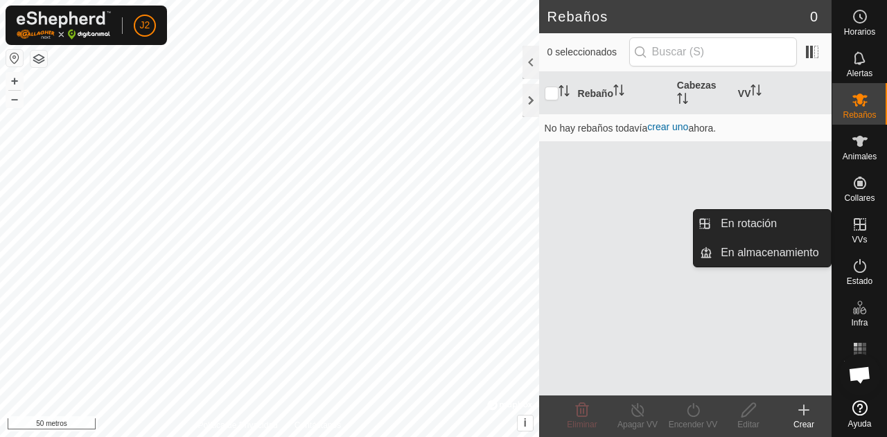
click at [870, 226] on es-virtualpaddocks-svg-icon at bounding box center [860, 224] width 25 height 22
click at [761, 220] on link "En rotación" at bounding box center [771, 224] width 119 height 28
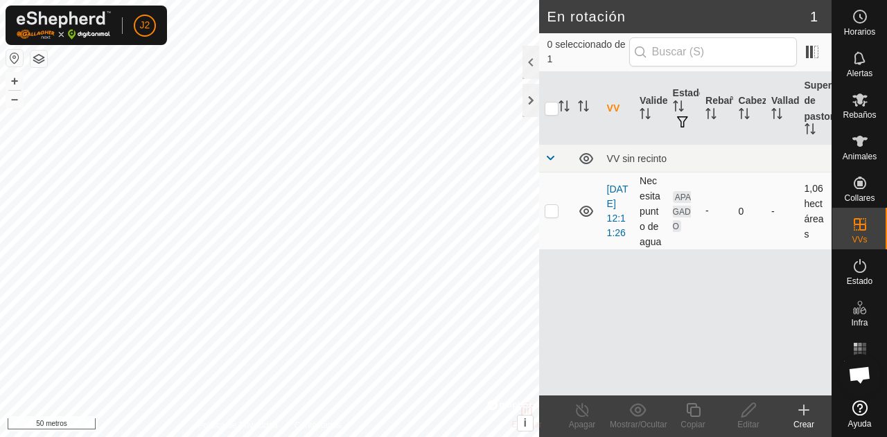
click at [582, 207] on icon at bounding box center [586, 211] width 17 height 17
click at [590, 213] on icon at bounding box center [586, 211] width 17 height 17
click at [589, 216] on icon at bounding box center [586, 213] width 14 height 6
click at [589, 216] on icon at bounding box center [586, 211] width 14 height 11
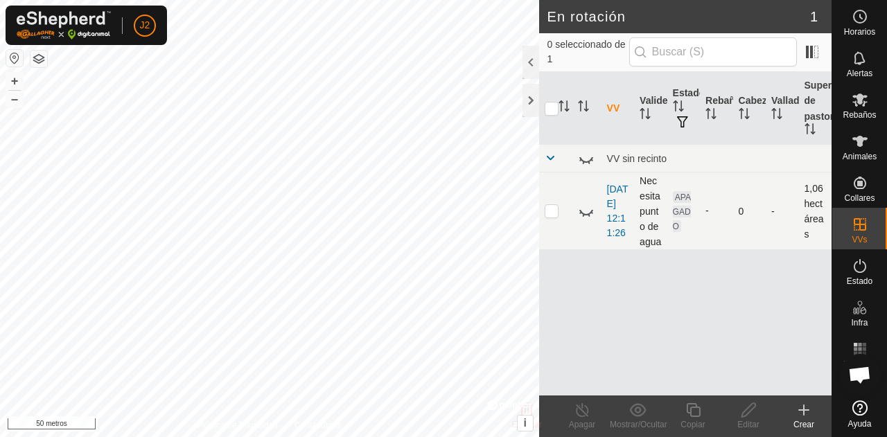
click at [589, 216] on icon at bounding box center [586, 213] width 14 height 6
click at [610, 212] on font "[DATE] 12:11:26" at bounding box center [617, 211] width 21 height 55
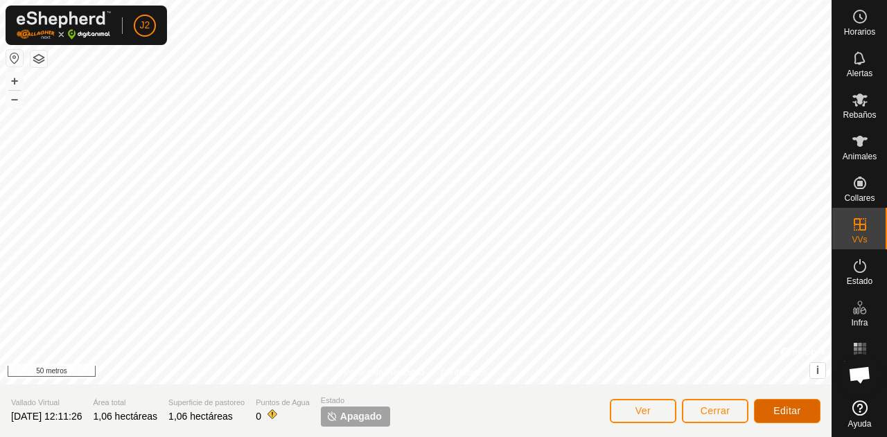
click at [763, 421] on button "Editar" at bounding box center [787, 411] width 67 height 24
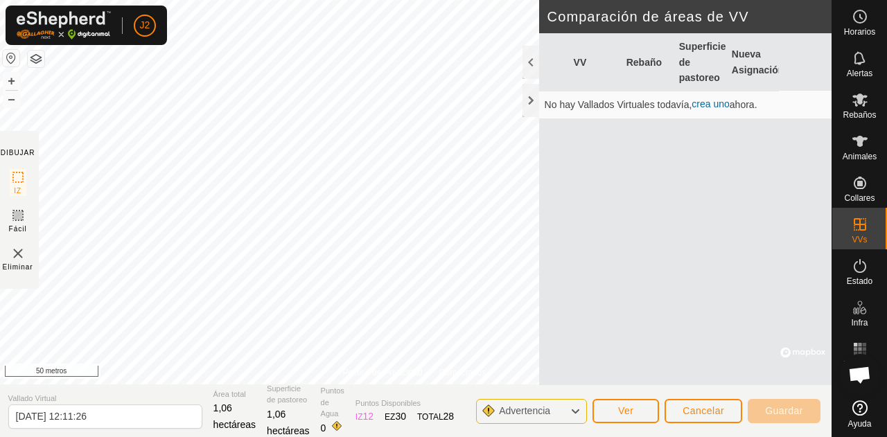
click at [574, 416] on icon at bounding box center [575, 412] width 11 height 18
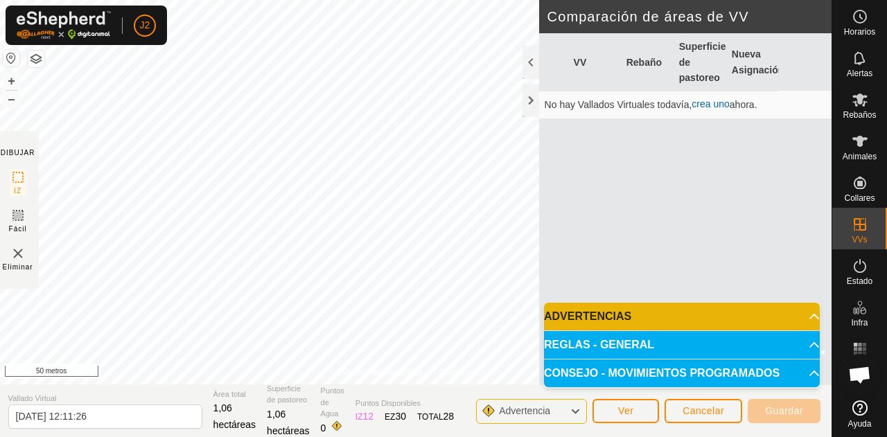
click at [697, 321] on p-accordion-header "ADVERTENCIAS" at bounding box center [682, 317] width 276 height 28
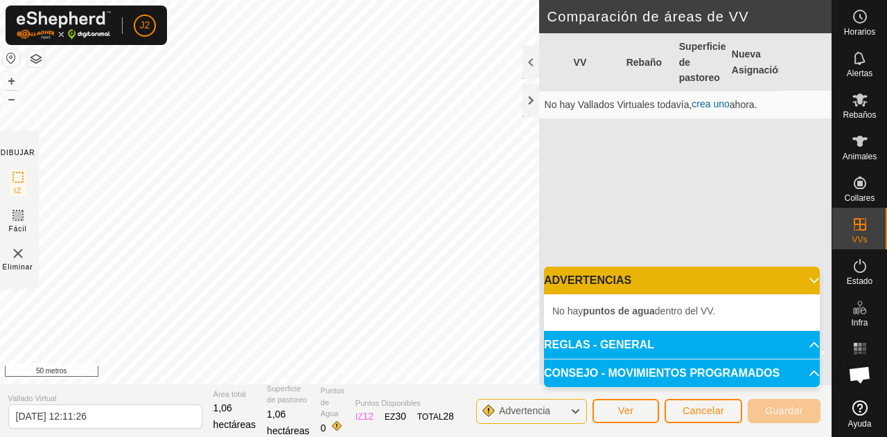
click at [714, 277] on p-accordion-header "ADVERTENCIAS" at bounding box center [682, 281] width 276 height 28
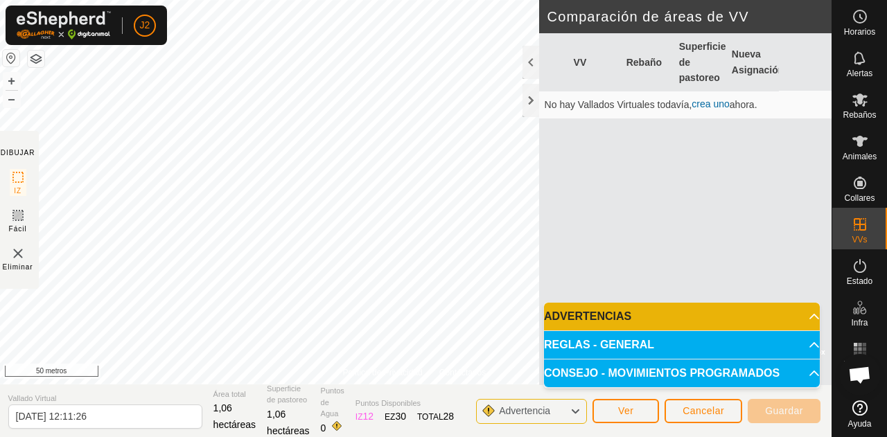
click at [706, 339] on p-accordion-header "REGLAS - GENERAL" at bounding box center [682, 345] width 276 height 28
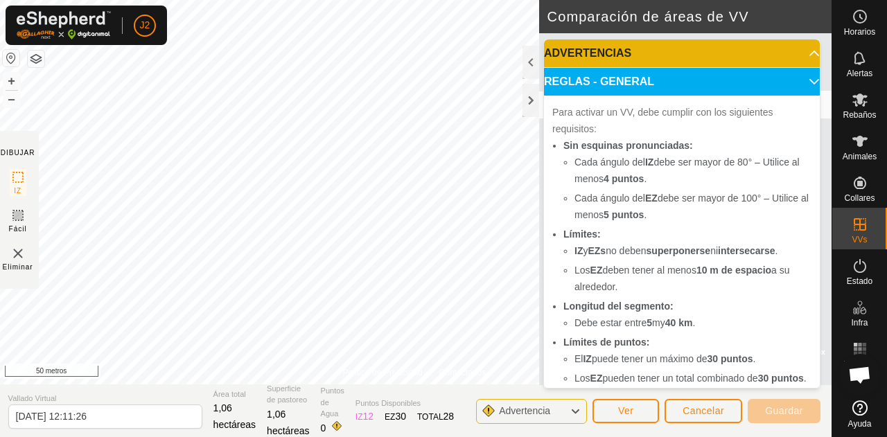
scroll to position [1, 0]
click at [755, 96] on div "Para activar un VV, debe cumplir con los siguientes requisitos: Sin esquinas pr…" at bounding box center [682, 256] width 276 height 322
click at [755, 91] on p-accordion-header "REGLAS - GENERAL" at bounding box center [682, 81] width 276 height 28
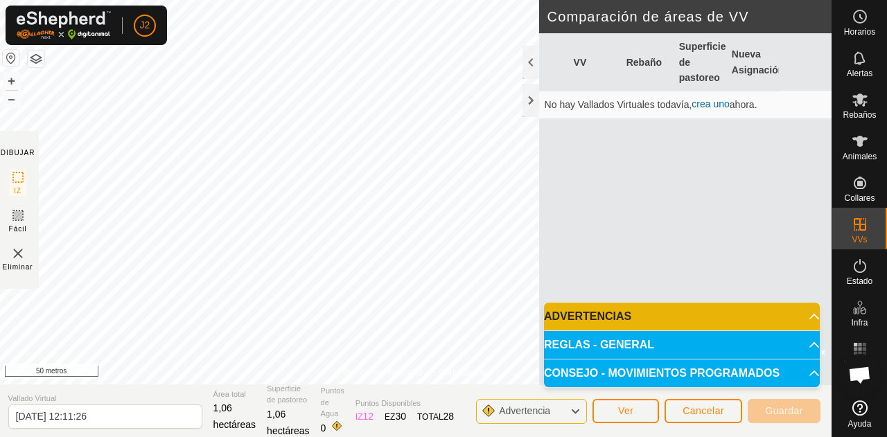
scroll to position [0, 0]
click at [746, 379] on p-accordion-header "CONSEJO - MOVIMIENTOS PROGRAMADOS" at bounding box center [682, 374] width 276 height 28
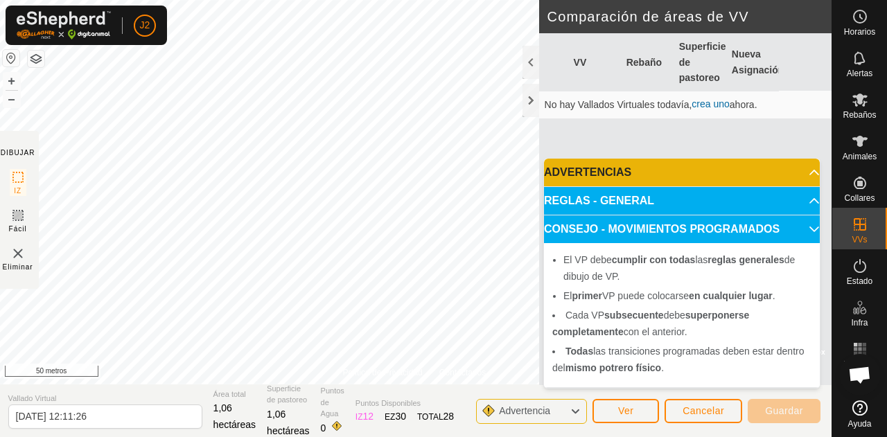
click at [563, 419] on div "Advertencia" at bounding box center [531, 411] width 111 height 25
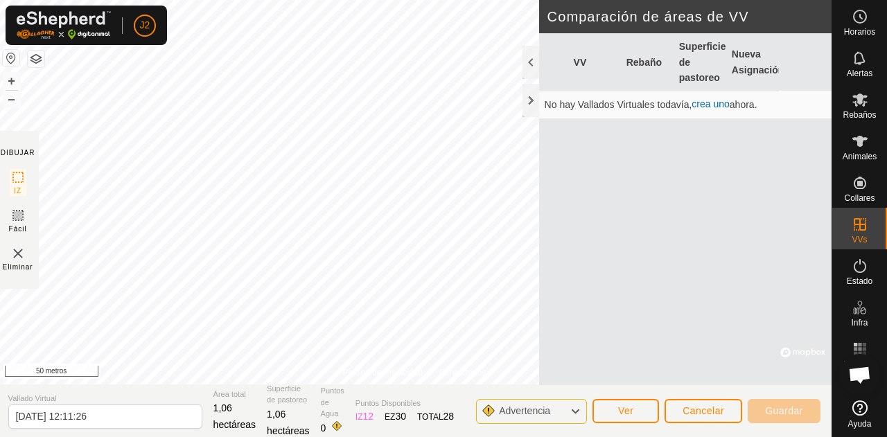
click at [563, 419] on div "Advertencia" at bounding box center [531, 411] width 111 height 25
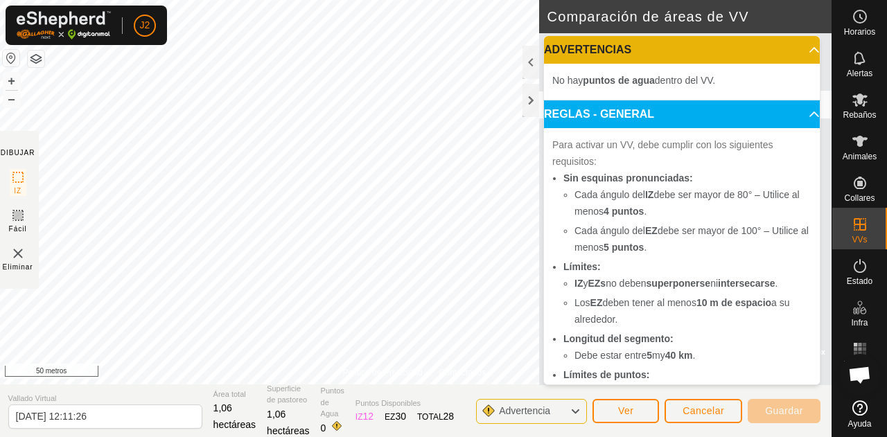
click at [338, 425] on div "Puntos de Agua 0" at bounding box center [333, 410] width 24 height 51
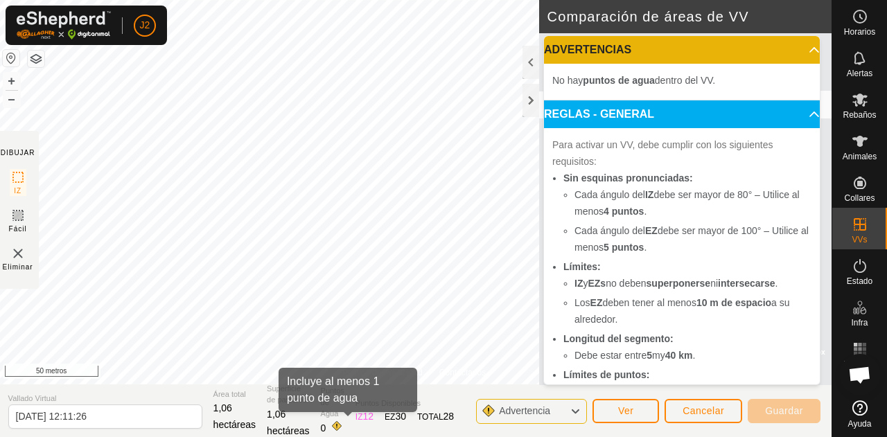
click at [342, 421] on span at bounding box center [336, 426] width 11 height 11
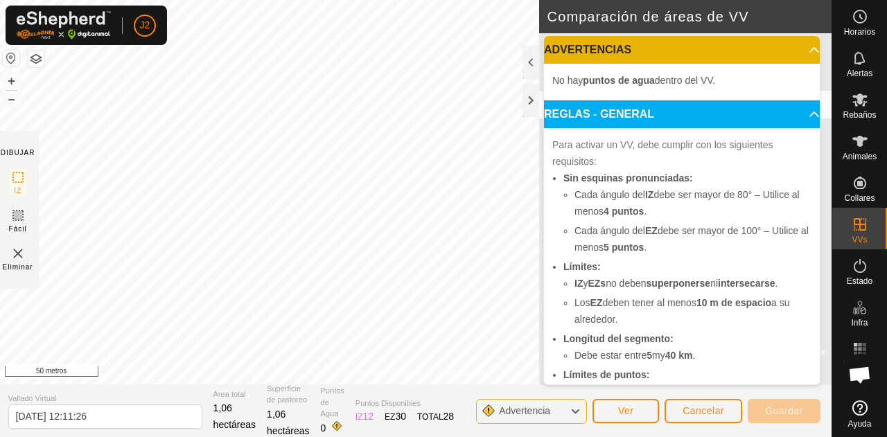
click at [342, 421] on span at bounding box center [336, 426] width 11 height 11
click at [326, 424] on font "0" at bounding box center [324, 428] width 6 height 11
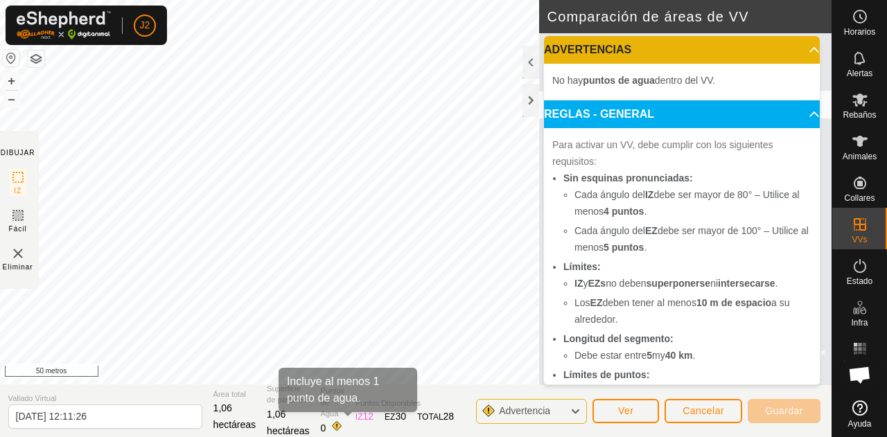
click at [342, 421] on span at bounding box center [336, 426] width 11 height 11
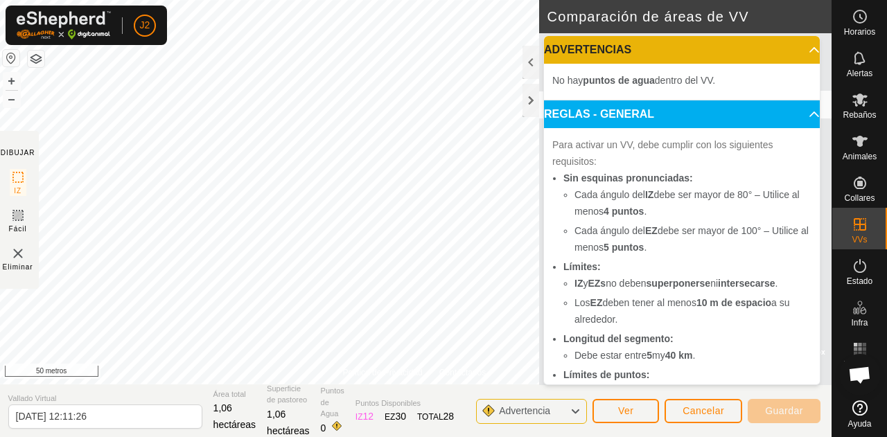
click at [686, 42] on p-accordion-header "ADVERTENCIAS" at bounding box center [682, 50] width 276 height 28
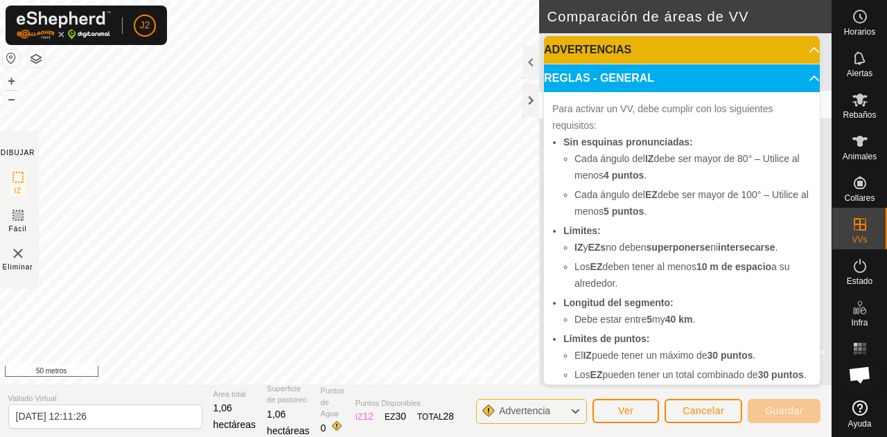
click at [656, 52] on p-accordion-header "ADVERTENCIAS" at bounding box center [682, 50] width 276 height 28
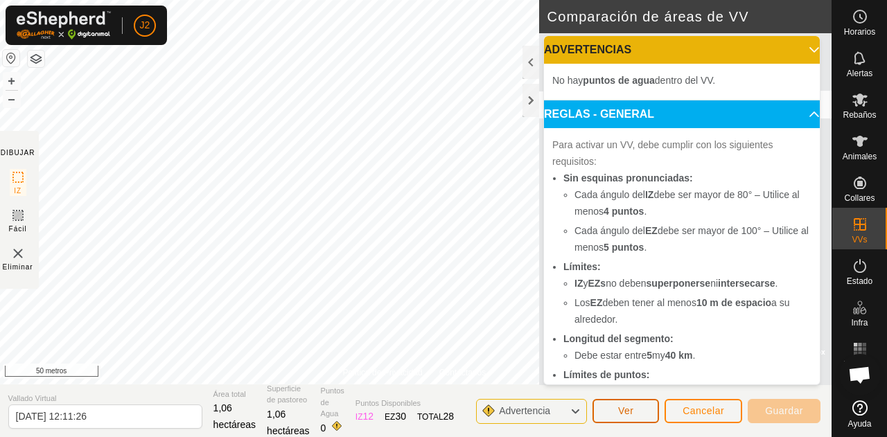
click at [624, 408] on font "Ver" at bounding box center [626, 410] width 16 height 11
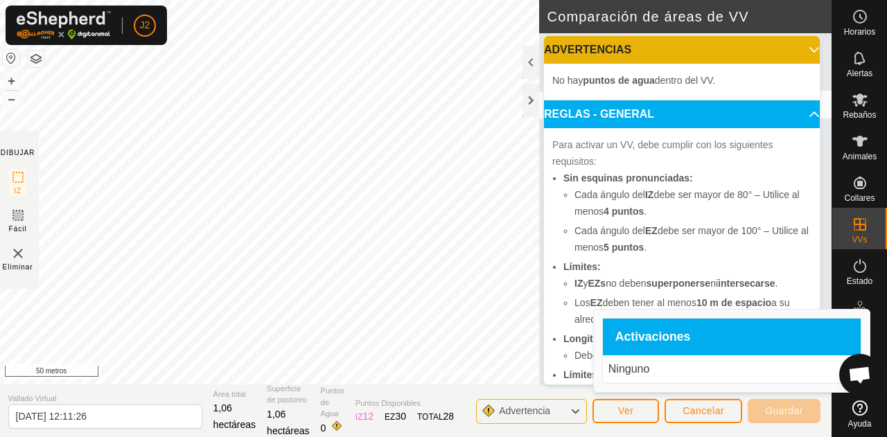
click at [629, 374] on font "Ninguno" at bounding box center [629, 369] width 42 height 12
click at [697, 419] on button "Cancelar" at bounding box center [704, 411] width 78 height 24
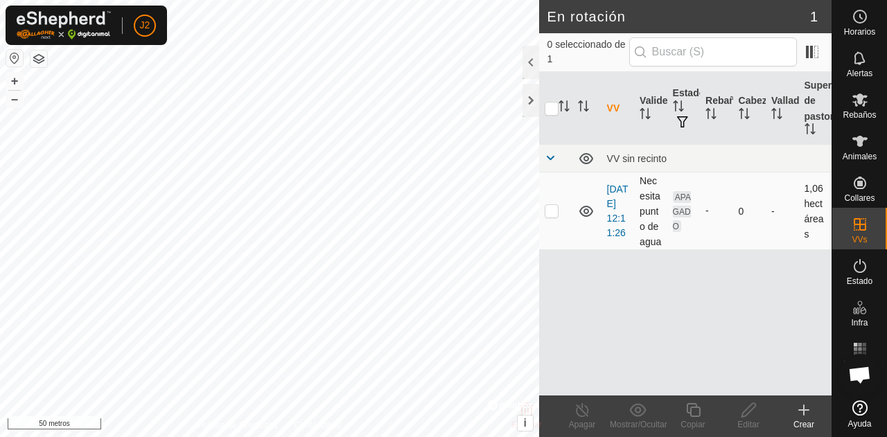
click at [548, 215] on p-checkbox at bounding box center [552, 210] width 14 height 11
checkbox input "true"
click at [692, 414] on icon at bounding box center [693, 410] width 17 height 17
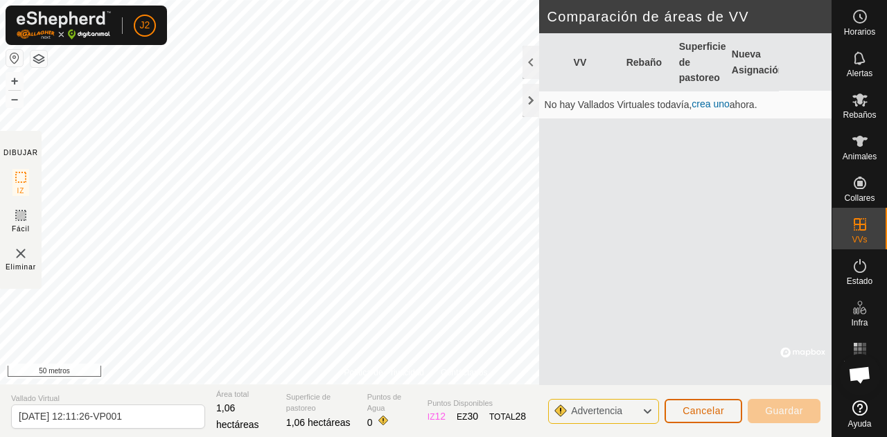
click at [692, 414] on font "Cancelar" at bounding box center [704, 410] width 42 height 11
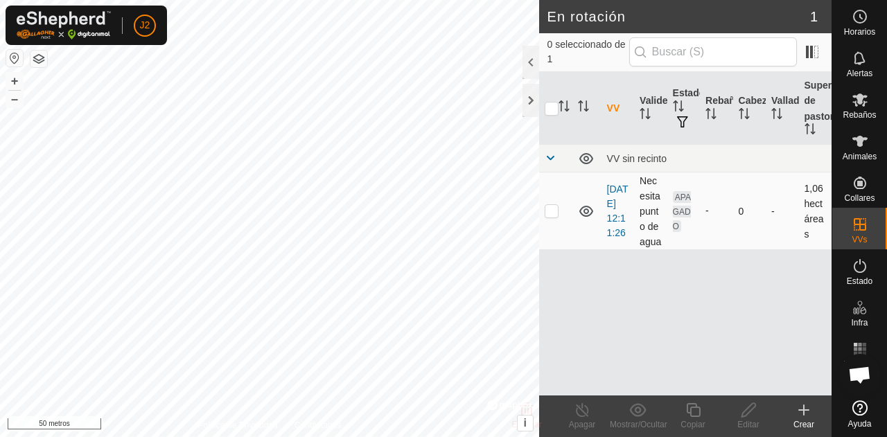
checkbox input "true"
click at [540, 425] on font "Eliminar" at bounding box center [526, 425] width 30 height 10
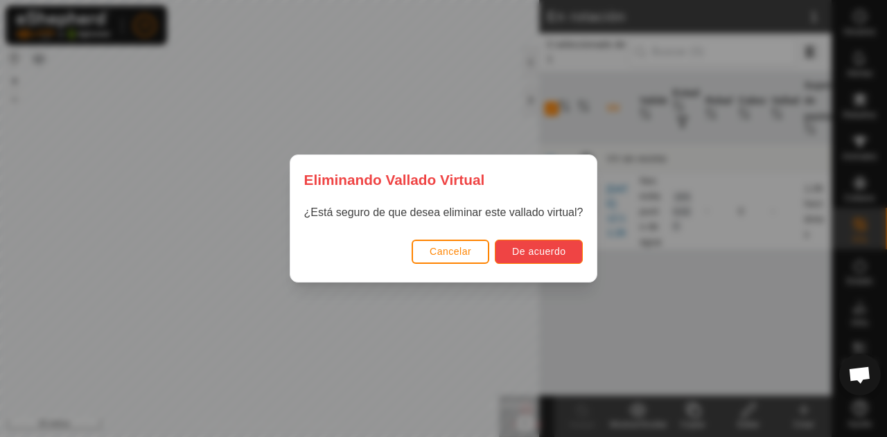
click at [545, 244] on button "De acuerdo" at bounding box center [539, 252] width 88 height 24
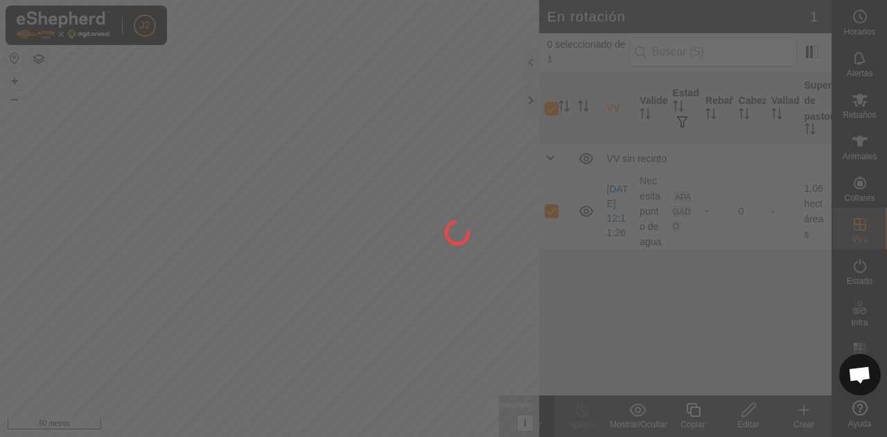
checkbox input "false"
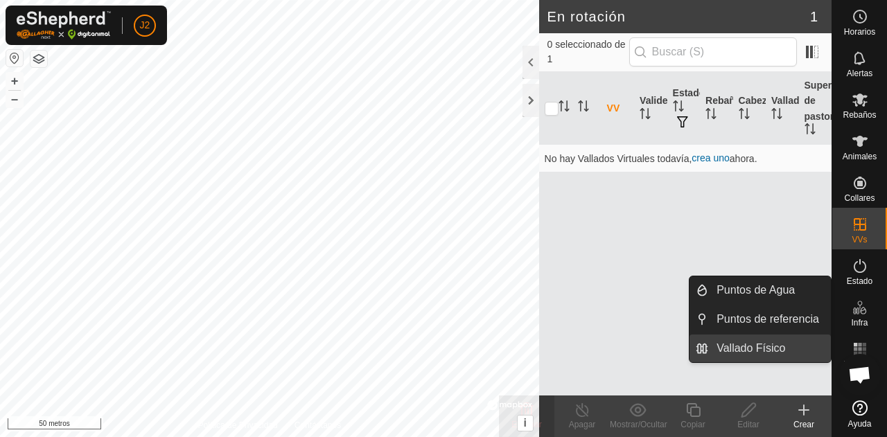
click at [777, 345] on link "Vallado Físico" at bounding box center [769, 349] width 123 height 28
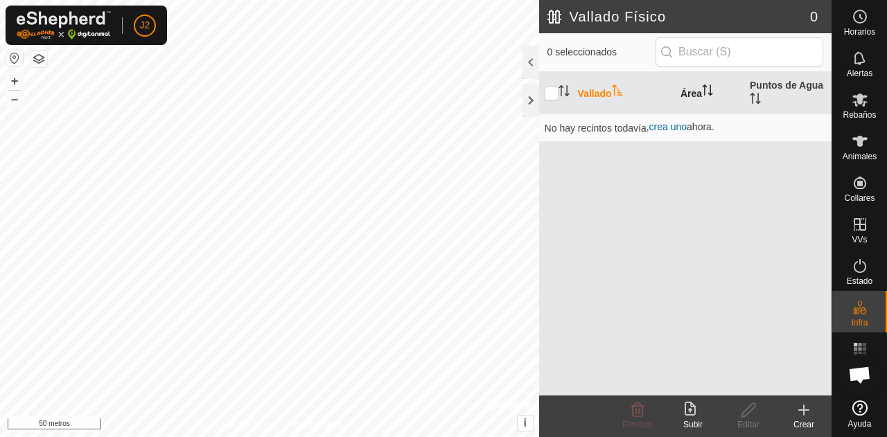
click at [706, 94] on icon "Activar para ordenar" at bounding box center [707, 90] width 11 height 11
click at [760, 95] on icon "Activar para ordenar" at bounding box center [755, 98] width 11 height 11
click at [672, 128] on font "crea uno" at bounding box center [667, 126] width 37 height 11
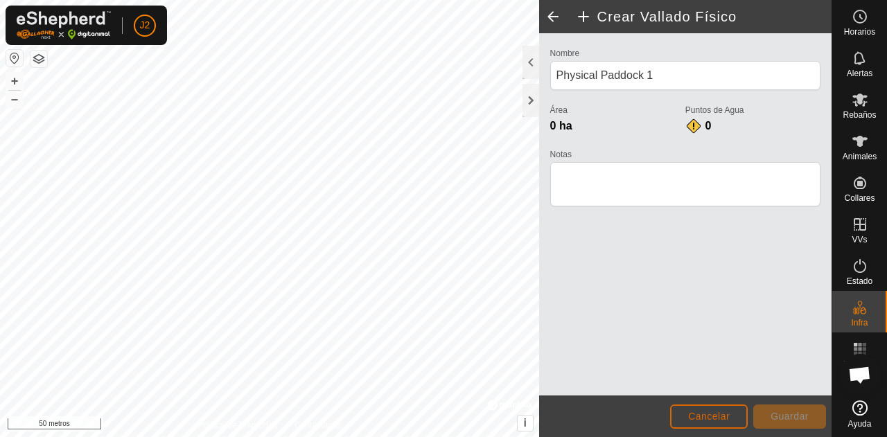
click at [703, 412] on font "Cancelar" at bounding box center [709, 416] width 42 height 11
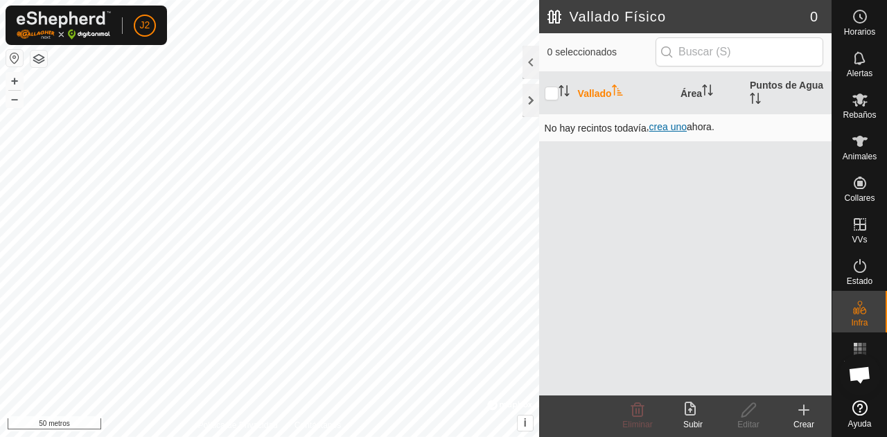
click at [681, 131] on font "crea uno" at bounding box center [667, 126] width 37 height 11
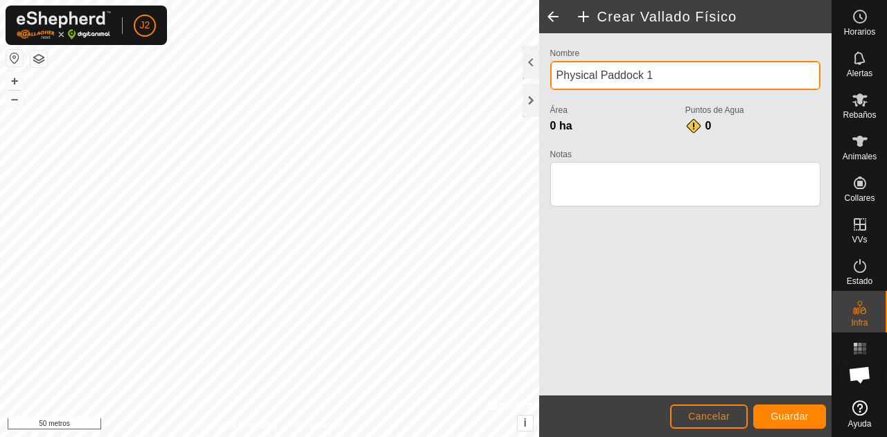
click at [661, 73] on input "Physical Paddock 1" at bounding box center [685, 75] width 270 height 29
type input "P"
type input "VALLA FISICA"
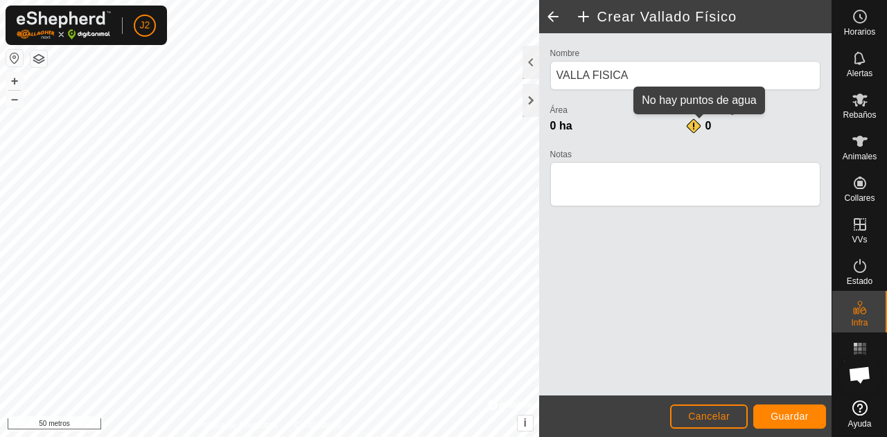
click at [693, 127] on div "0" at bounding box center [699, 126] width 28 height 17
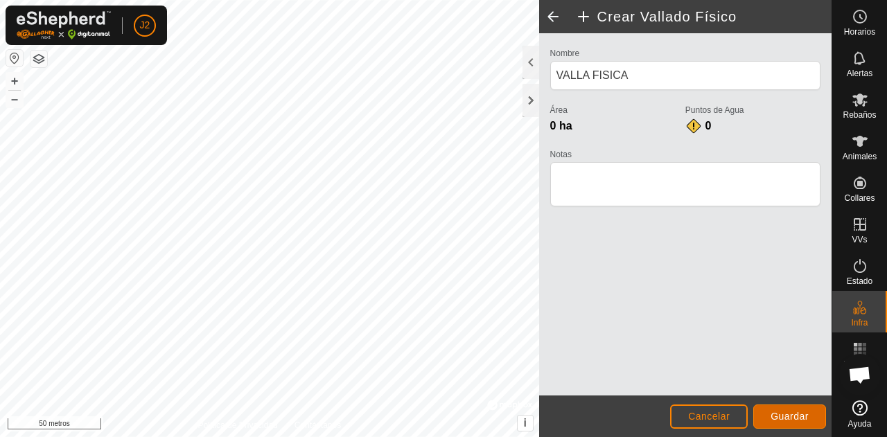
click at [787, 424] on button "Guardar" at bounding box center [789, 417] width 73 height 24
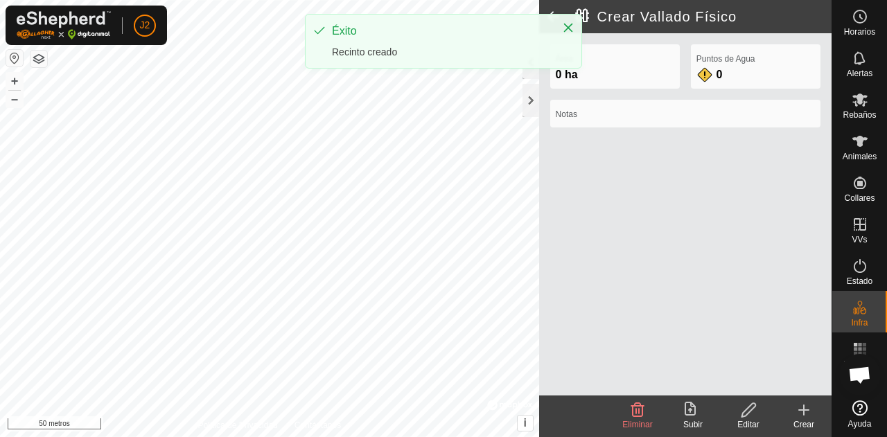
click at [719, 92] on div "Puntos de Agua 0" at bounding box center [755, 71] width 141 height 55
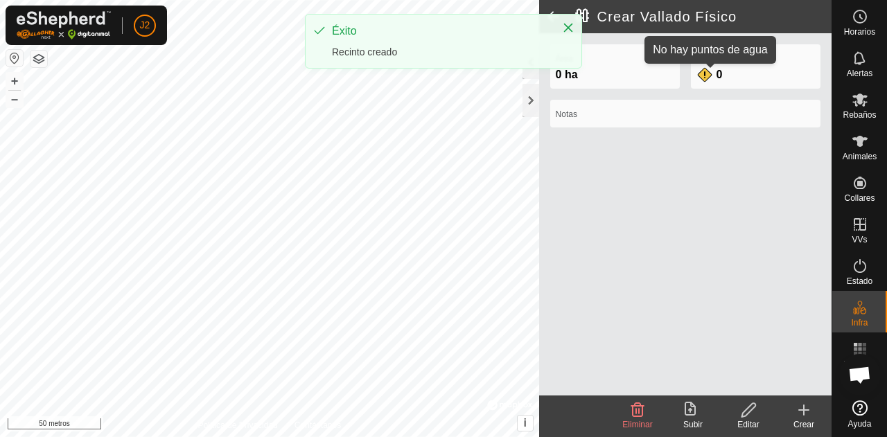
click at [712, 80] on div "0" at bounding box center [710, 75] width 28 height 17
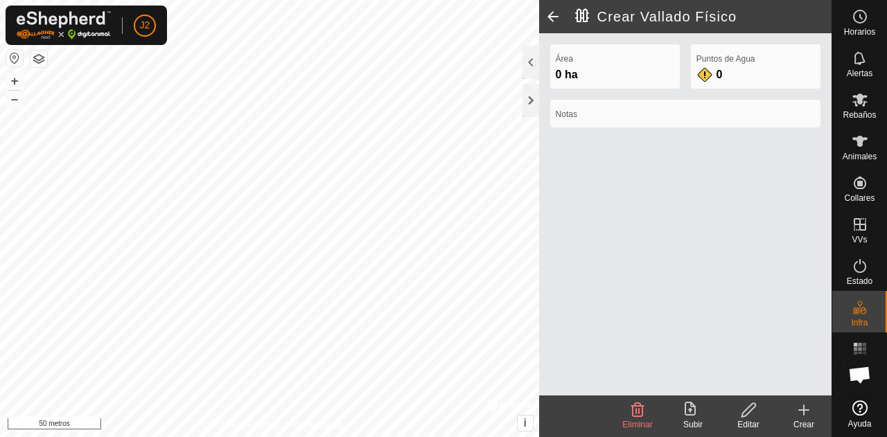
click at [708, 63] on font "Puntos de Agua" at bounding box center [725, 59] width 59 height 10
click at [572, 73] on font "0 ha" at bounding box center [567, 75] width 22 height 12
click at [748, 419] on div "Editar" at bounding box center [748, 425] width 55 height 12
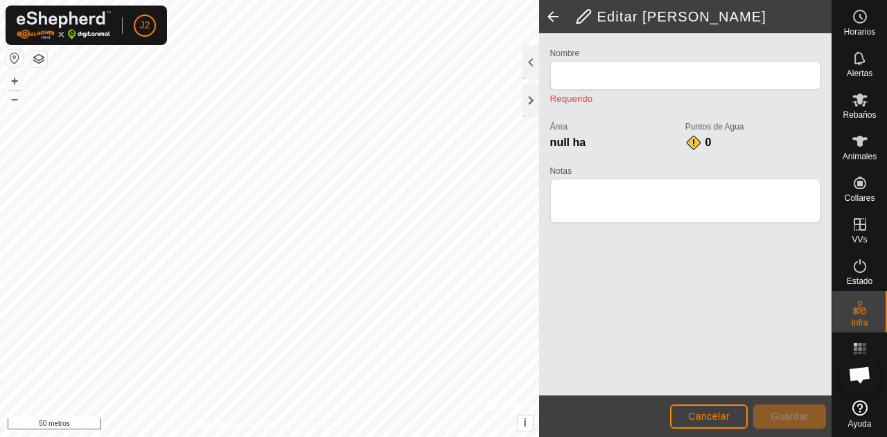
type input "VALLA FISICA"
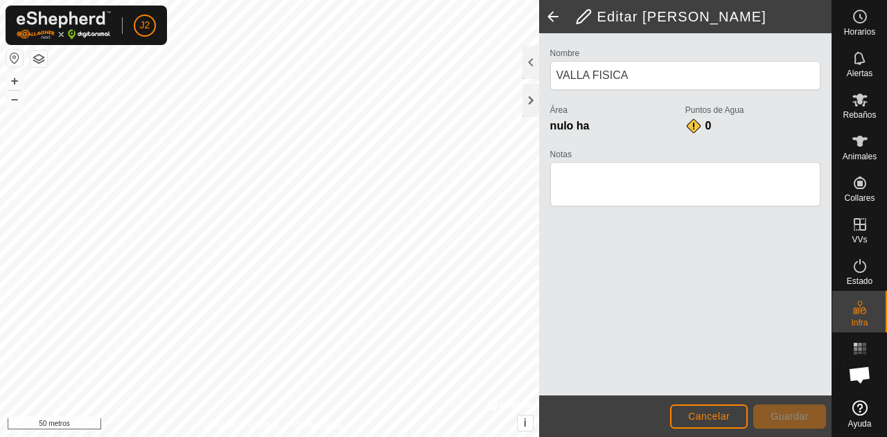
click at [583, 128] on font "nulo ha" at bounding box center [570, 126] width 40 height 12
click at [590, 124] on div "nulo ha" at bounding box center [617, 126] width 135 height 17
click at [723, 411] on font "Cancelar" at bounding box center [709, 416] width 42 height 11
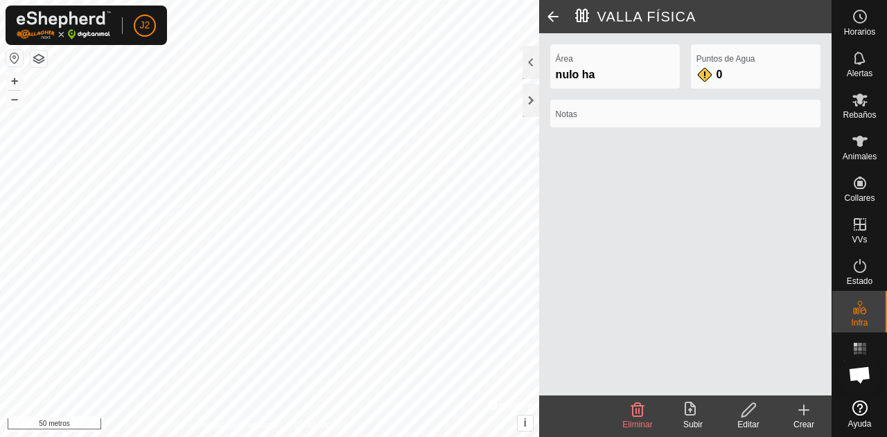
click at [579, 79] on font "nulo ha" at bounding box center [576, 75] width 40 height 12
click at [539, 418] on footer "Eliminar Subir Editar Crear" at bounding box center [685, 417] width 292 height 42
click at [645, 428] on font "Eliminar" at bounding box center [637, 425] width 30 height 10
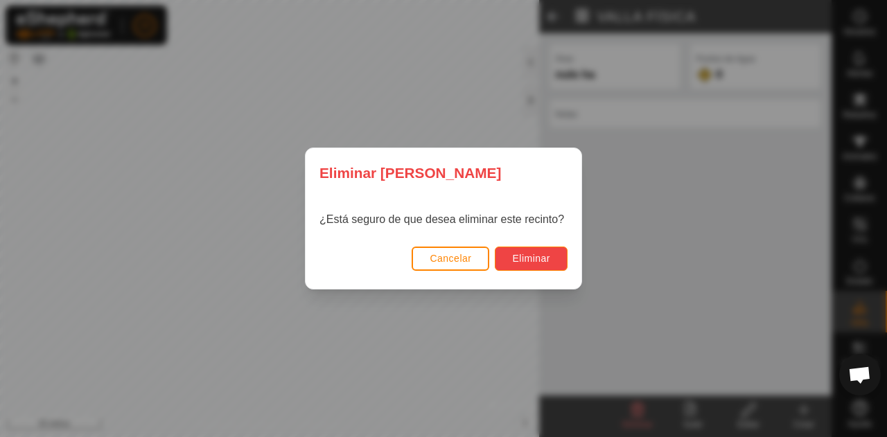
click at [529, 261] on font "Eliminar" at bounding box center [531, 258] width 38 height 11
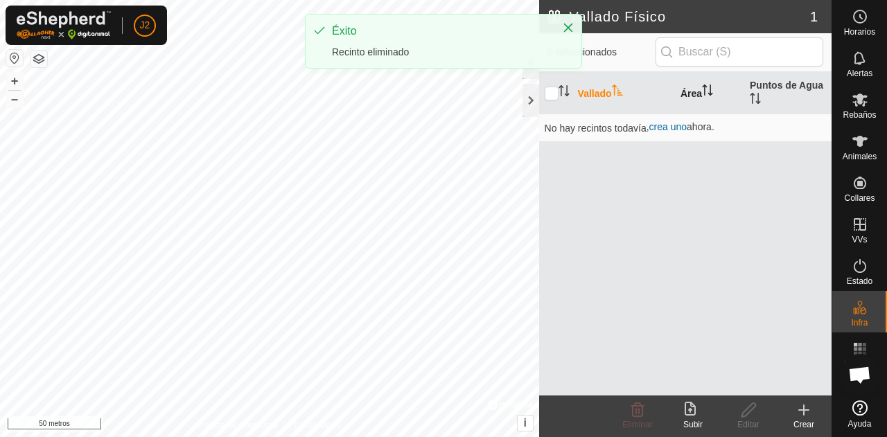
click at [692, 99] on th "Área" at bounding box center [709, 93] width 69 height 42
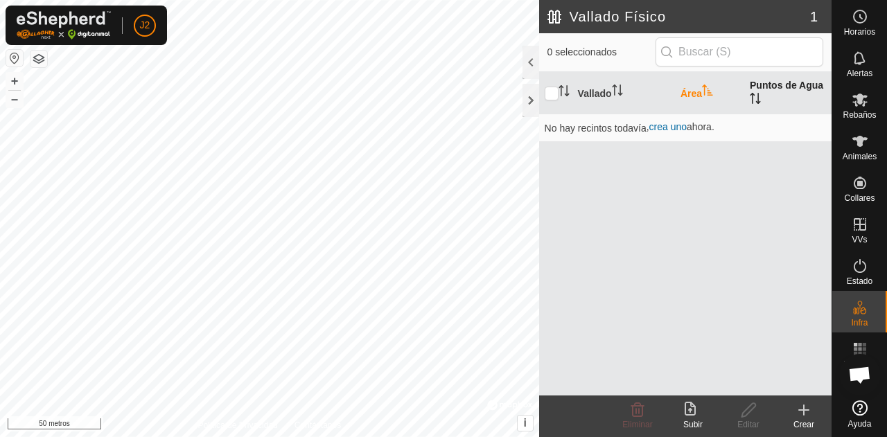
click at [783, 97] on th "Puntos de Agua" at bounding box center [787, 93] width 87 height 42
click at [660, 128] on font "crea uno" at bounding box center [667, 126] width 37 height 11
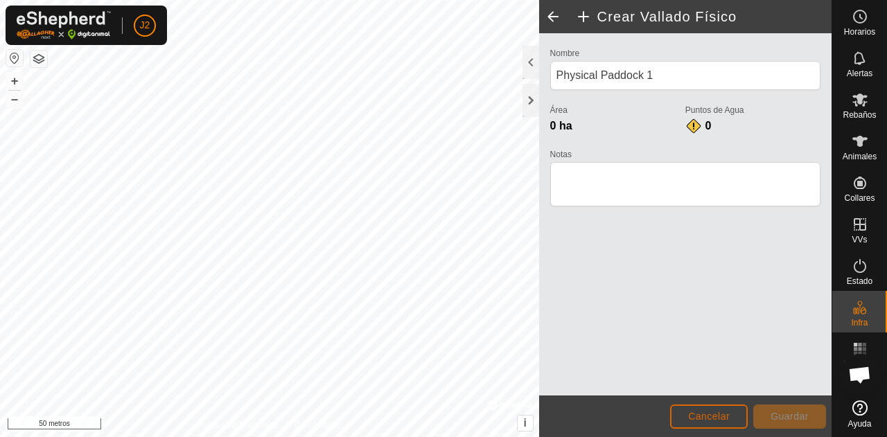
click at [711, 416] on font "Cancelar" at bounding box center [709, 416] width 42 height 11
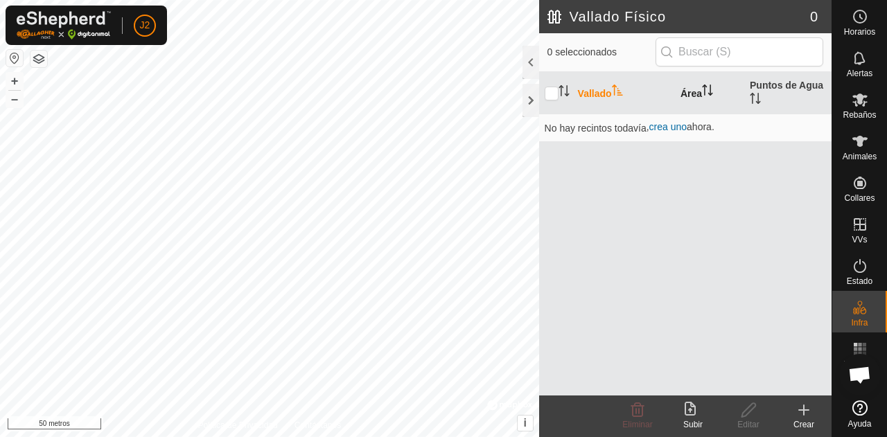
click at [685, 91] on font "Área" at bounding box center [691, 92] width 21 height 11
click at [660, 119] on td "No hay recintos todavía , crea uno ahora." at bounding box center [685, 128] width 292 height 28
click at [662, 128] on font "crea uno" at bounding box center [667, 126] width 37 height 11
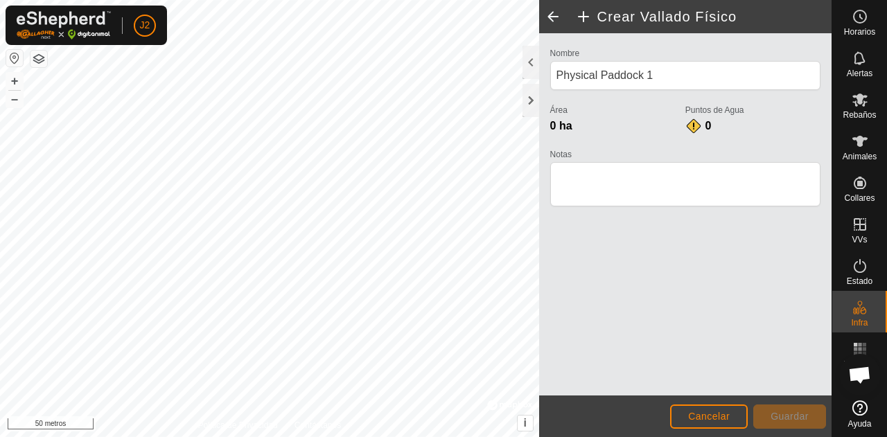
click at [567, 120] on font "0 ha" at bounding box center [561, 126] width 22 height 12
click at [531, 63] on div at bounding box center [531, 62] width 17 height 33
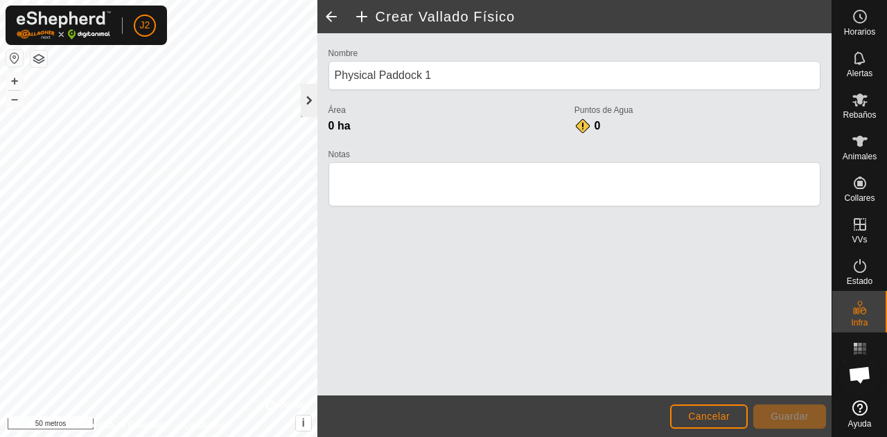
click at [308, 94] on div at bounding box center [309, 100] width 17 height 33
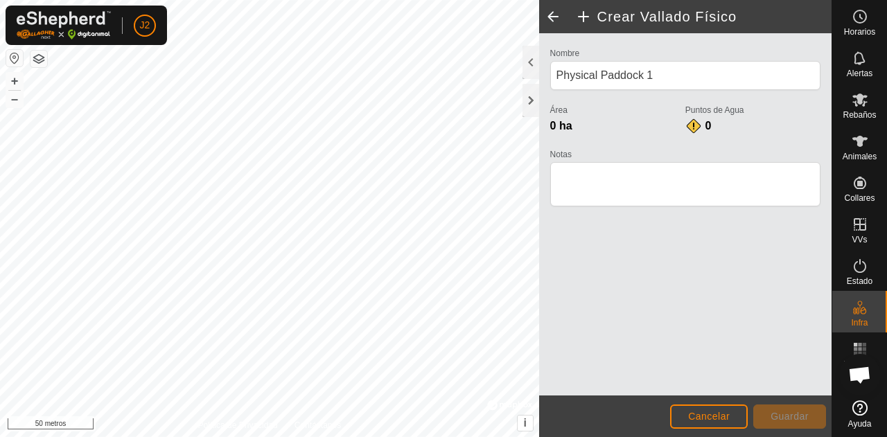
click at [549, 12] on span at bounding box center [553, 16] width 28 height 33
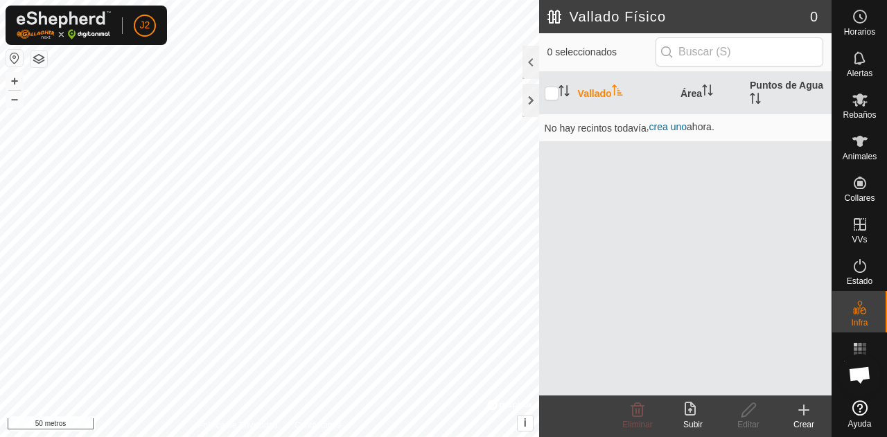
click at [604, 95] on font "Vallado" at bounding box center [595, 92] width 34 height 11
click at [678, 123] on font "crea uno" at bounding box center [667, 126] width 37 height 11
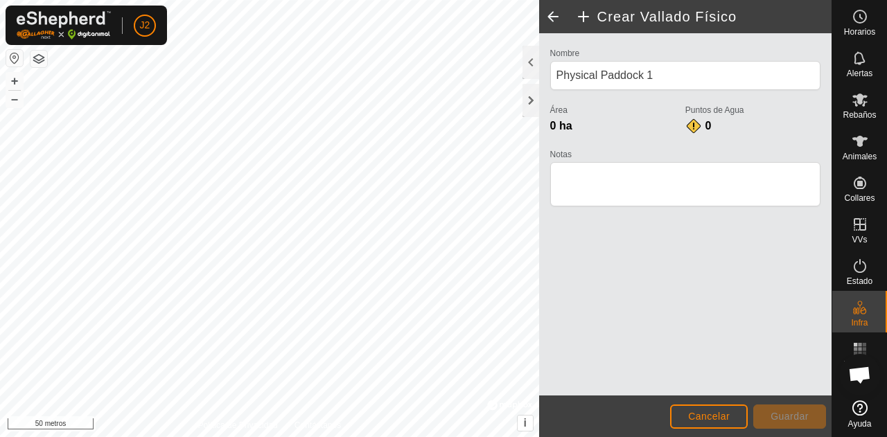
click at [545, 13] on span at bounding box center [553, 16] width 28 height 33
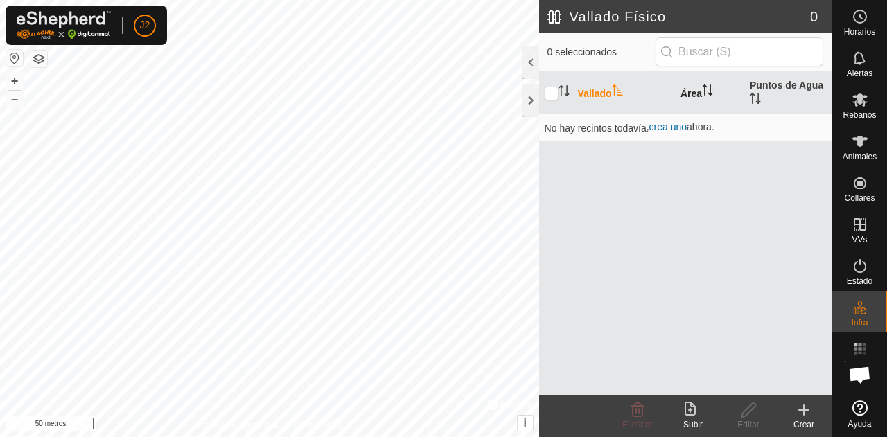
click at [696, 91] on font "Área" at bounding box center [691, 92] width 21 height 11
click at [678, 127] on font "crea uno" at bounding box center [667, 126] width 37 height 11
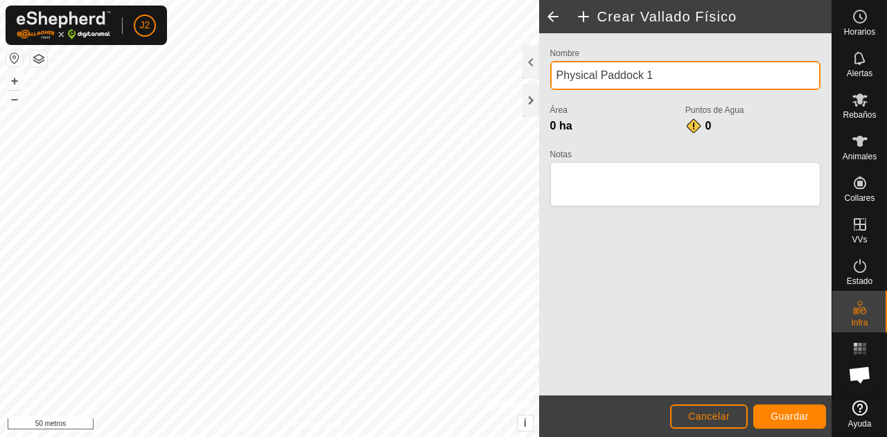
drag, startPoint x: 641, startPoint y: 76, endPoint x: 559, endPoint y: 90, distance: 83.6
click at [559, 90] on div "Nombre Physical Paddock 1" at bounding box center [685, 72] width 270 height 57
type input "1"
click at [589, 73] on input "Valla fisica" at bounding box center [685, 75] width 270 height 29
click at [618, 88] on input "Valla fisica" at bounding box center [685, 75] width 270 height 29
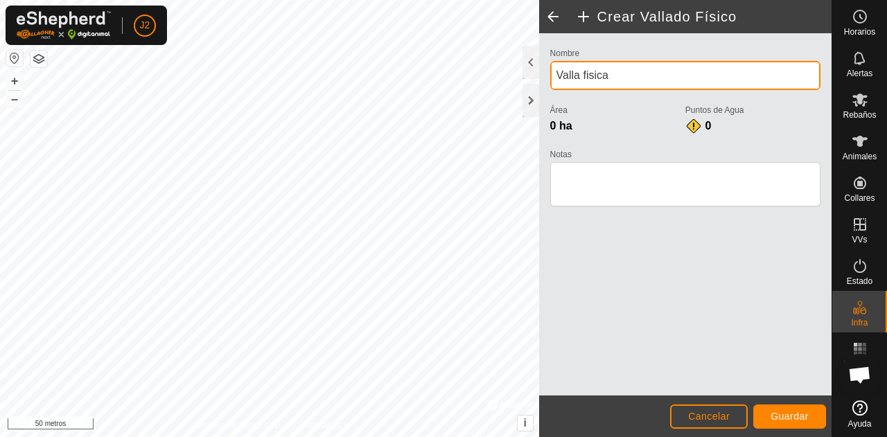
type input "VALLA FISICA"
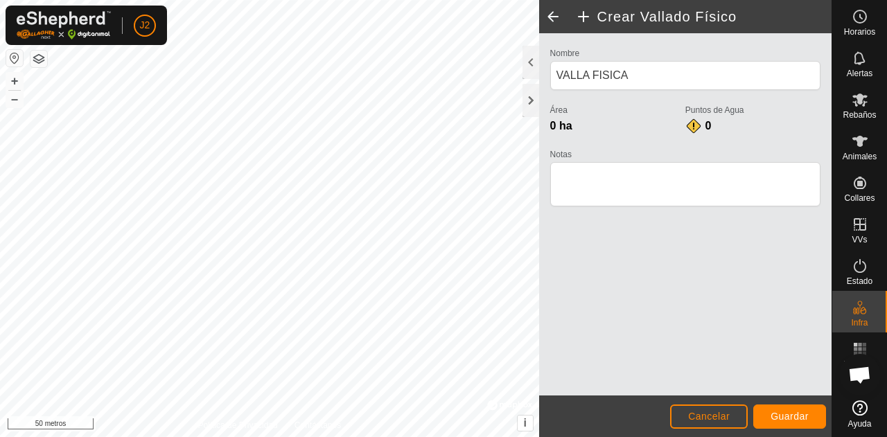
click at [552, 25] on span at bounding box center [553, 16] width 28 height 33
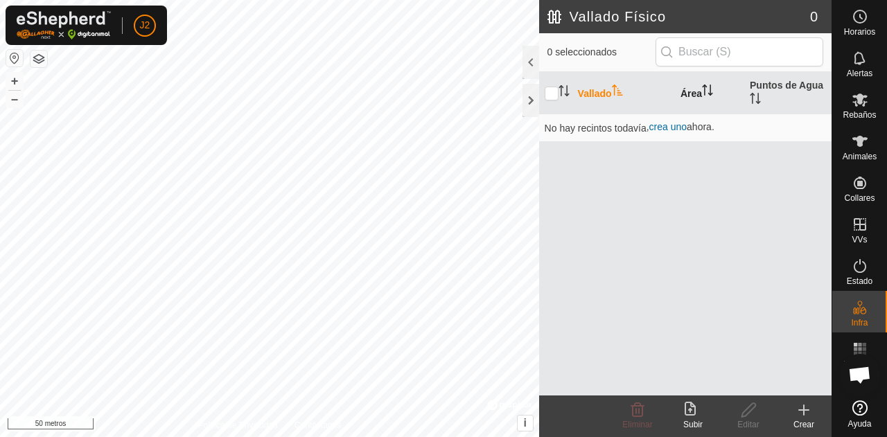
click at [692, 94] on font "Área" at bounding box center [691, 92] width 21 height 11
click at [585, 94] on font "Vallado" at bounding box center [595, 92] width 34 height 11
click at [751, 96] on icon "Activar para ordenar" at bounding box center [755, 98] width 11 height 11
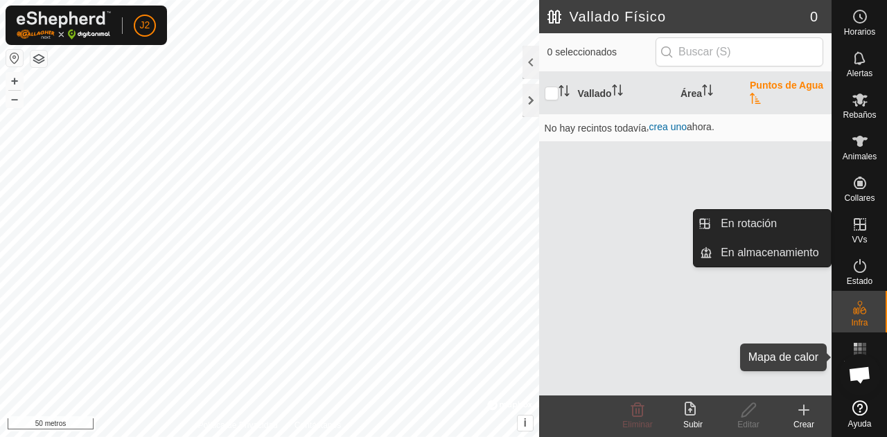
click at [861, 344] on rect at bounding box center [859, 344] width 3 height 3
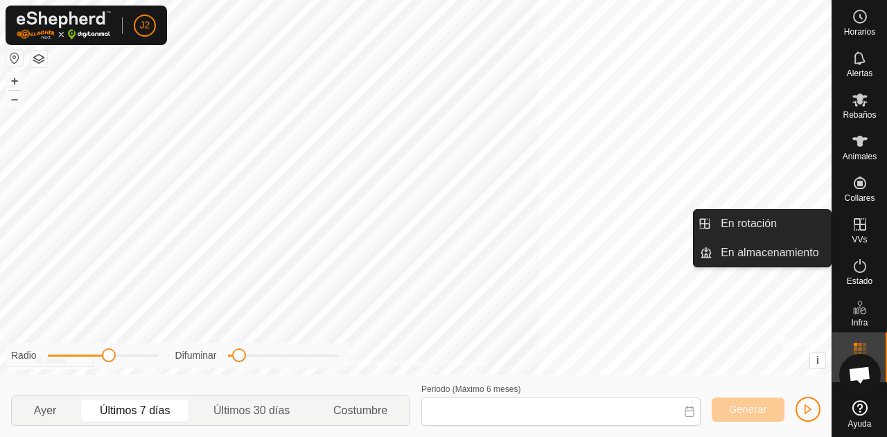
type input "[DATE] - [DATE]"
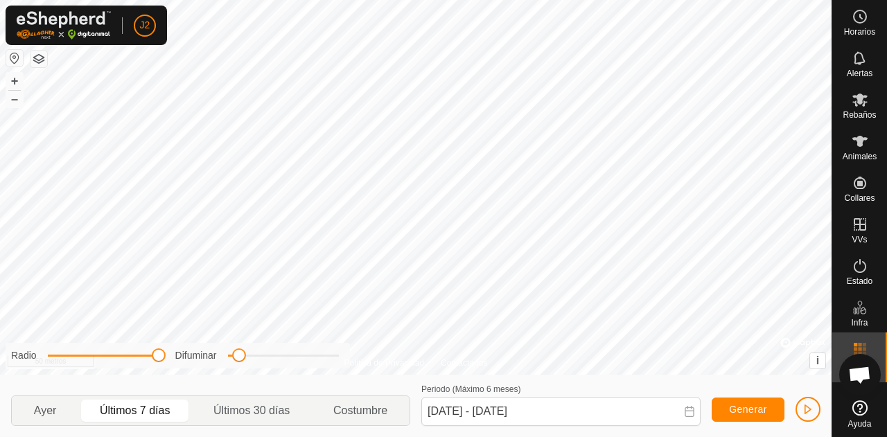
drag, startPoint x: 115, startPoint y: 353, endPoint x: 176, endPoint y: 362, distance: 61.6
click at [176, 362] on div "Radio Difuminar" at bounding box center [178, 356] width 344 height 26
drag, startPoint x: 158, startPoint y: 359, endPoint x: 83, endPoint y: 359, distance: 74.8
click at [83, 359] on span at bounding box center [85, 356] width 14 height 14
drag, startPoint x: 234, startPoint y: 354, endPoint x: 330, endPoint y: 356, distance: 96.3
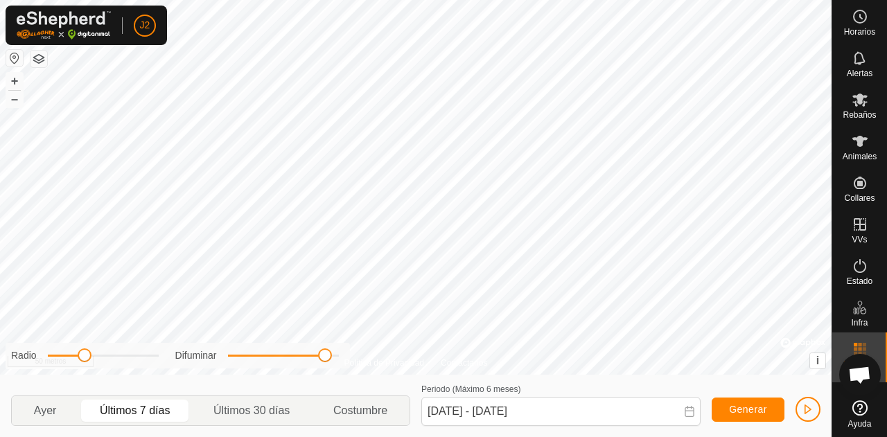
click at [330, 356] on span at bounding box center [325, 356] width 14 height 14
drag, startPoint x: 330, startPoint y: 356, endPoint x: 273, endPoint y: 358, distance: 56.9
click at [273, 358] on span at bounding box center [277, 356] width 14 height 14
drag, startPoint x: 83, startPoint y: 354, endPoint x: 118, endPoint y: 355, distance: 34.7
click at [116, 355] on span at bounding box center [109, 356] width 14 height 14
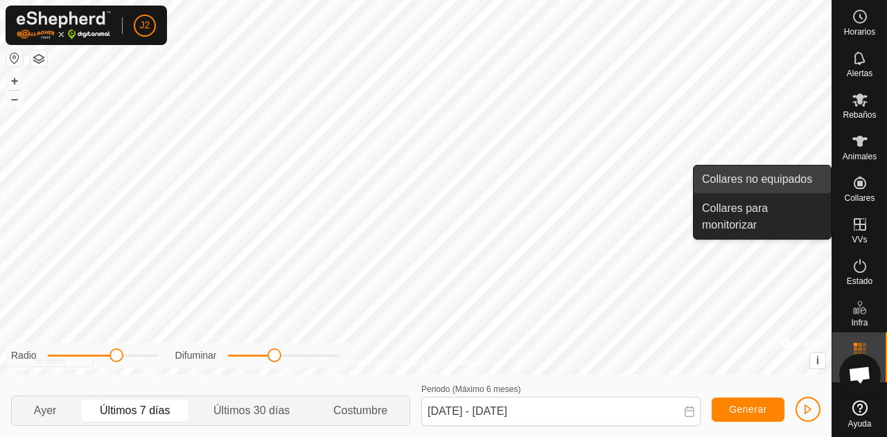
click at [760, 175] on link "Collares no equipados" at bounding box center [762, 180] width 137 height 28
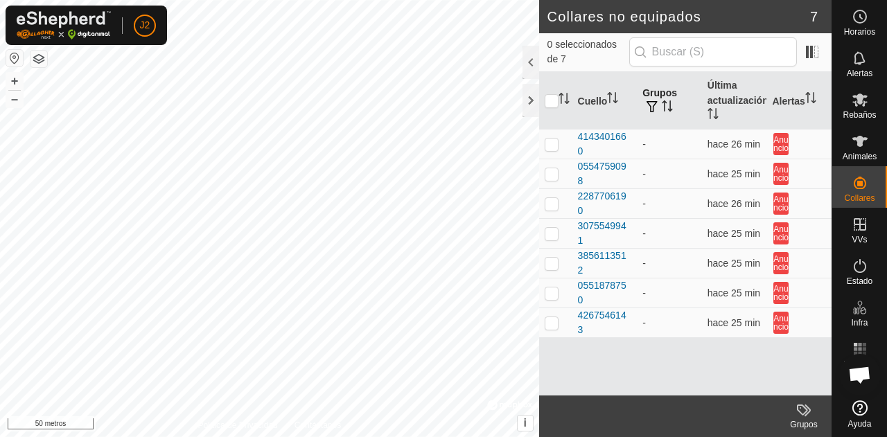
click at [661, 112] on button "button" at bounding box center [651, 107] width 19 height 14
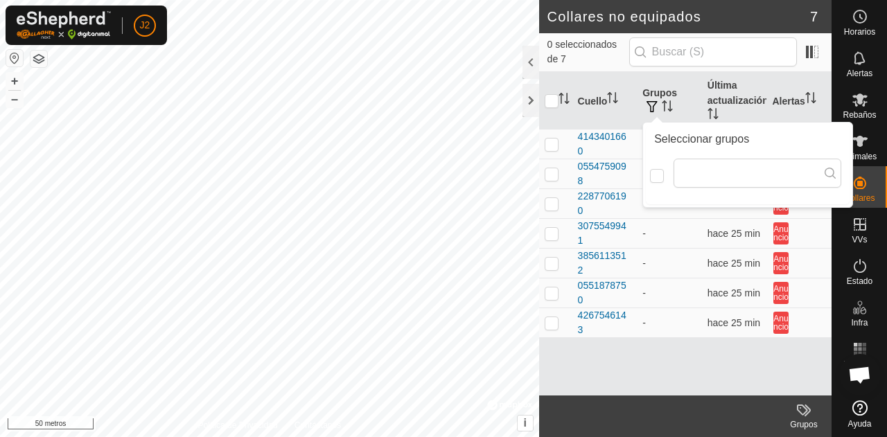
click at [648, 68] on div "0 seleccionados de 7" at bounding box center [685, 52] width 292 height 39
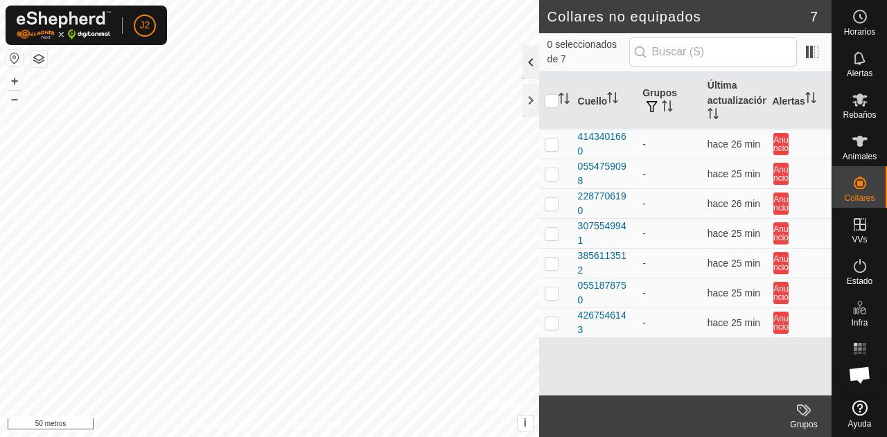
click at [532, 60] on div at bounding box center [531, 62] width 17 height 33
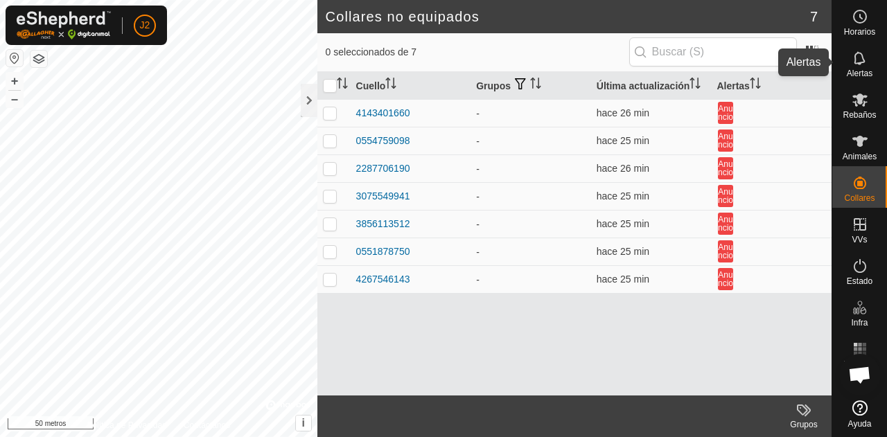
click at [867, 51] on icon at bounding box center [860, 58] width 17 height 17
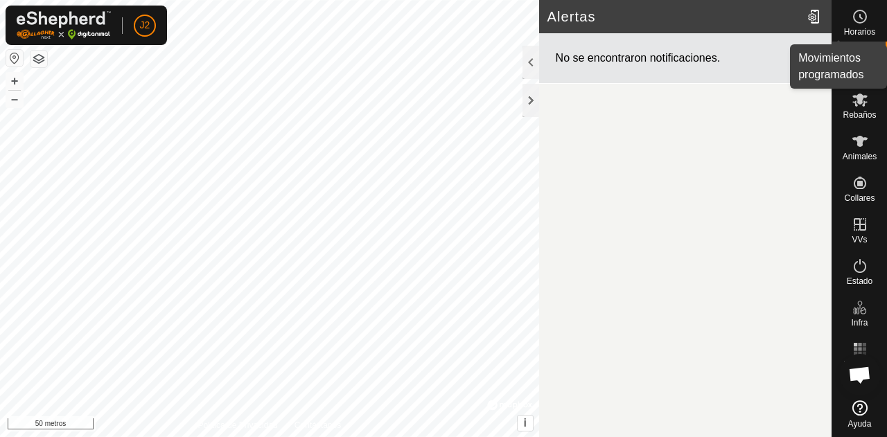
click at [859, 24] on icon at bounding box center [860, 16] width 17 height 17
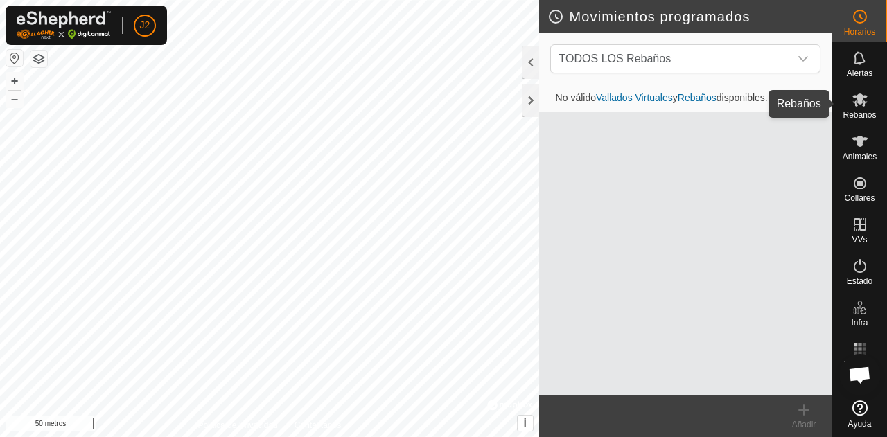
click at [858, 105] on icon at bounding box center [860, 99] width 17 height 17
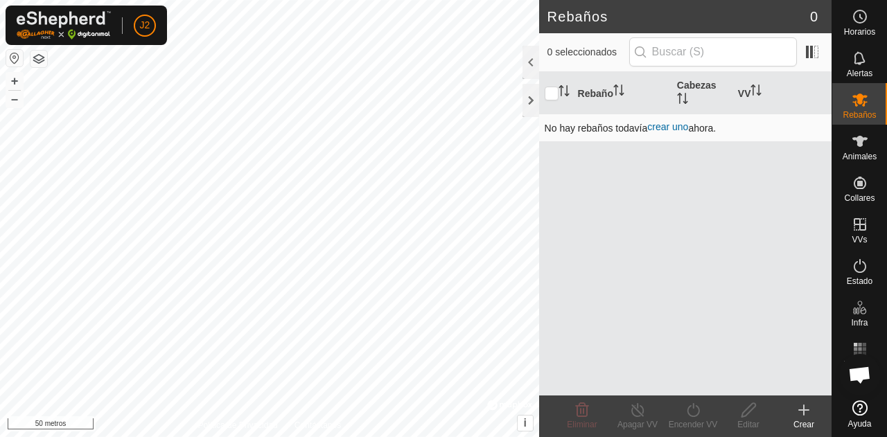
click at [658, 130] on font "crear uno" at bounding box center [667, 126] width 41 height 11
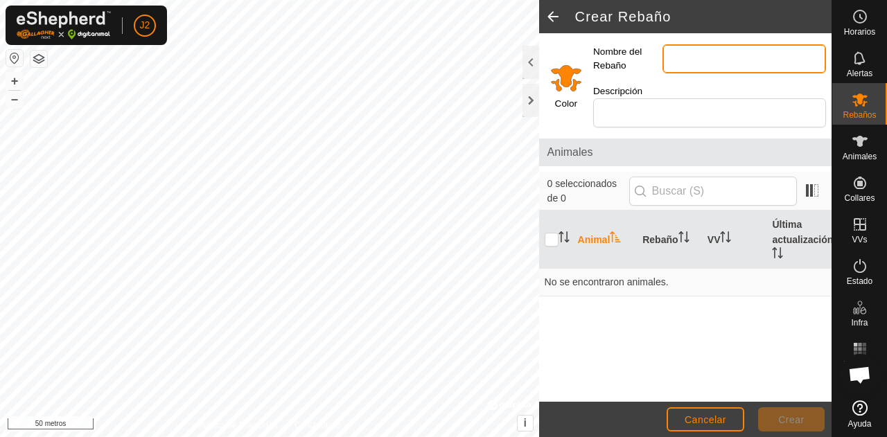
click at [682, 59] on input "Nombre del Rebaño" at bounding box center [744, 58] width 164 height 29
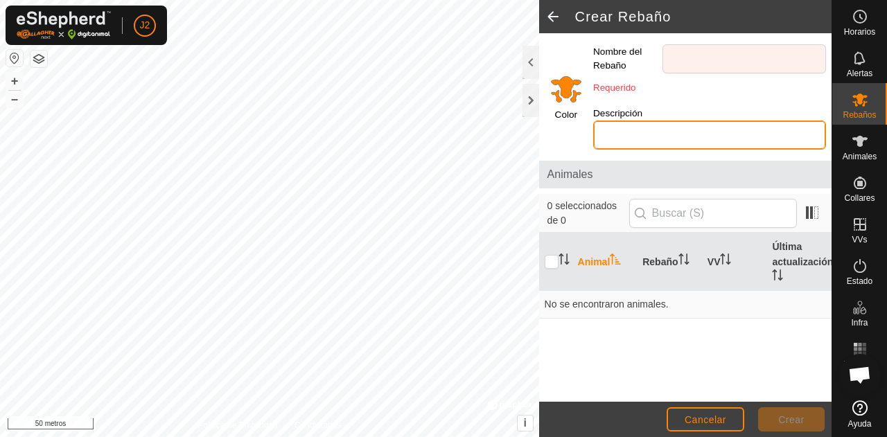
click at [626, 111] on div "Descripción" at bounding box center [710, 128] width 244 height 54
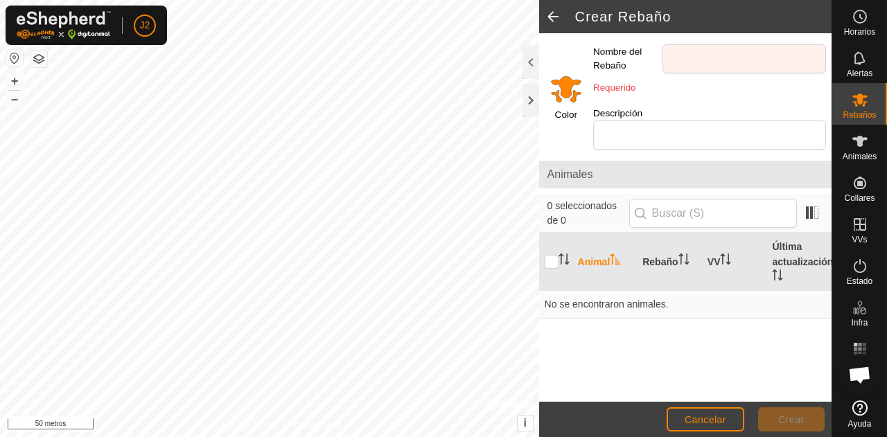
click at [703, 35] on div "Nombre del Rebaño Requerido Descripción" at bounding box center [710, 94] width 244 height 122
click at [661, 204] on input "text" at bounding box center [713, 213] width 168 height 29
click at [662, 263] on font "Rebaño" at bounding box center [659, 261] width 35 height 11
click at [721, 263] on icon "Activar para ordenar" at bounding box center [725, 259] width 11 height 11
click at [798, 259] on font "Última actualización" at bounding box center [802, 253] width 61 height 26
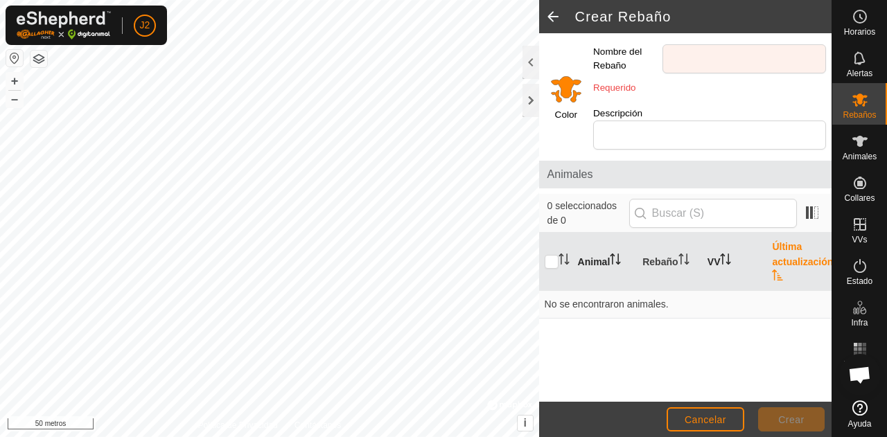
click at [575, 252] on th "Animal" at bounding box center [604, 262] width 65 height 58
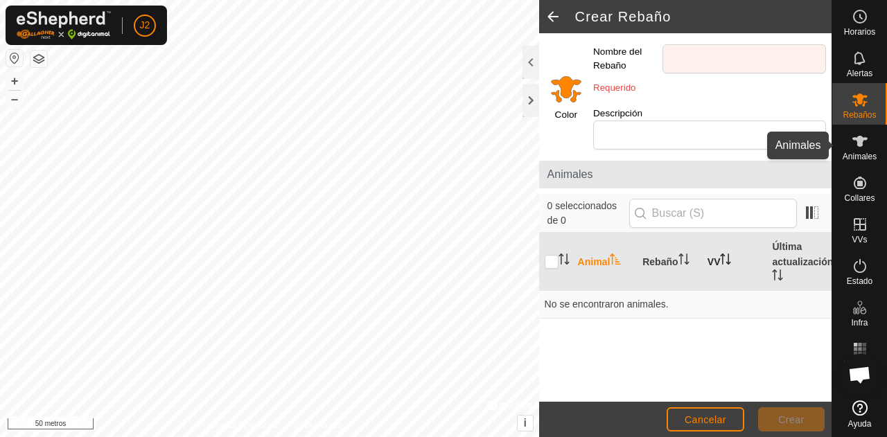
click at [852, 143] on icon at bounding box center [860, 141] width 17 height 17
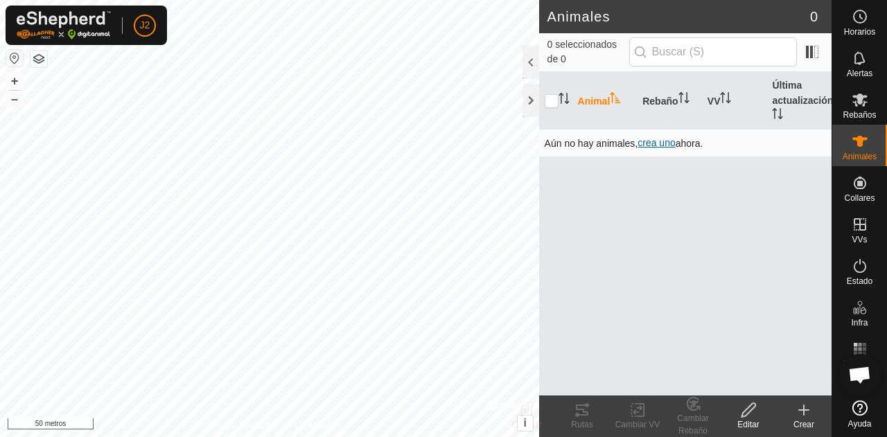
click at [658, 141] on font "crea uno" at bounding box center [656, 142] width 37 height 11
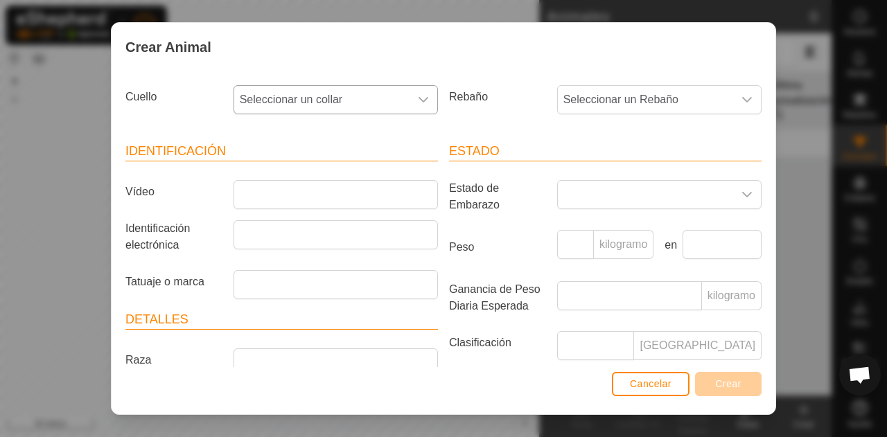
click at [419, 95] on icon "disparador desplegable" at bounding box center [423, 99] width 11 height 11
click at [329, 198] on li "4143401660" at bounding box center [335, 200] width 200 height 28
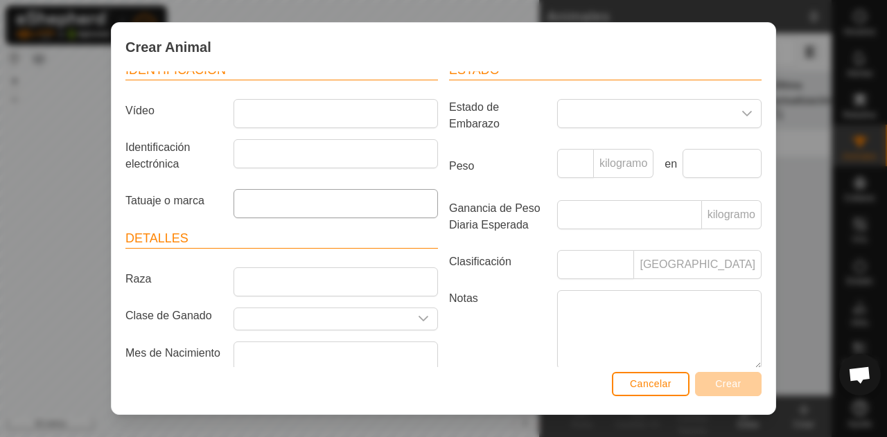
scroll to position [82, 0]
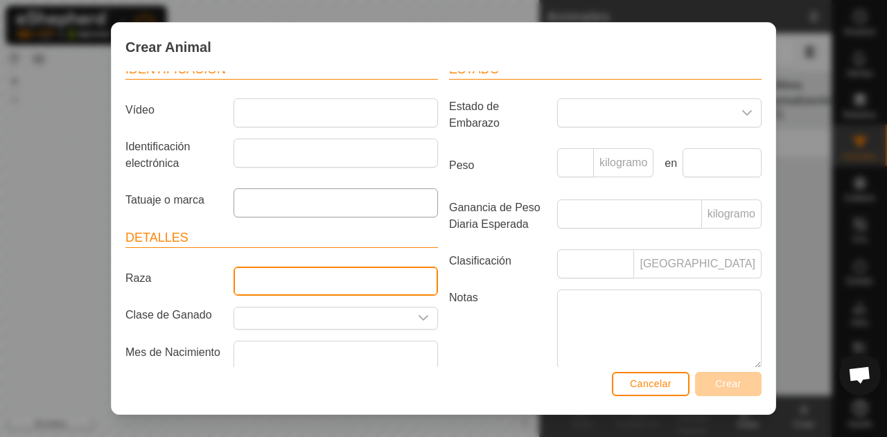
click at [282, 280] on input "Raza" at bounding box center [336, 281] width 204 height 29
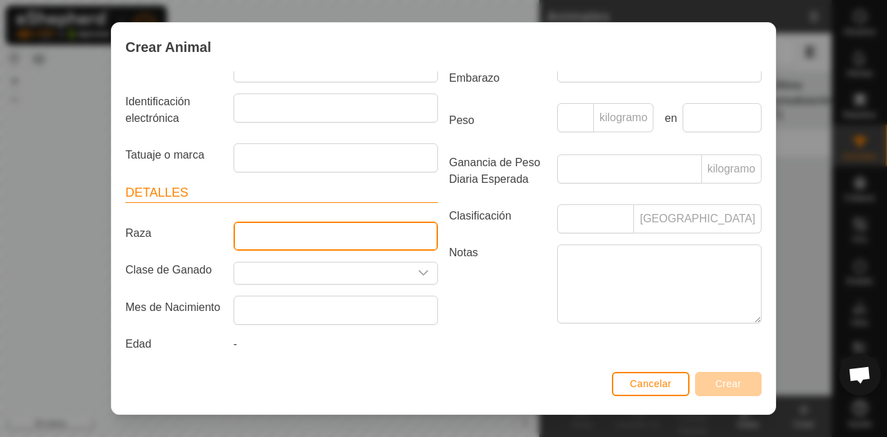
scroll to position [130, 0]
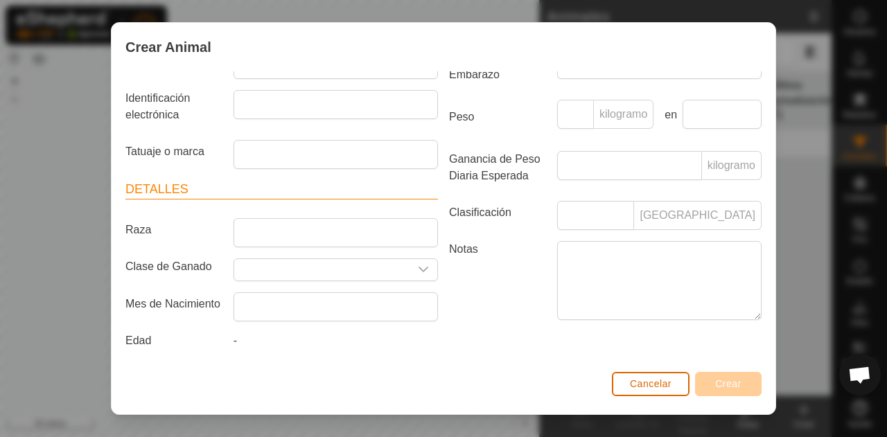
click at [644, 382] on font "Cancelar" at bounding box center [651, 383] width 42 height 11
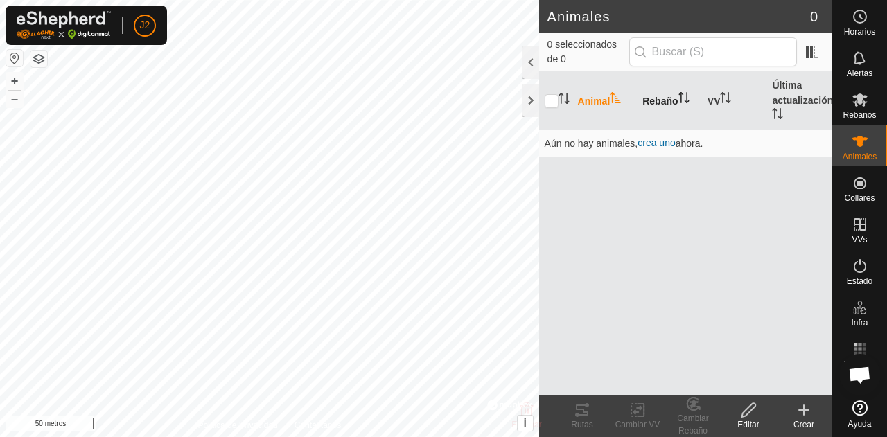
click at [672, 100] on font "Rebaño" at bounding box center [659, 101] width 35 height 11
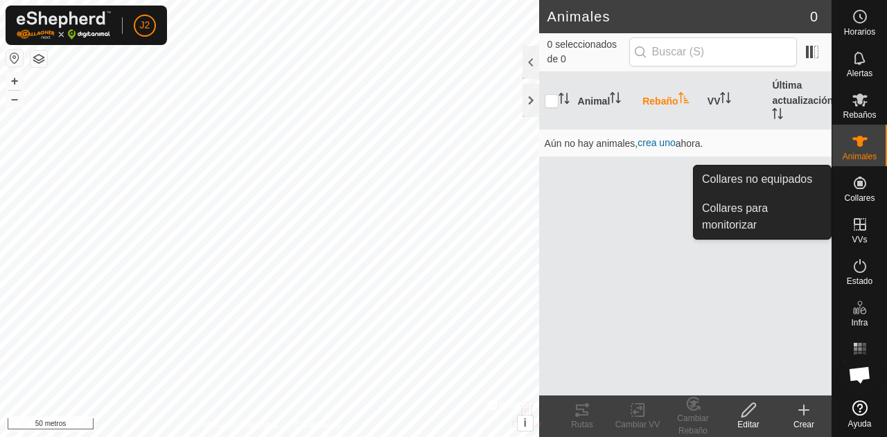
drag, startPoint x: 854, startPoint y: 168, endPoint x: 865, endPoint y: 192, distance: 26.7
click at [865, 192] on es-neckbands-svg-icon at bounding box center [860, 183] width 25 height 22
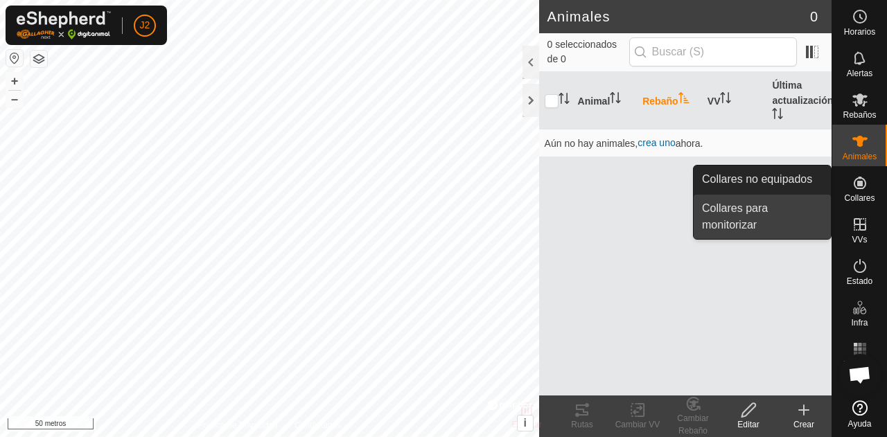
click at [757, 207] on link "Collares para monitorizar" at bounding box center [762, 217] width 137 height 44
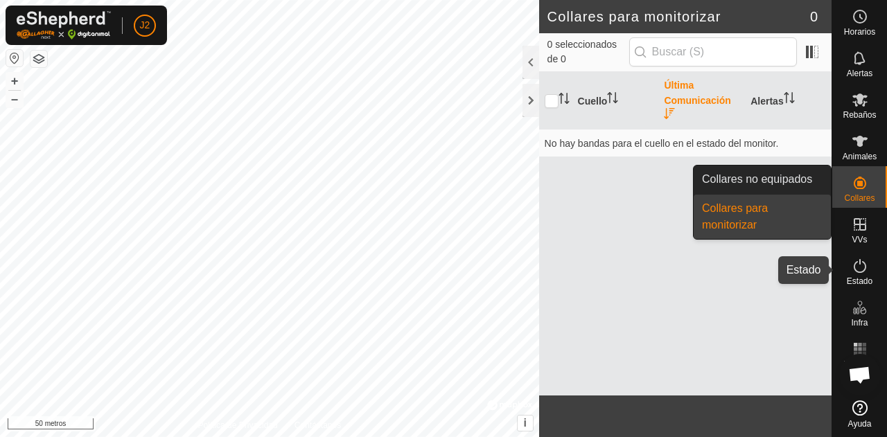
click at [863, 270] on icon at bounding box center [860, 266] width 12 height 14
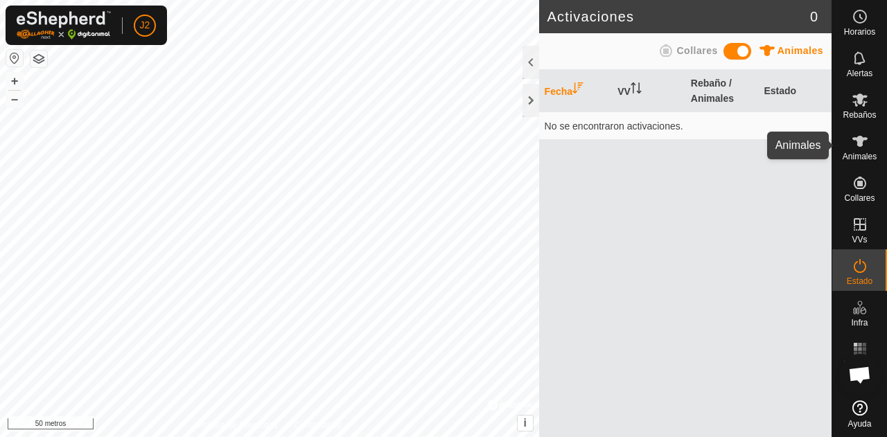
click at [857, 150] on es-animals-svg-icon at bounding box center [860, 141] width 25 height 22
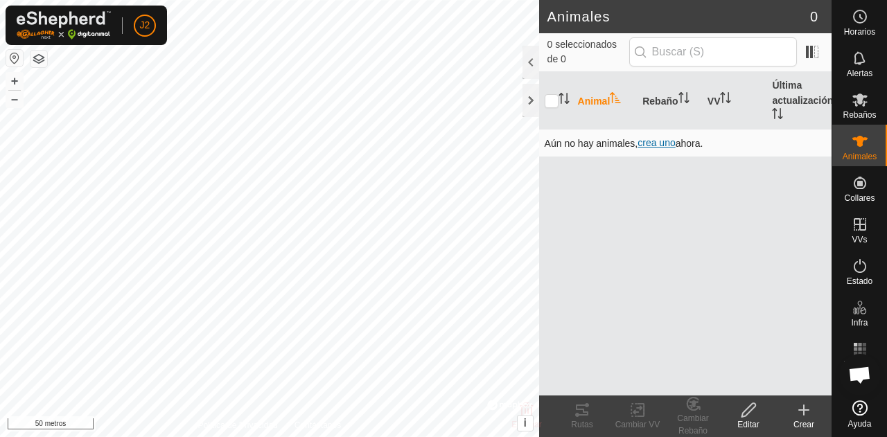
click at [651, 146] on font "crea uno" at bounding box center [656, 142] width 37 height 11
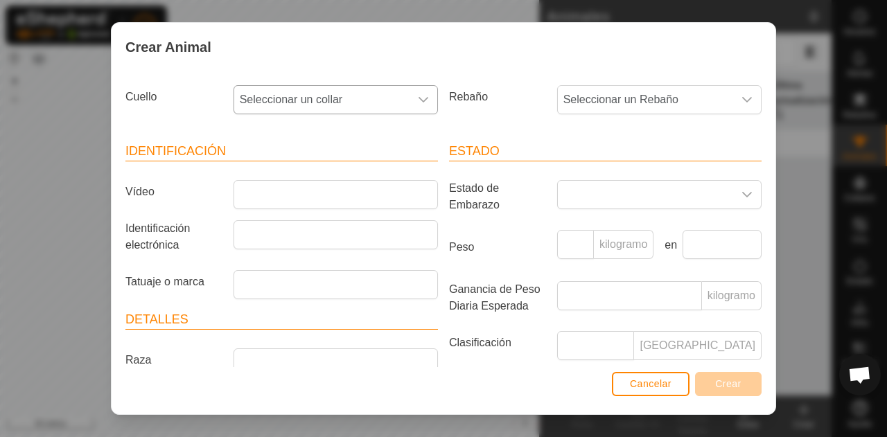
click at [390, 101] on span "Seleccionar un collar" at bounding box center [321, 100] width 175 height 28
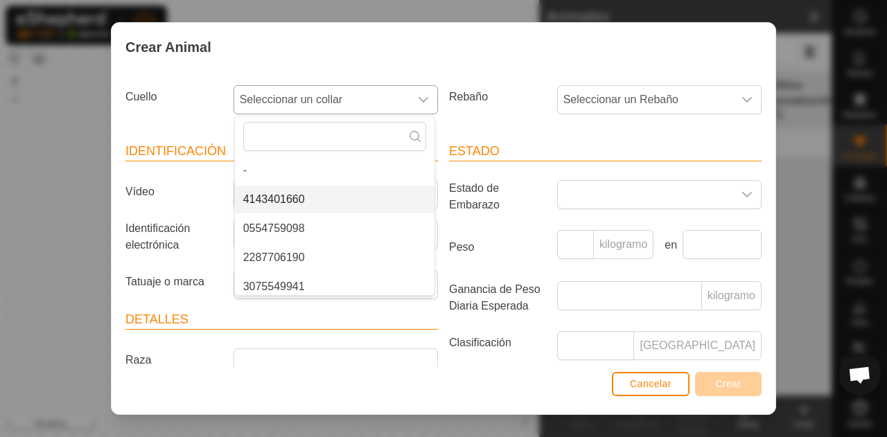
click at [315, 194] on li "4143401660" at bounding box center [335, 200] width 200 height 28
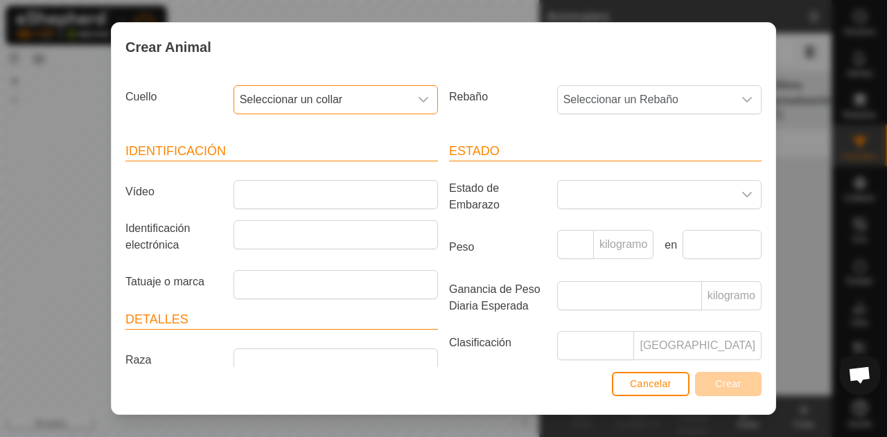
click at [313, 105] on font "Seleccionar un collar" at bounding box center [291, 100] width 103 height 12
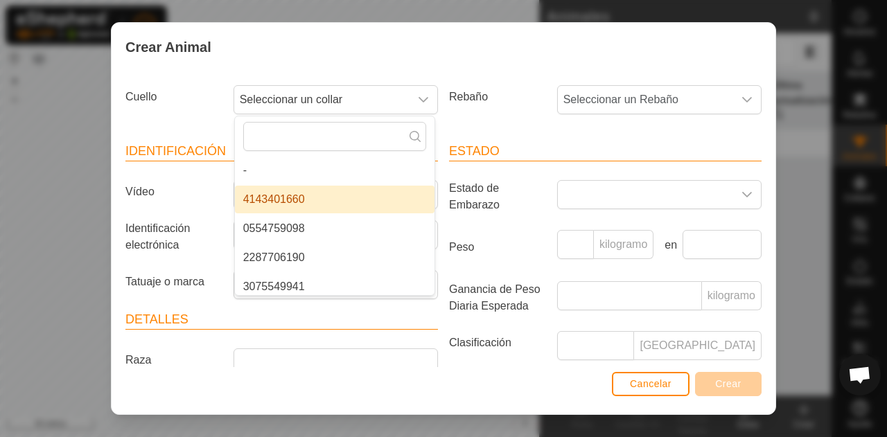
click at [452, 205] on font "Estado de Embarazo" at bounding box center [474, 196] width 51 height 28
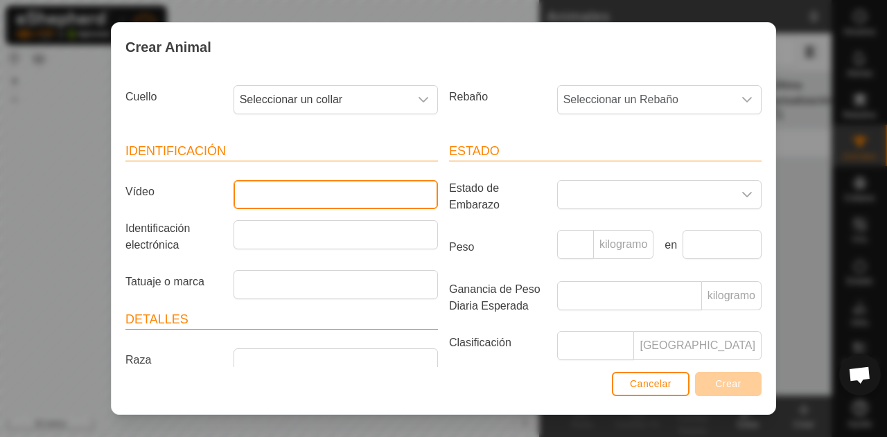
click at [341, 192] on input "Vídeo" at bounding box center [336, 194] width 204 height 29
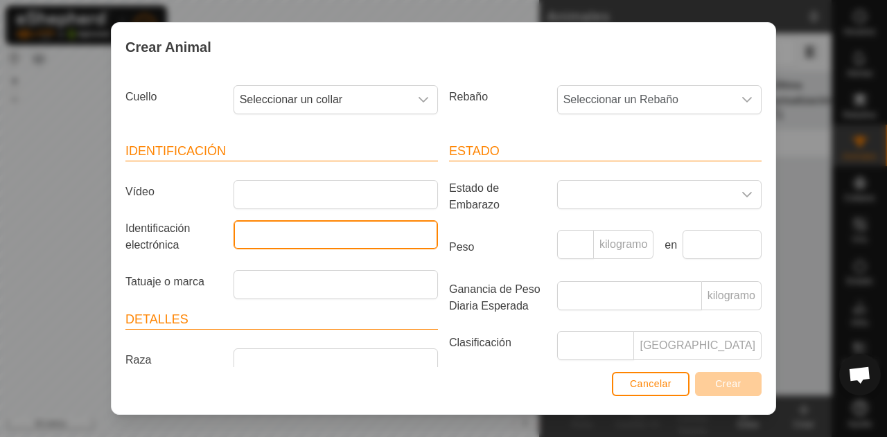
click at [312, 238] on input "Identificación electrónica" at bounding box center [336, 234] width 204 height 29
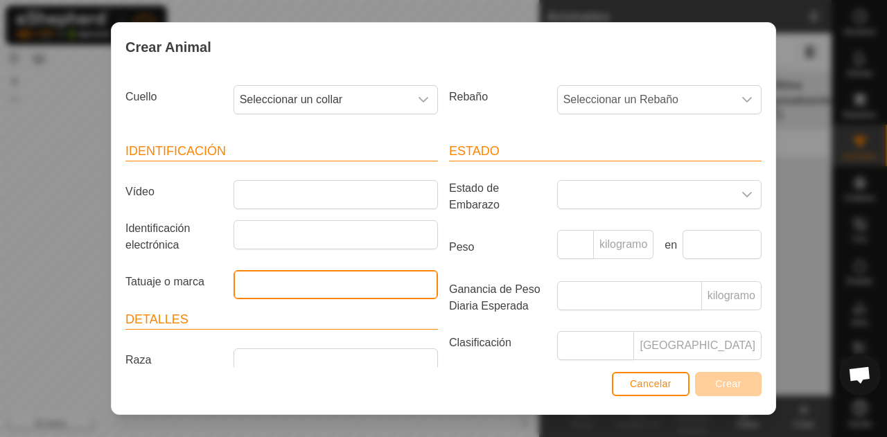
click at [283, 291] on input "Tatuaje o marca" at bounding box center [336, 284] width 204 height 29
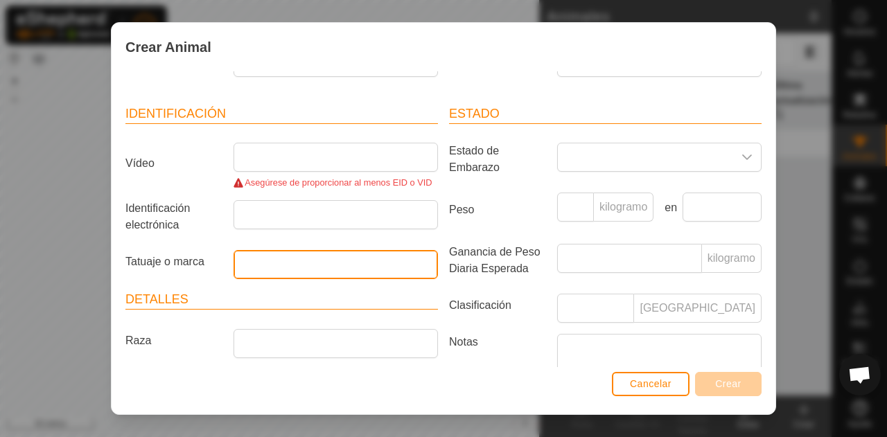
scroll to position [38, 0]
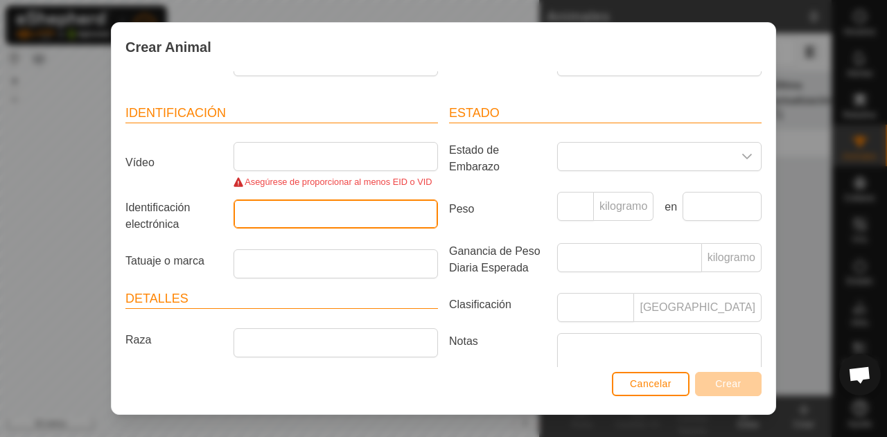
click at [268, 213] on input "Identificación electrónica" at bounding box center [336, 214] width 204 height 29
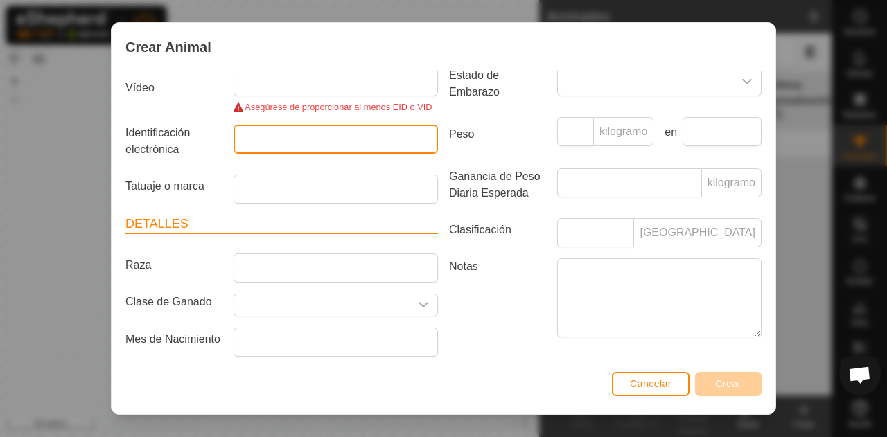
scroll to position [117, 0]
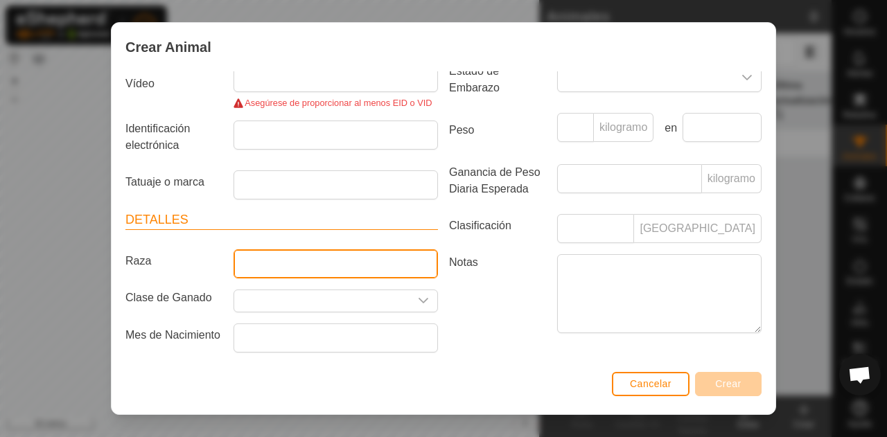
click at [261, 267] on input "Raza" at bounding box center [336, 263] width 204 height 29
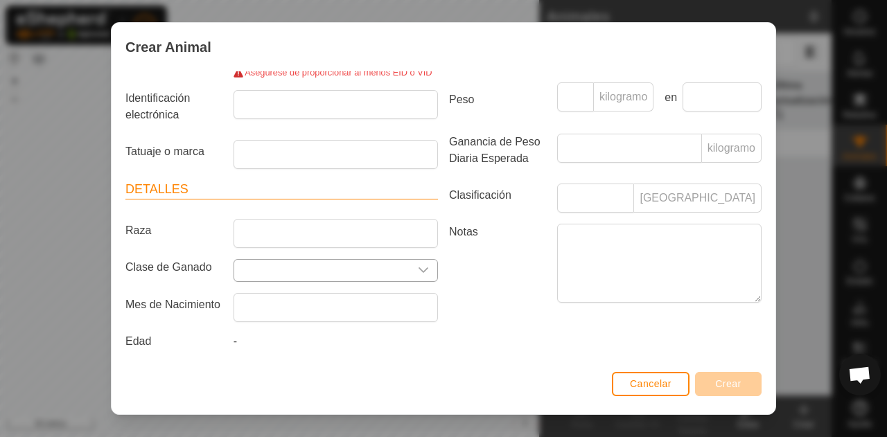
click at [263, 267] on input "Seleccione o ingrese una Clase de Ganado" at bounding box center [321, 270] width 175 height 21
click at [411, 270] on div "disparador desplegable" at bounding box center [424, 270] width 28 height 21
click at [632, 382] on font "Cancelar" at bounding box center [651, 383] width 42 height 11
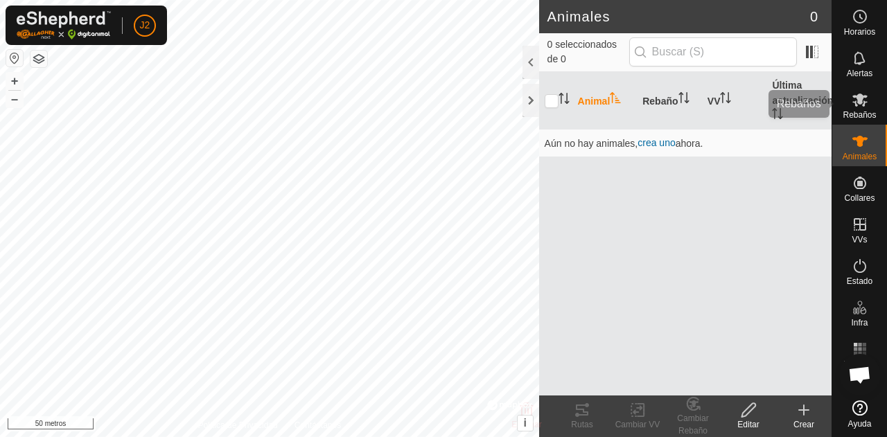
click at [841, 109] on div "Rebaños" at bounding box center [859, 104] width 55 height 42
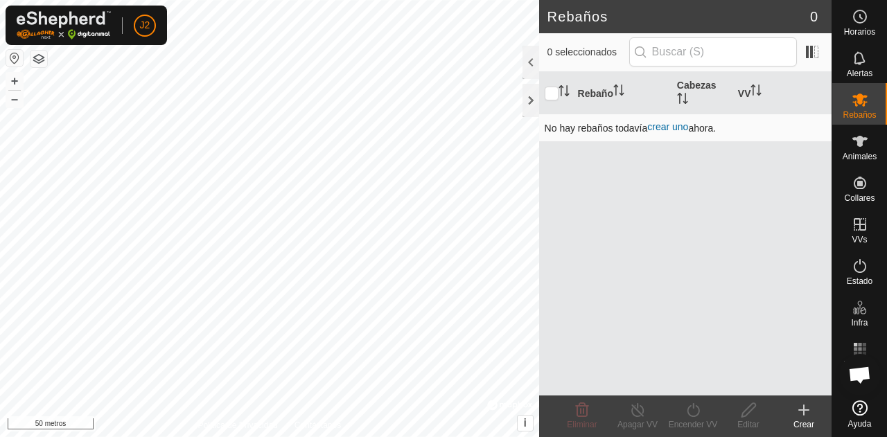
click at [679, 130] on font "crear uno" at bounding box center [667, 126] width 41 height 11
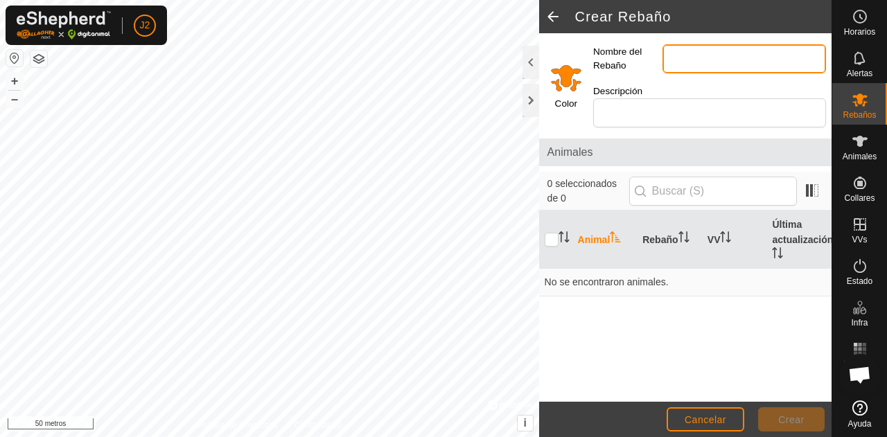
click at [721, 55] on input "Nombre del Rebaño" at bounding box center [744, 58] width 164 height 29
type input "R"
type input "Vacas"
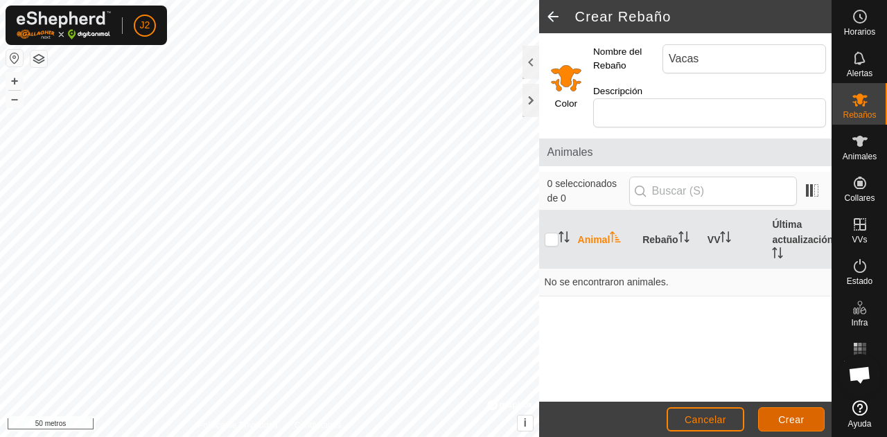
click at [791, 416] on font "Crear" at bounding box center [791, 419] width 26 height 11
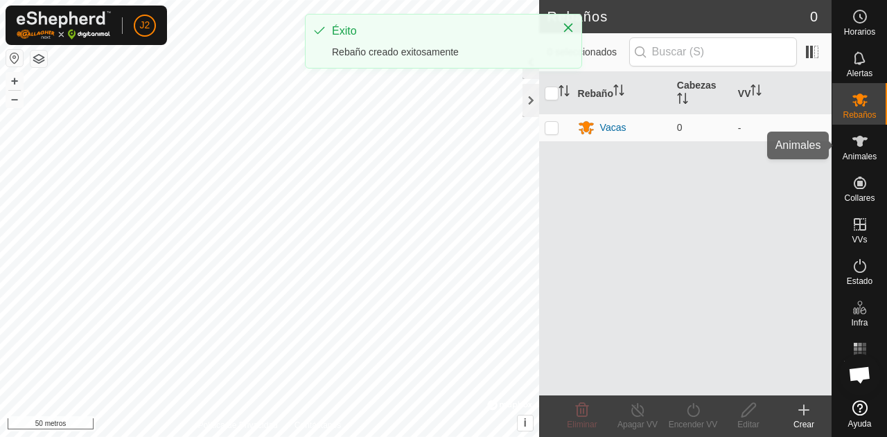
click at [864, 159] on font "Animales" at bounding box center [860, 157] width 34 height 10
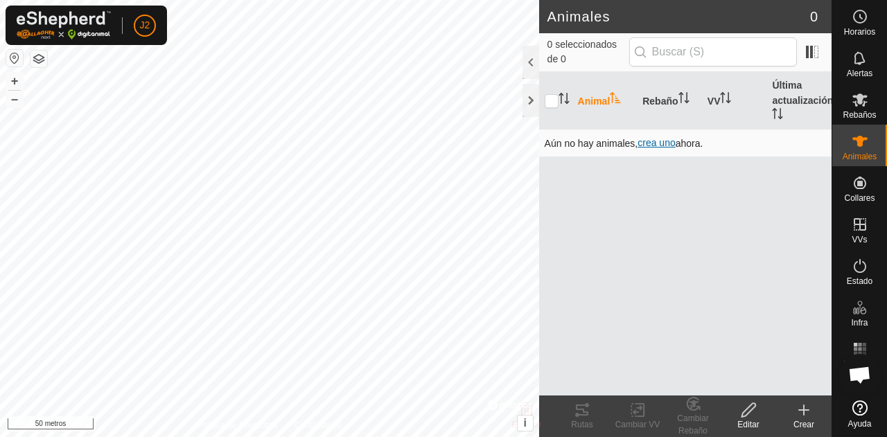
click at [653, 142] on font "crea uno" at bounding box center [656, 142] width 37 height 11
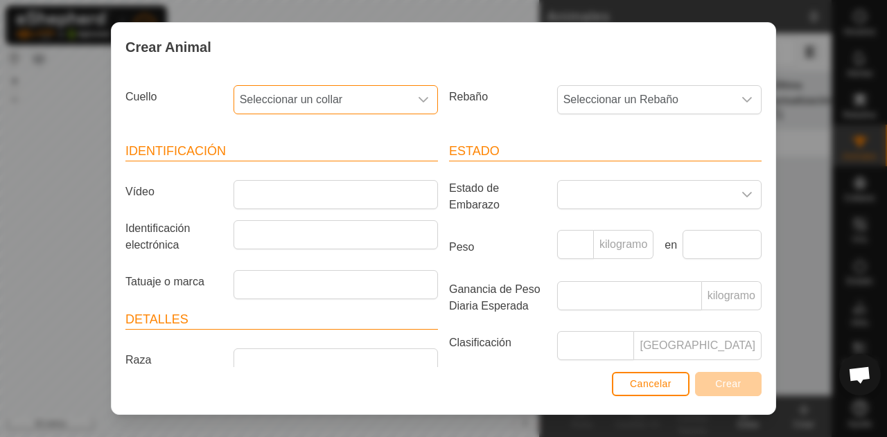
click at [336, 98] on font "Seleccionar un collar" at bounding box center [291, 100] width 103 height 12
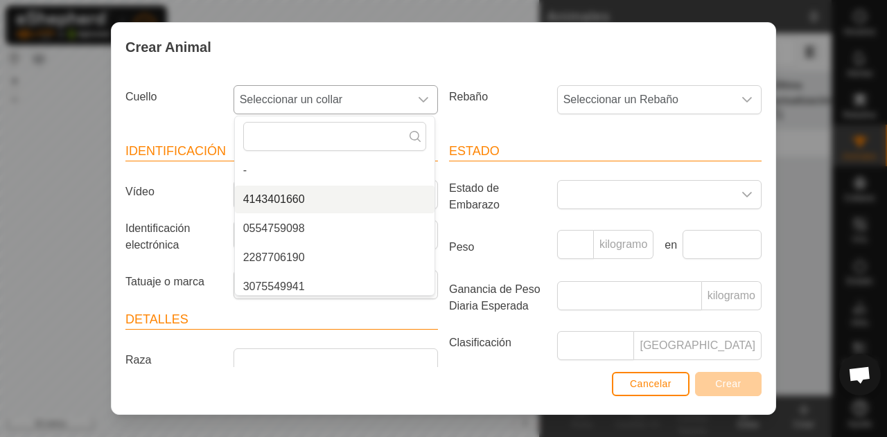
click at [306, 200] on li "4143401660" at bounding box center [335, 200] width 200 height 28
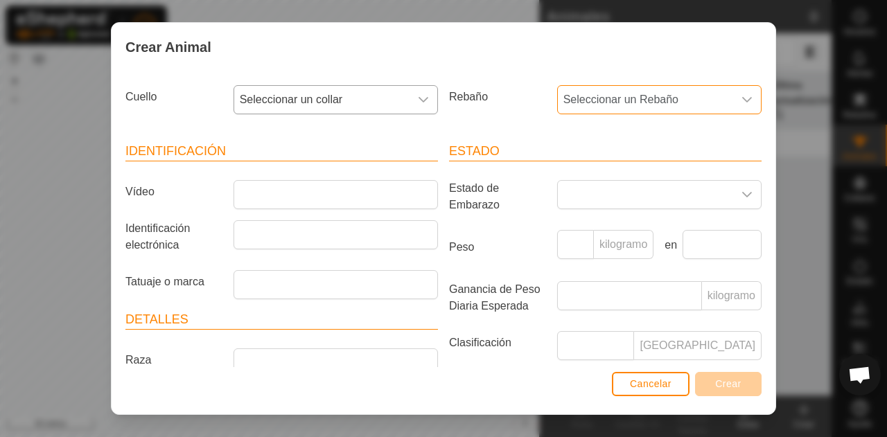
click at [647, 103] on font "Seleccionar un Rebaño" at bounding box center [620, 100] width 115 height 12
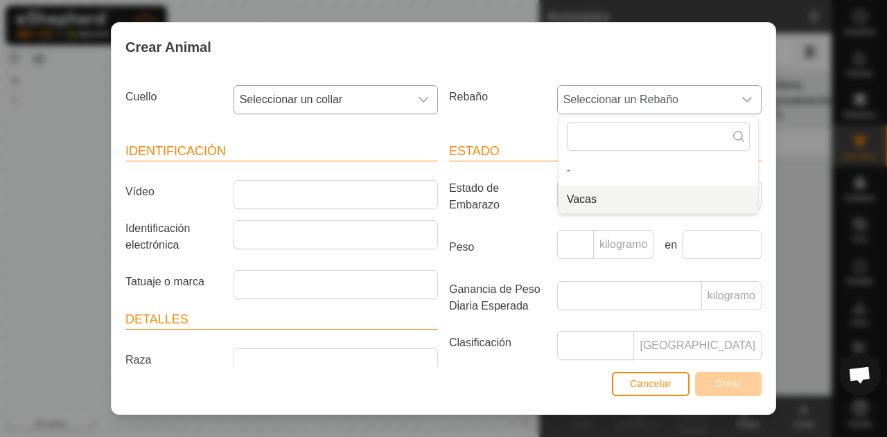
click at [595, 204] on li "Vacas" at bounding box center [659, 200] width 200 height 28
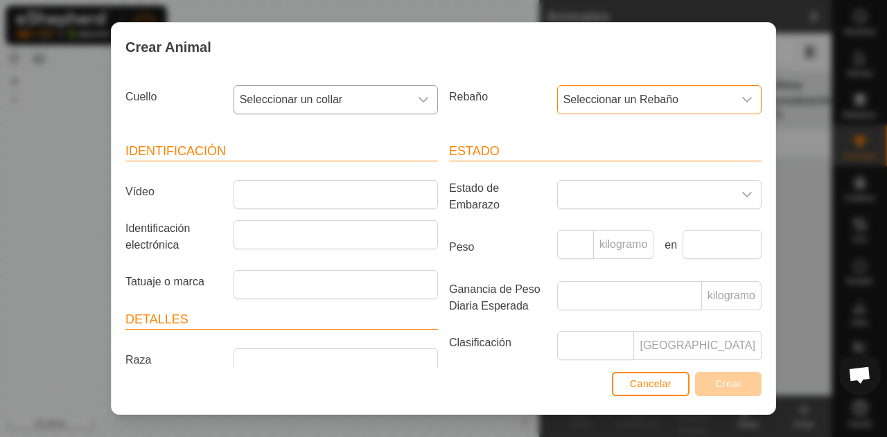
click at [346, 96] on span "Seleccionar un collar" at bounding box center [321, 100] width 175 height 28
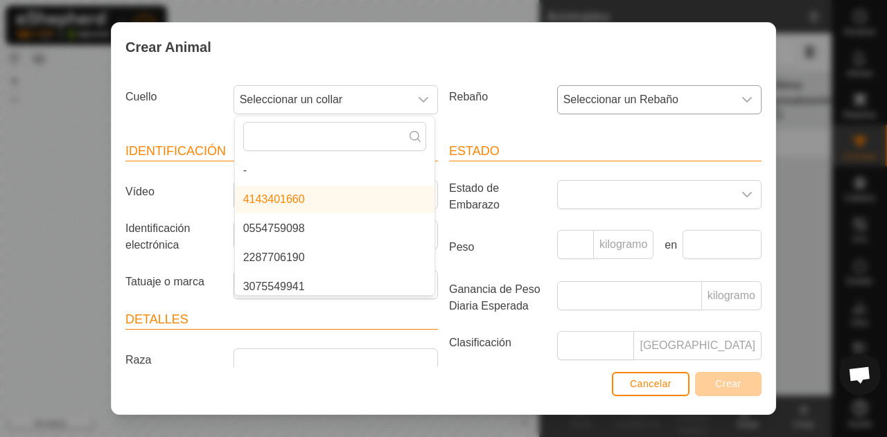
click at [304, 198] on li "4143401660" at bounding box center [335, 200] width 200 height 28
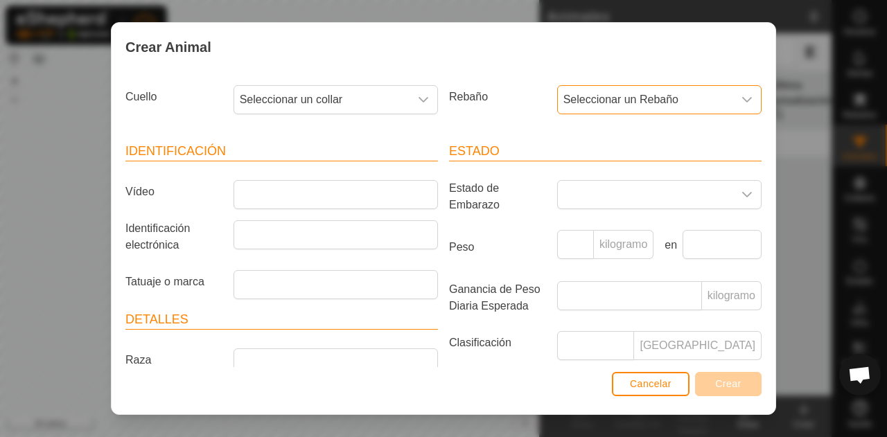
click at [583, 103] on font "Seleccionar un Rebaño" at bounding box center [620, 100] width 115 height 12
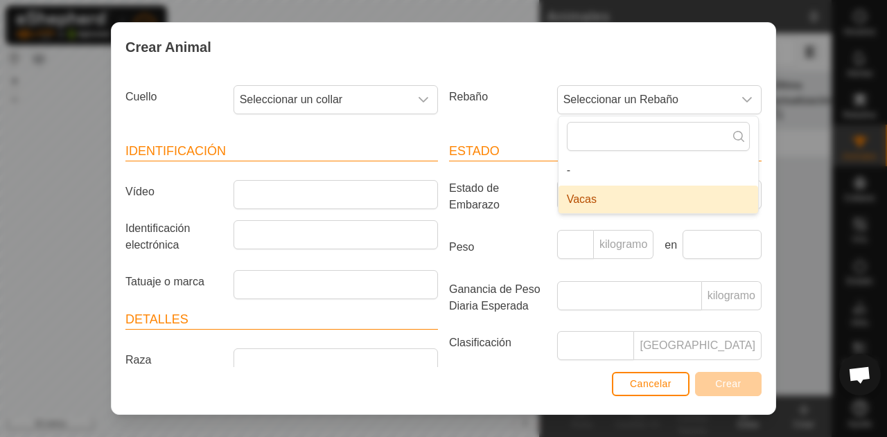
click at [580, 203] on li "Vacas" at bounding box center [659, 200] width 200 height 28
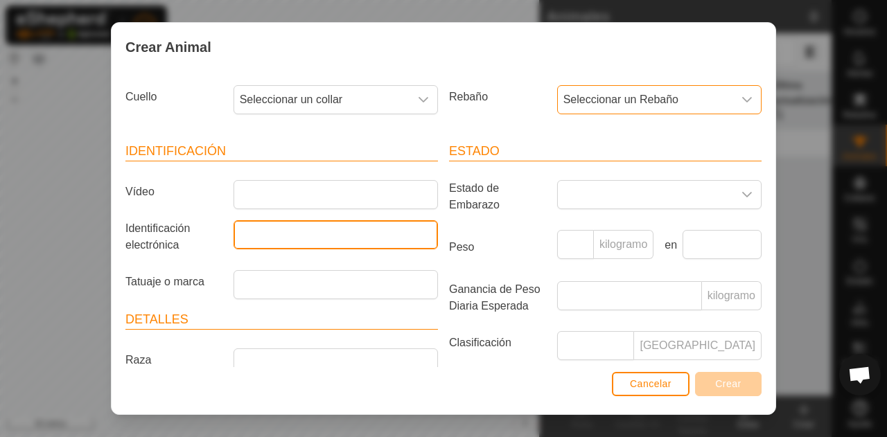
click at [282, 238] on input "Identificación electrónica" at bounding box center [336, 234] width 204 height 29
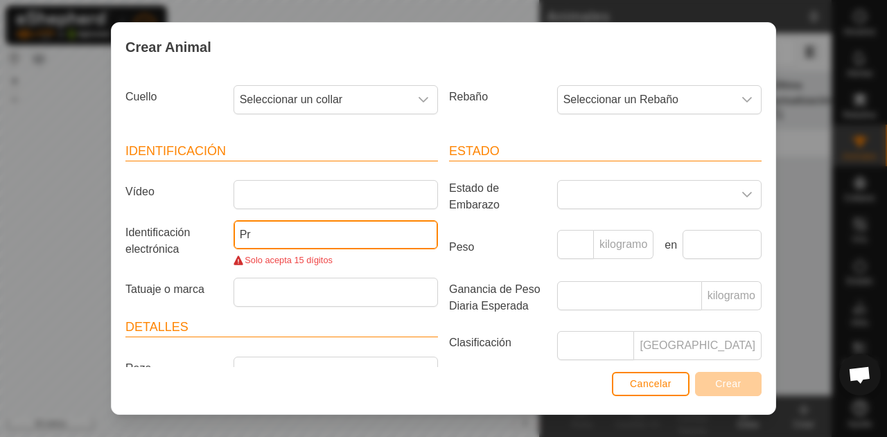
type input "P"
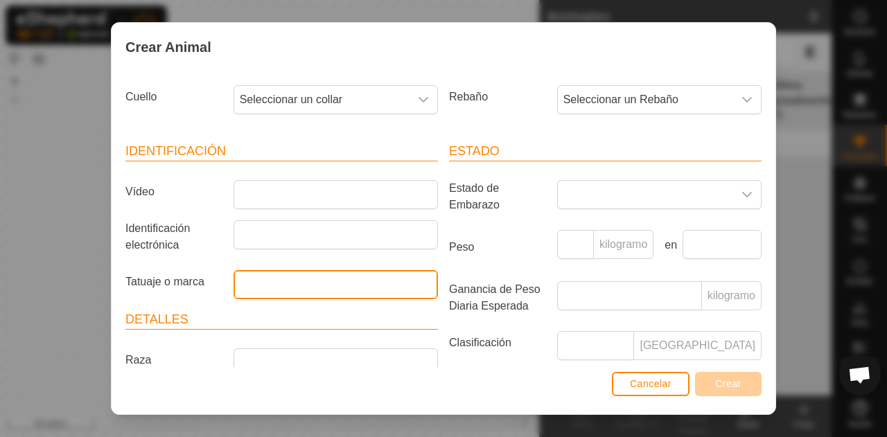
click at [274, 285] on input "Tatuaje o marca" at bounding box center [336, 284] width 204 height 29
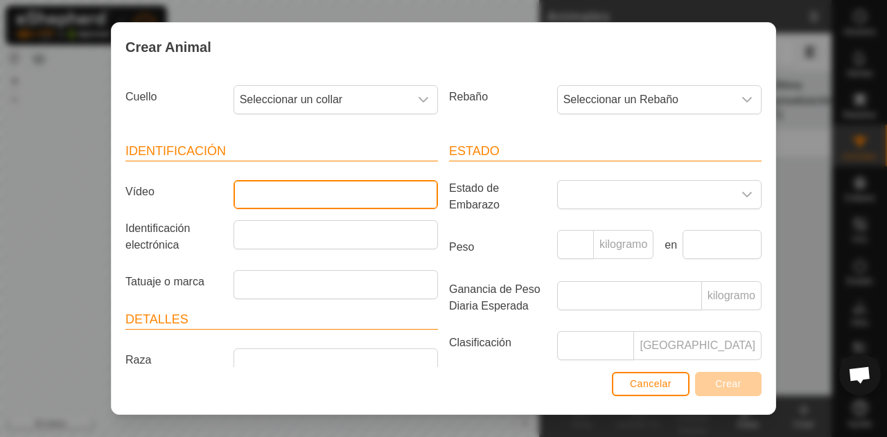
click at [256, 192] on input "Vídeo" at bounding box center [336, 194] width 204 height 29
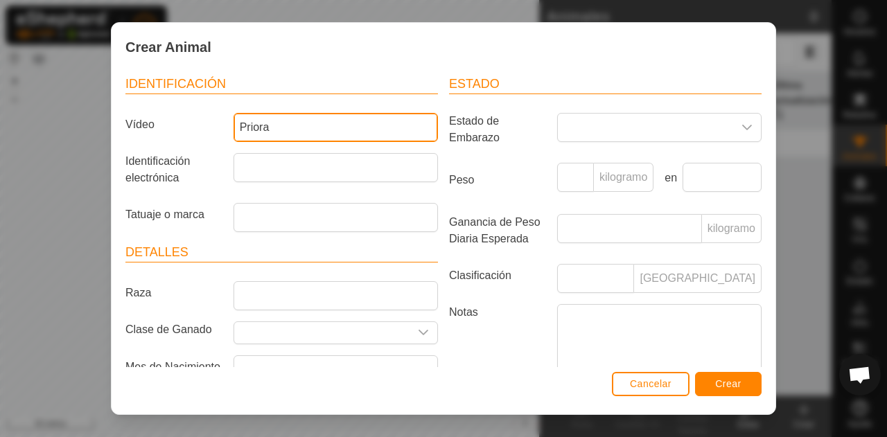
scroll to position [68, 0]
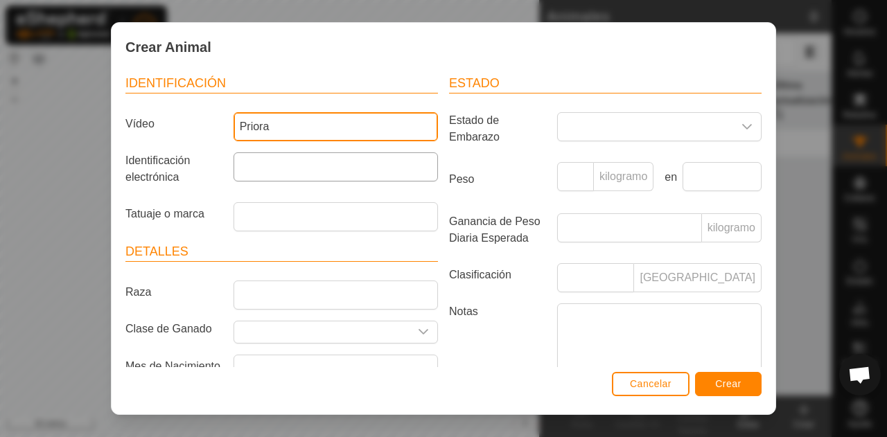
type input "Priora"
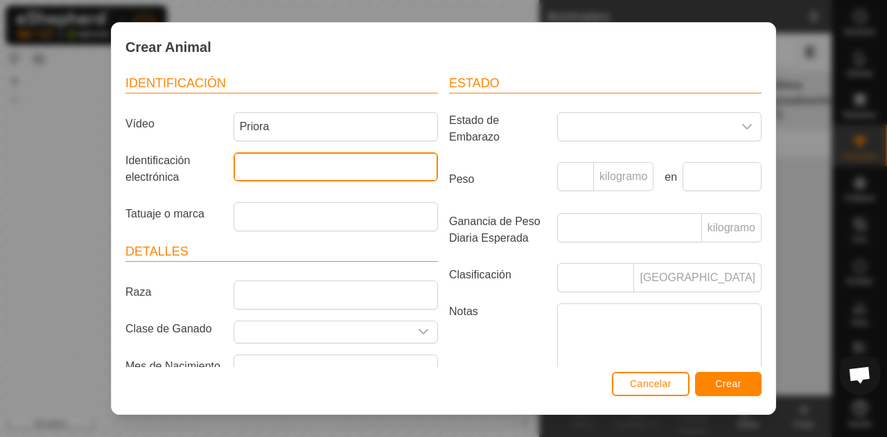
click at [297, 170] on input "Identificación electrónica" at bounding box center [336, 166] width 204 height 29
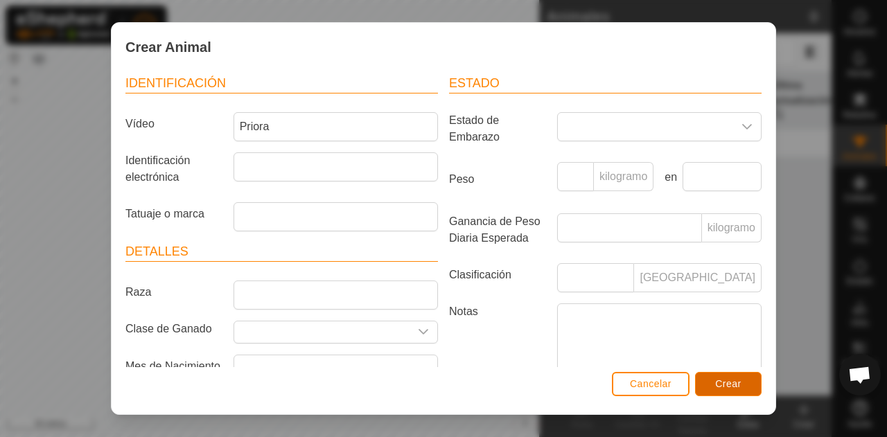
click at [708, 385] on button "Crear" at bounding box center [728, 384] width 67 height 24
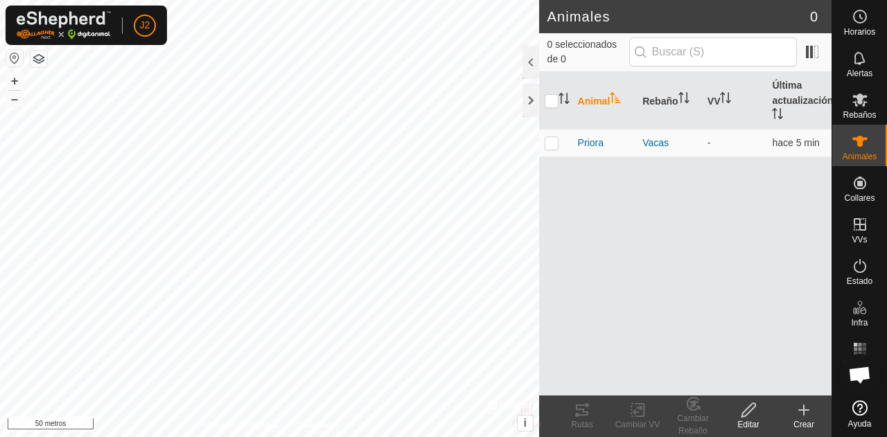
click at [604, 106] on font "Animal" at bounding box center [594, 101] width 33 height 11
click at [599, 103] on font "Animal" at bounding box center [594, 101] width 33 height 11
click at [807, 410] on icon at bounding box center [804, 410] width 17 height 17
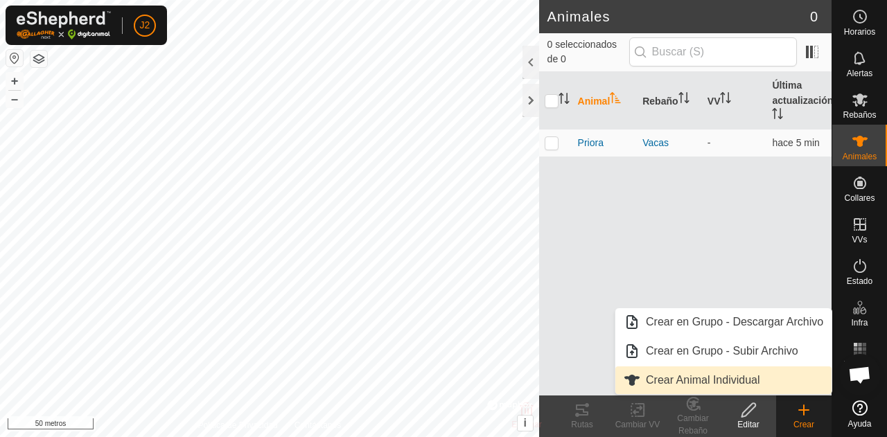
click at [751, 376] on link "Crear Animal Individual" at bounding box center [723, 381] width 216 height 28
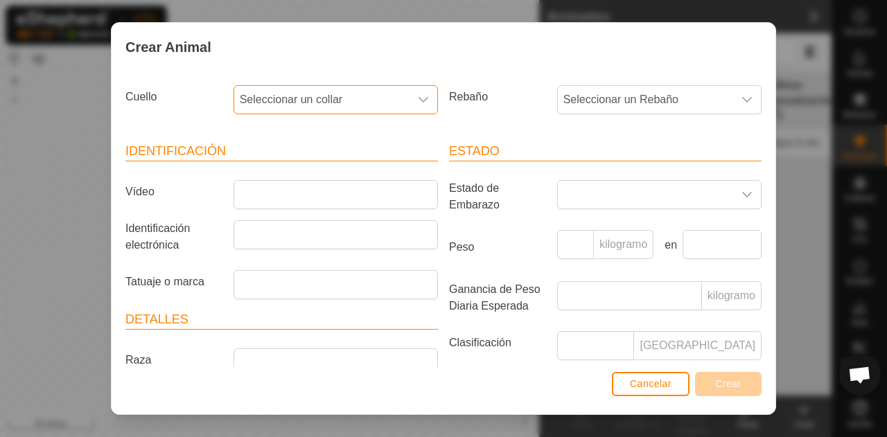
click at [365, 100] on span "Seleccionar un collar" at bounding box center [321, 100] width 175 height 28
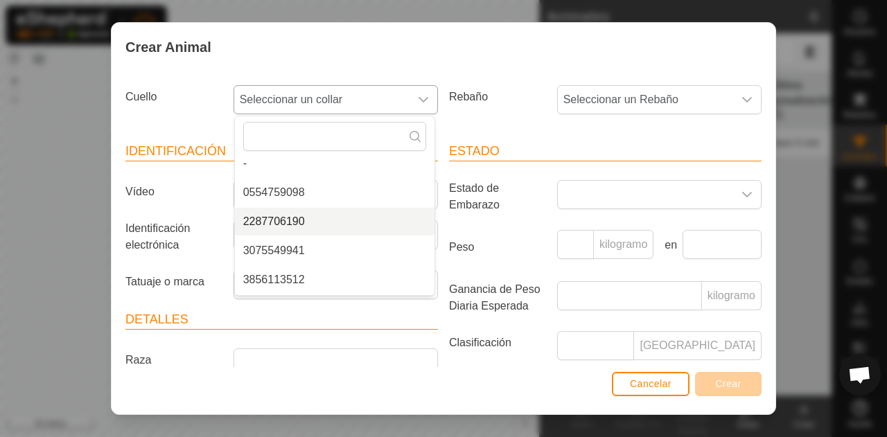
scroll to position [6, 0]
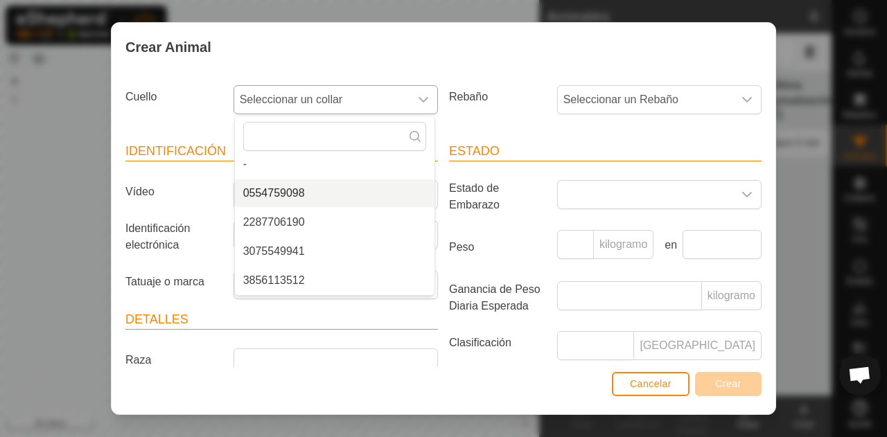
click at [310, 193] on li "0554759098" at bounding box center [335, 193] width 200 height 28
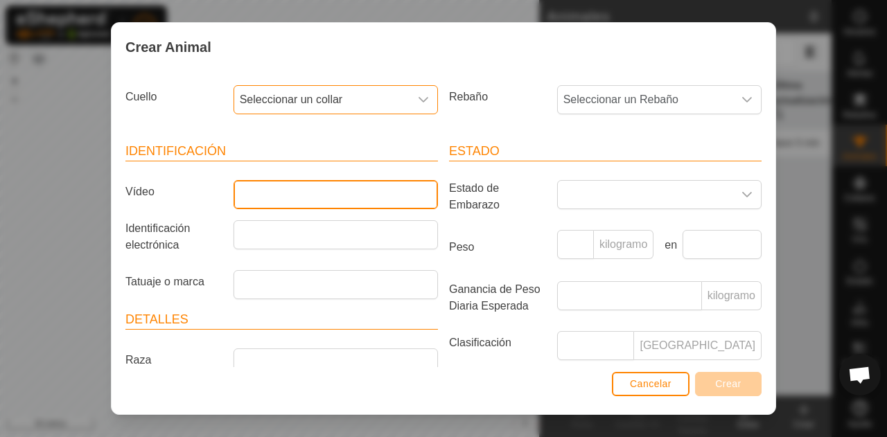
click at [295, 189] on input "Vídeo" at bounding box center [336, 194] width 204 height 29
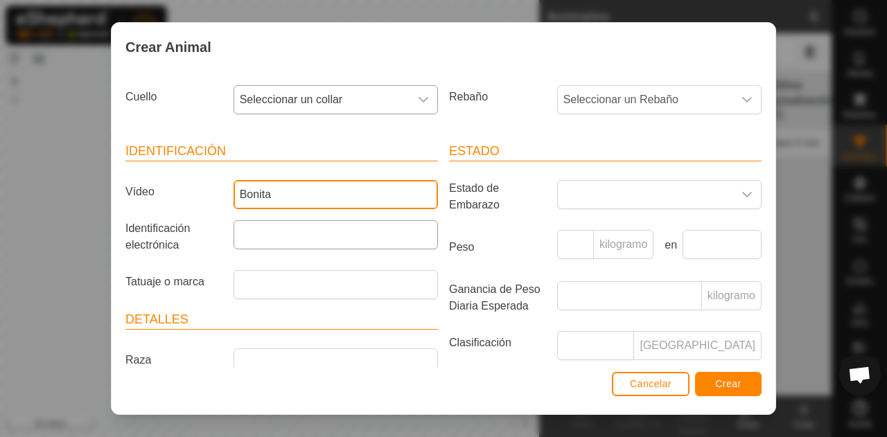
type input "Bonita"
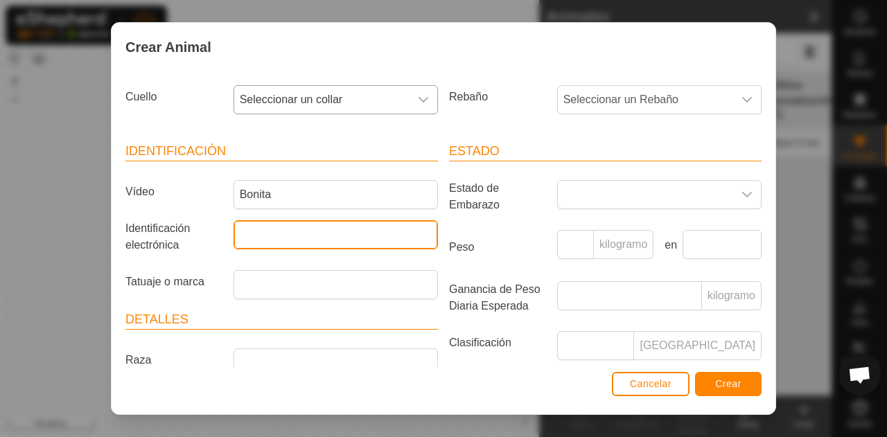
click at [283, 235] on input "Identificación electrónica" at bounding box center [336, 234] width 204 height 29
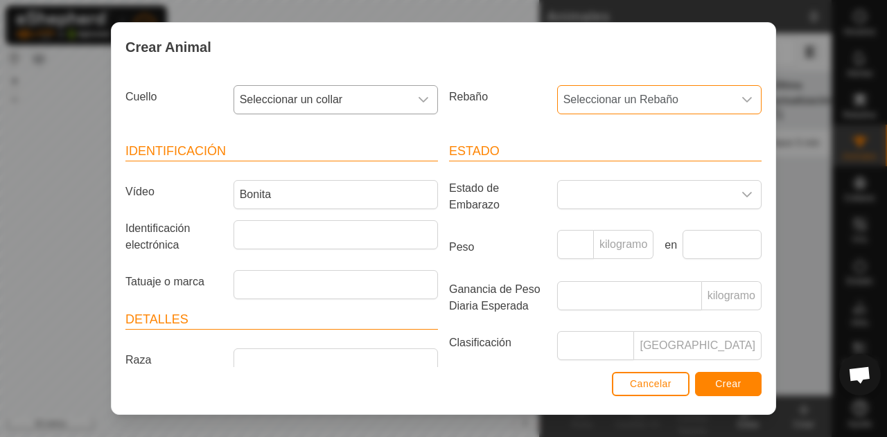
click at [650, 99] on font "Seleccionar un Rebaño" at bounding box center [620, 100] width 115 height 12
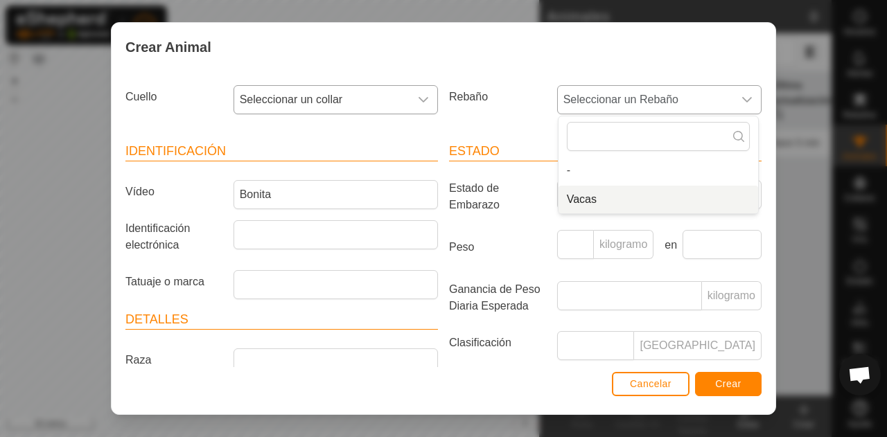
click at [593, 206] on li "Vacas" at bounding box center [659, 200] width 200 height 28
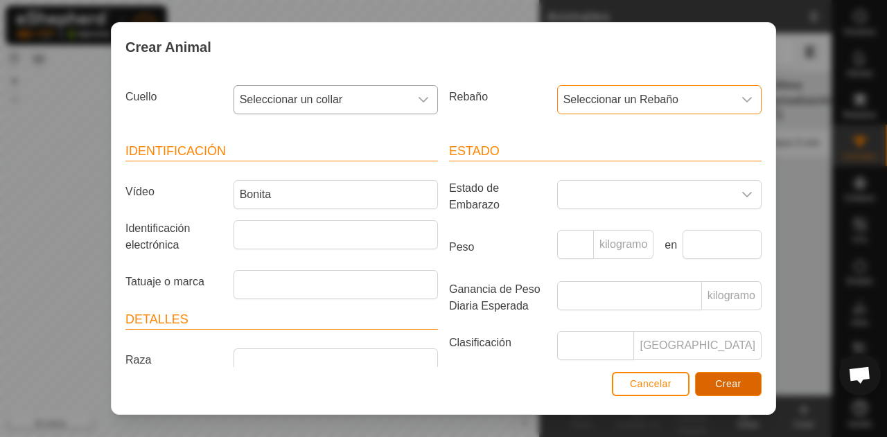
click at [711, 376] on button "Crear" at bounding box center [728, 384] width 67 height 24
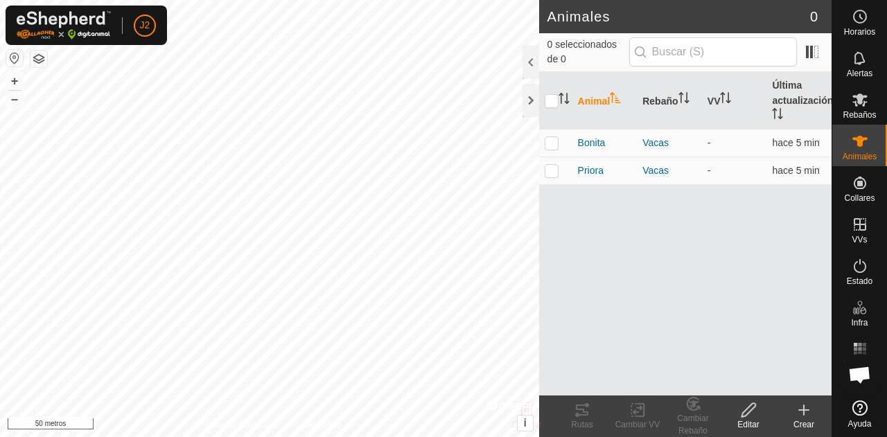
click at [799, 410] on icon at bounding box center [804, 410] width 10 height 0
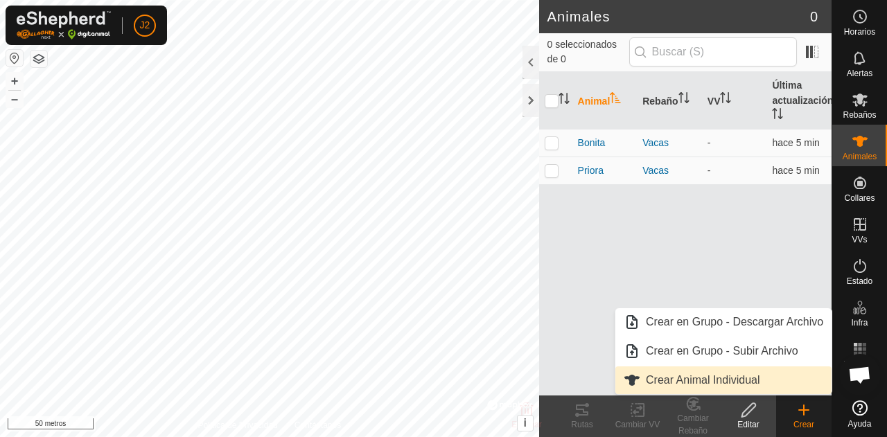
click at [715, 376] on link "Crear Animal Individual" at bounding box center [723, 381] width 216 height 28
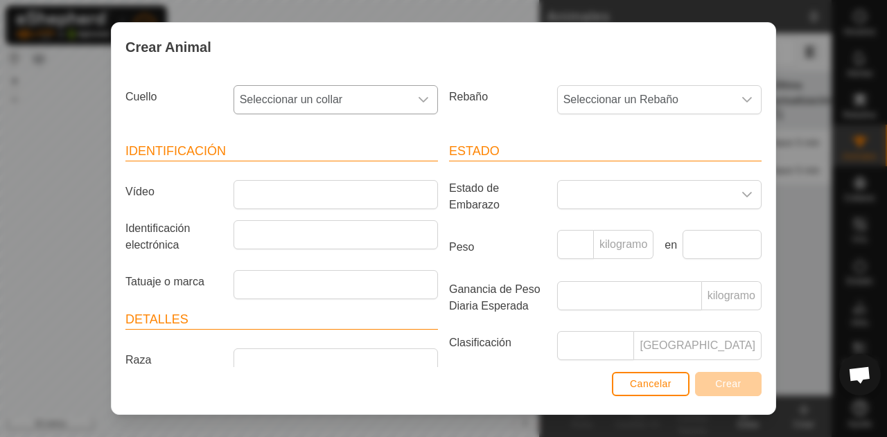
click at [423, 94] on icon "disparador desplegable" at bounding box center [423, 99] width 11 height 11
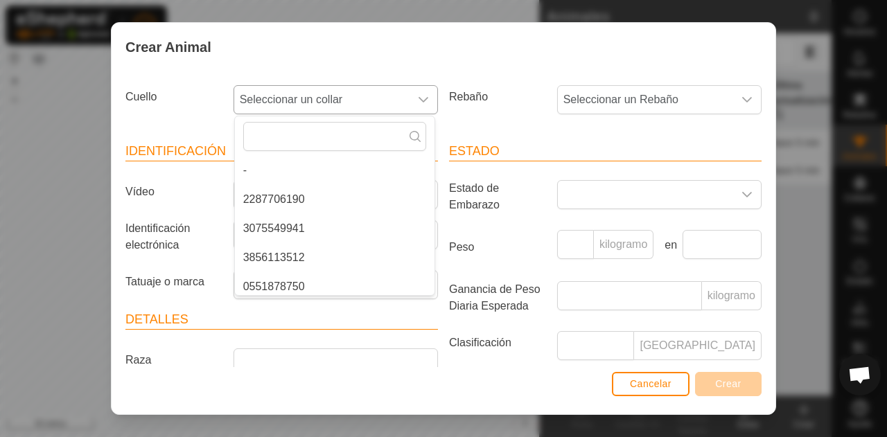
click at [344, 189] on li "2287706190" at bounding box center [335, 200] width 200 height 28
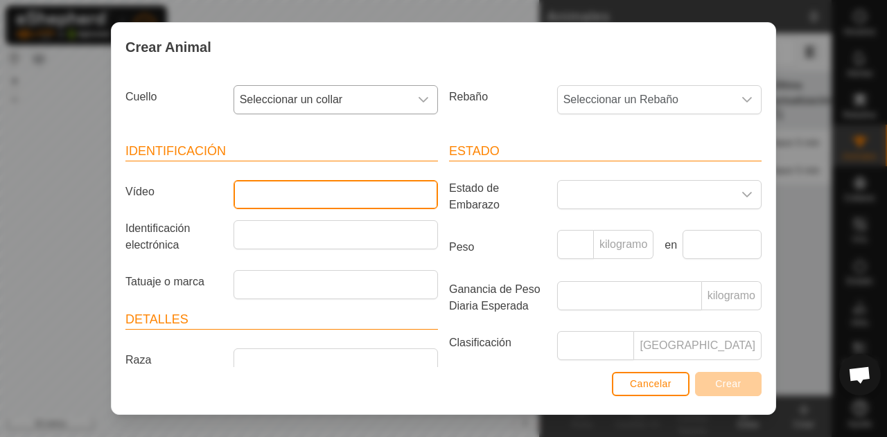
click at [344, 189] on input "Vídeo" at bounding box center [336, 194] width 204 height 29
type input "K"
type input "Larga"
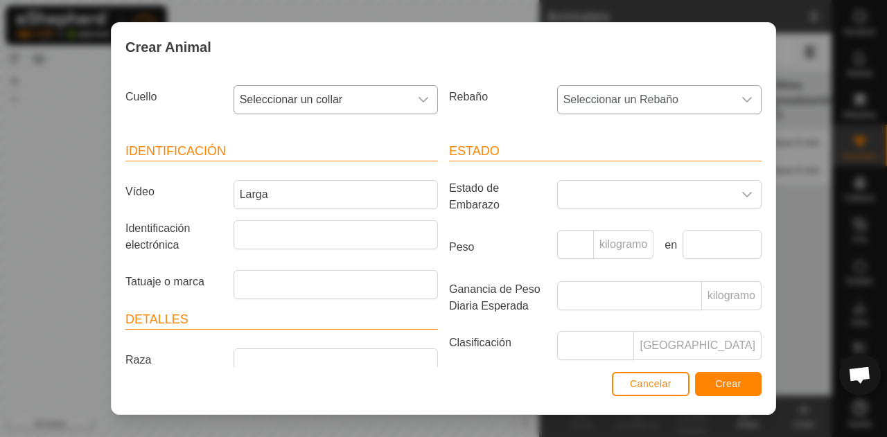
click at [625, 94] on font "Seleccionar un Rebaño" at bounding box center [620, 100] width 115 height 12
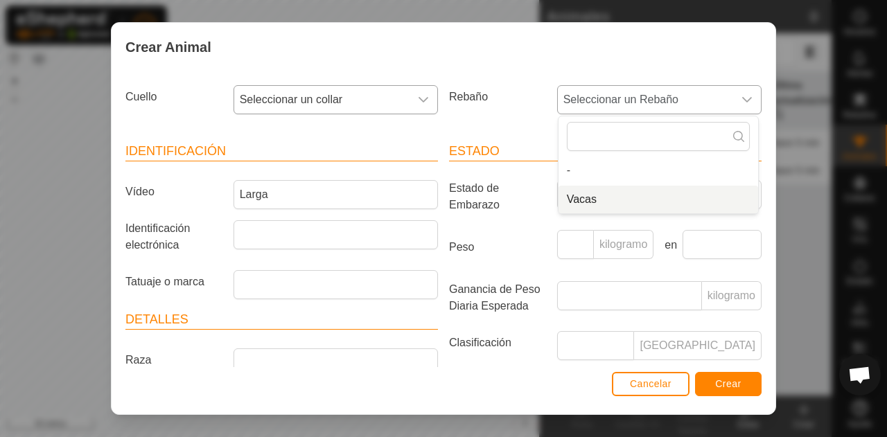
click at [592, 196] on li "Vacas" at bounding box center [659, 200] width 200 height 28
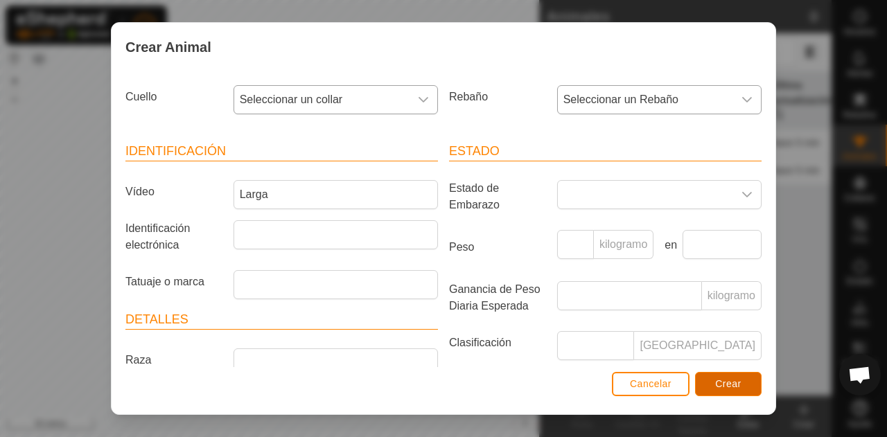
click at [717, 380] on font "Crear" at bounding box center [728, 383] width 26 height 11
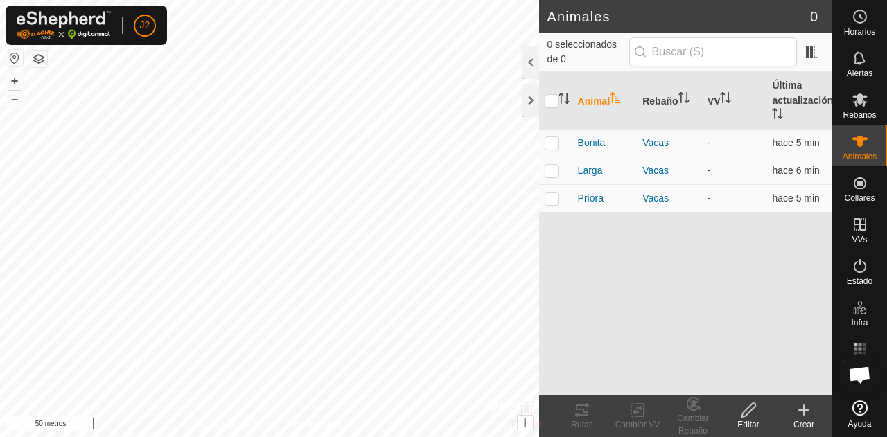
click at [800, 410] on icon at bounding box center [804, 410] width 17 height 17
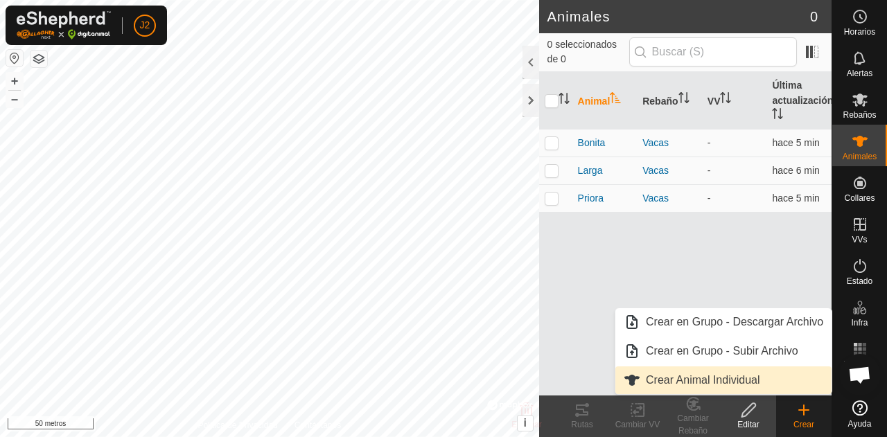
click at [726, 375] on link "Crear Animal Individual" at bounding box center [723, 381] width 216 height 28
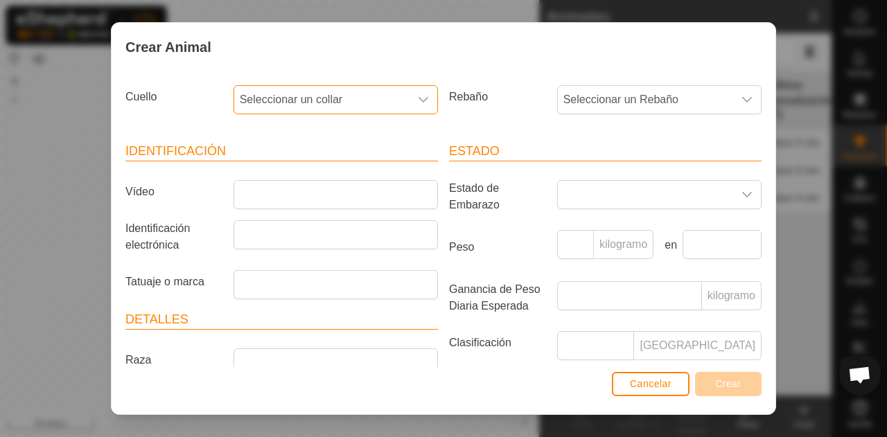
click at [344, 96] on span "Seleccionar un collar" at bounding box center [321, 100] width 175 height 28
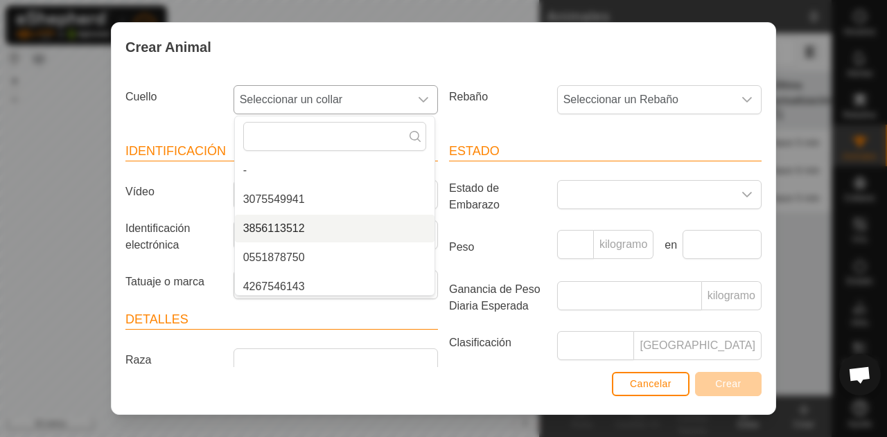
scroll to position [6, 0]
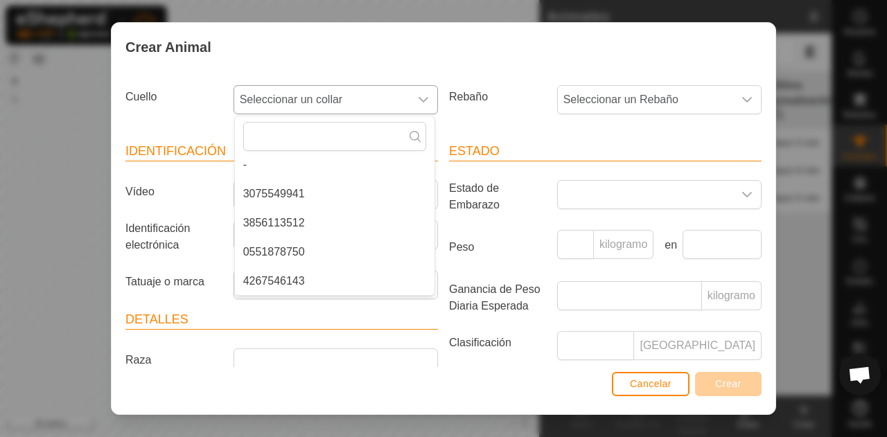
click at [316, 193] on li "3075549941" at bounding box center [335, 194] width 200 height 28
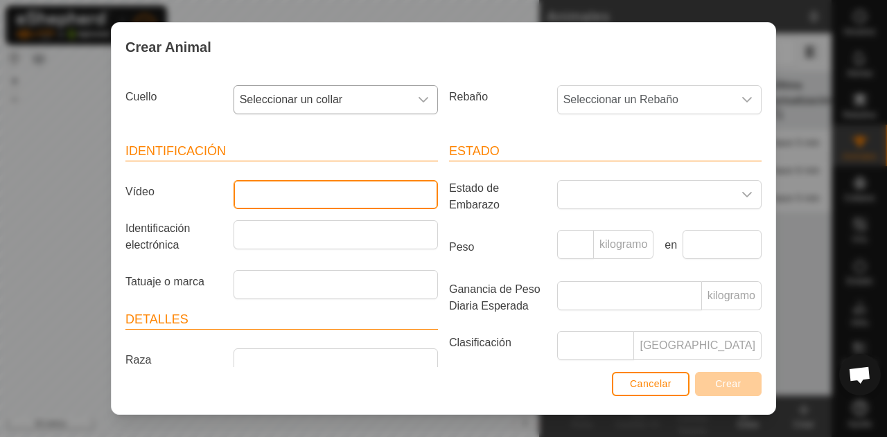
click at [309, 191] on input "Vídeo" at bounding box center [336, 194] width 204 height 29
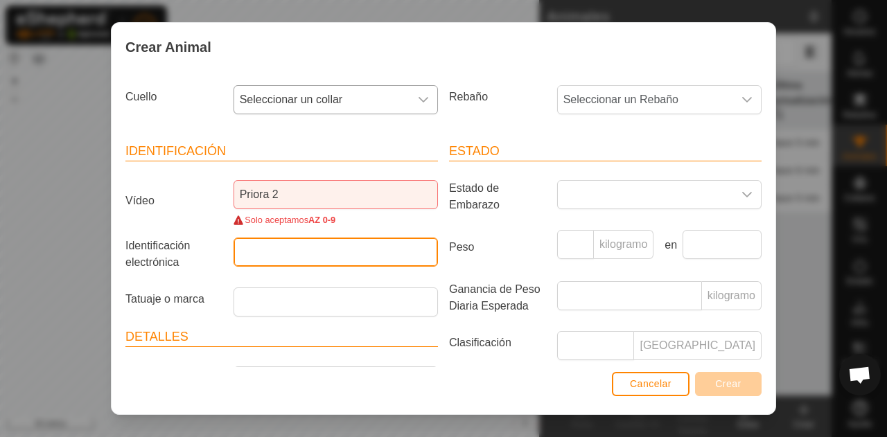
click at [350, 255] on input "Identificación electrónica" at bounding box center [336, 252] width 204 height 29
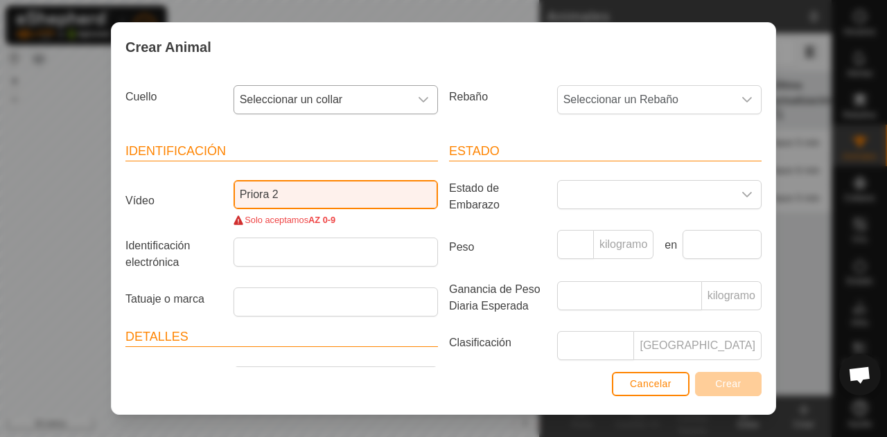
click at [300, 191] on input "Priora 2" at bounding box center [336, 194] width 204 height 29
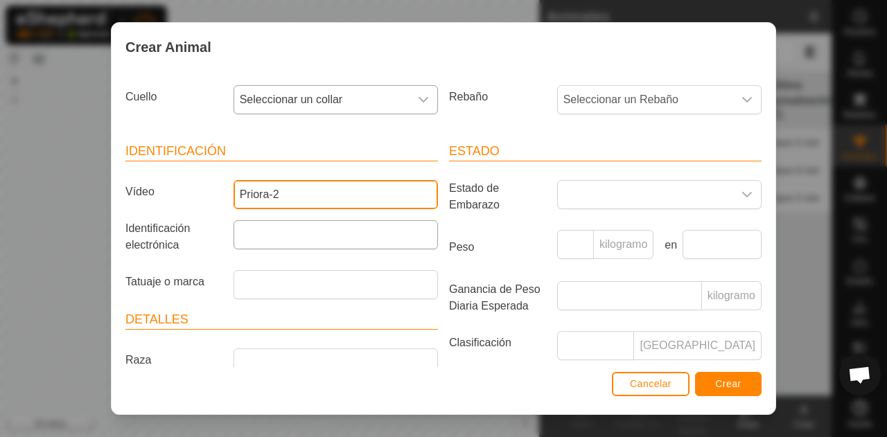
type input "Priora-2"
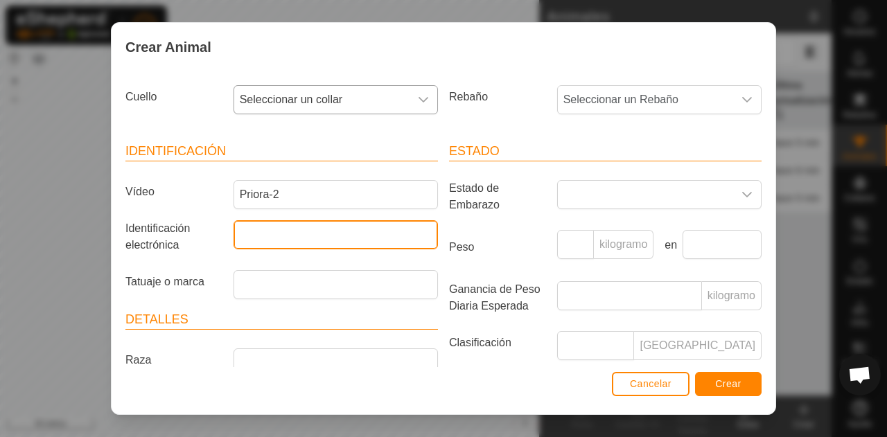
click at [268, 242] on input "Identificación electrónica" at bounding box center [336, 234] width 204 height 29
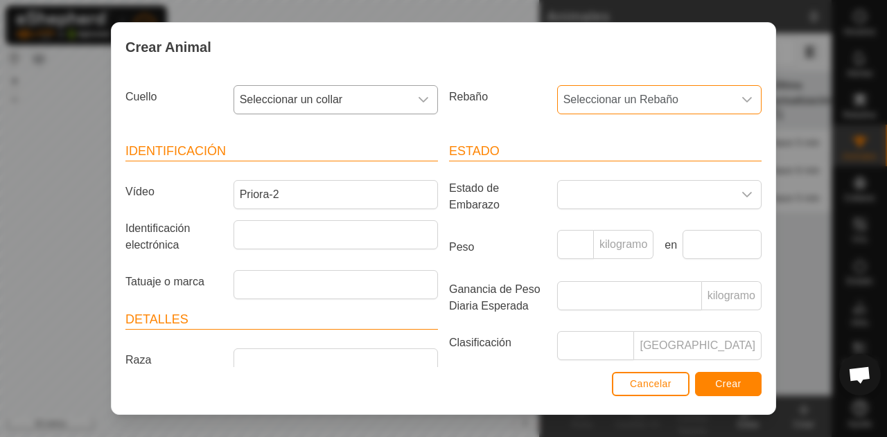
click at [626, 95] on font "Seleccionar un Rebaño" at bounding box center [620, 100] width 115 height 12
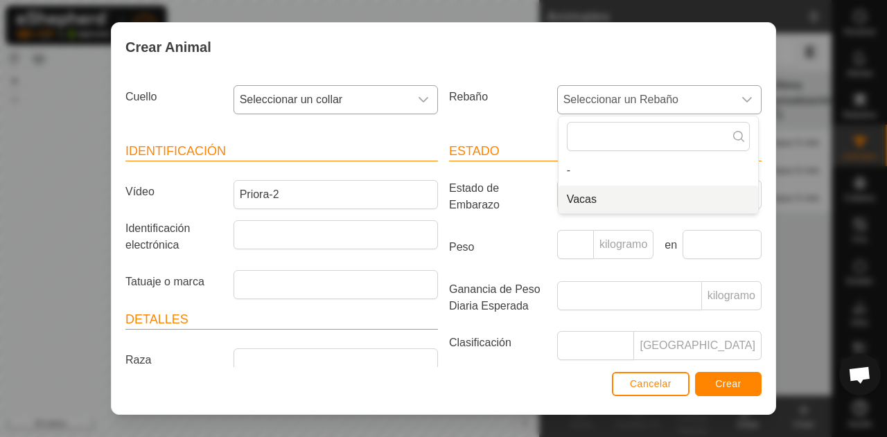
click at [592, 193] on li "Vacas" at bounding box center [659, 200] width 200 height 28
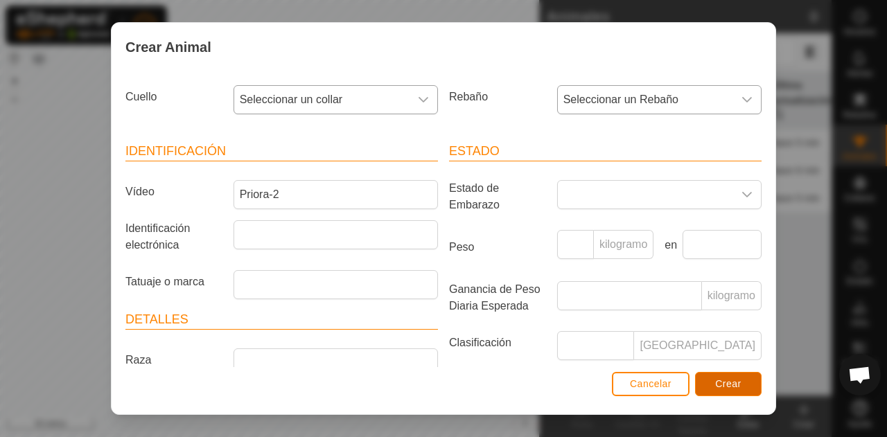
click at [726, 393] on button "Crear" at bounding box center [728, 384] width 67 height 24
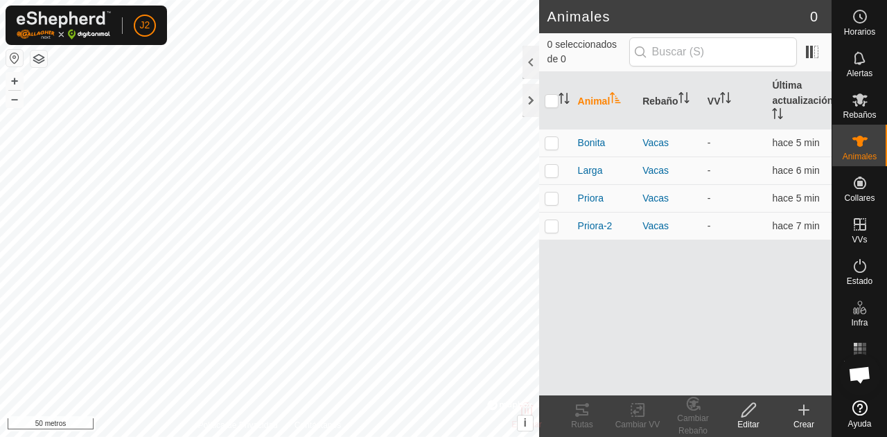
click at [800, 415] on icon at bounding box center [804, 410] width 17 height 17
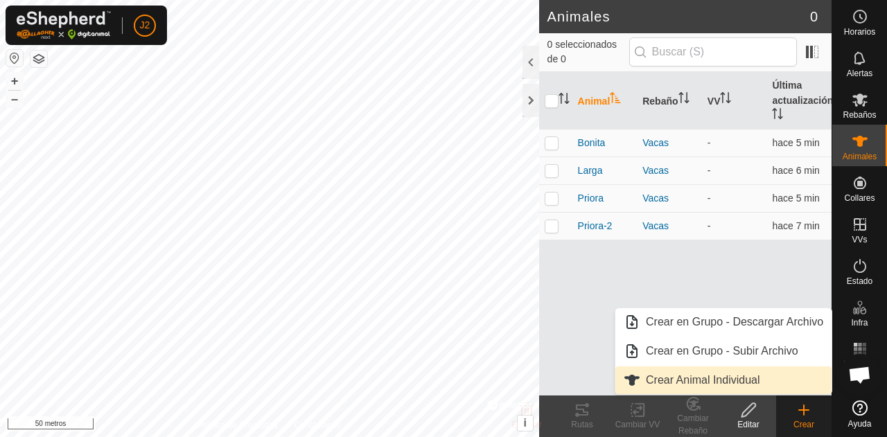
click at [741, 376] on link "Crear Animal Individual" at bounding box center [723, 381] width 216 height 28
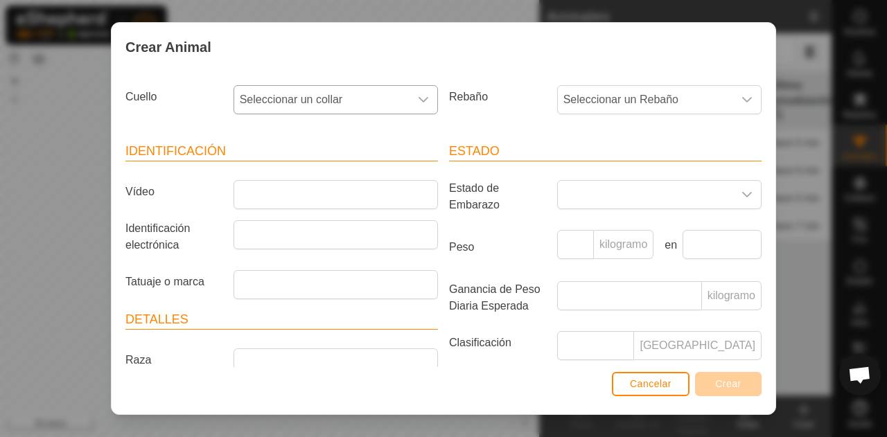
click at [412, 100] on div "disparador desplegable" at bounding box center [424, 100] width 28 height 28
click at [312, 192] on li "3856113512" at bounding box center [335, 200] width 200 height 28
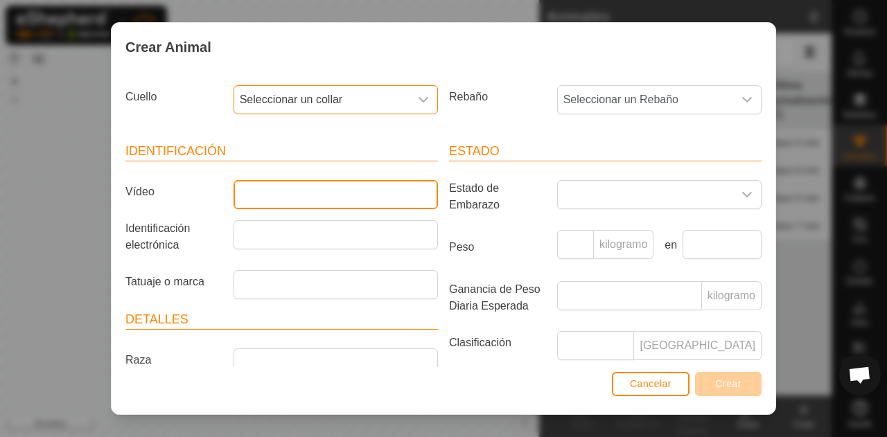
click at [315, 192] on input "Vídeo" at bounding box center [336, 194] width 204 height 29
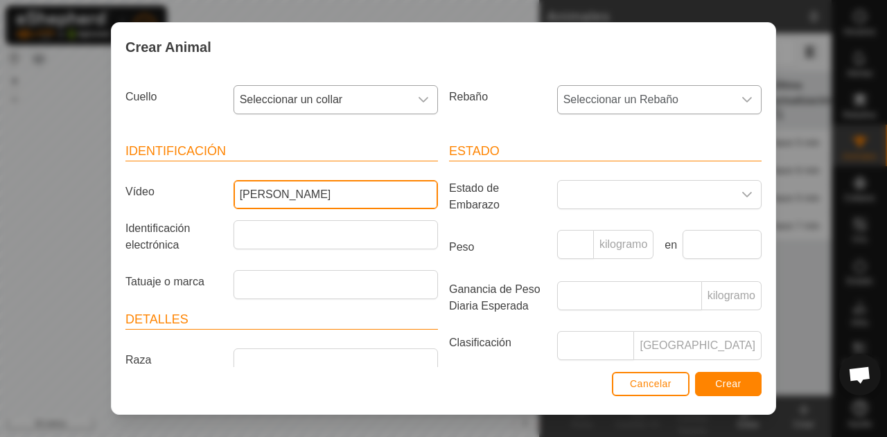
type input "[PERSON_NAME]"
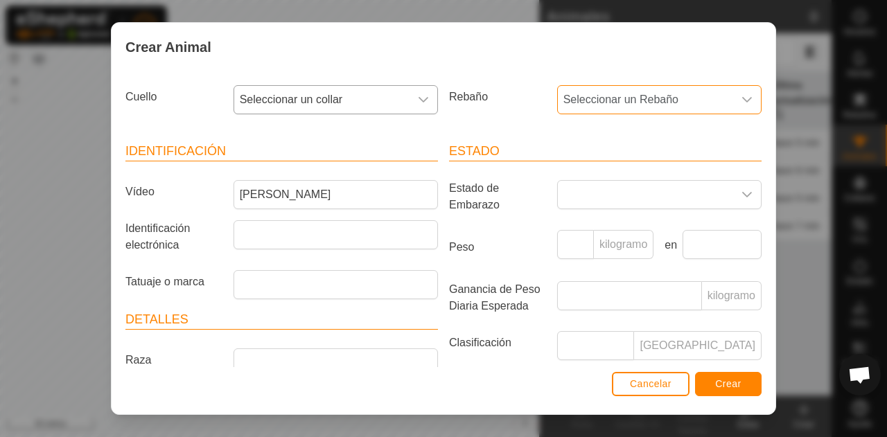
click at [611, 105] on span "Seleccionar un Rebaño" at bounding box center [645, 100] width 175 height 28
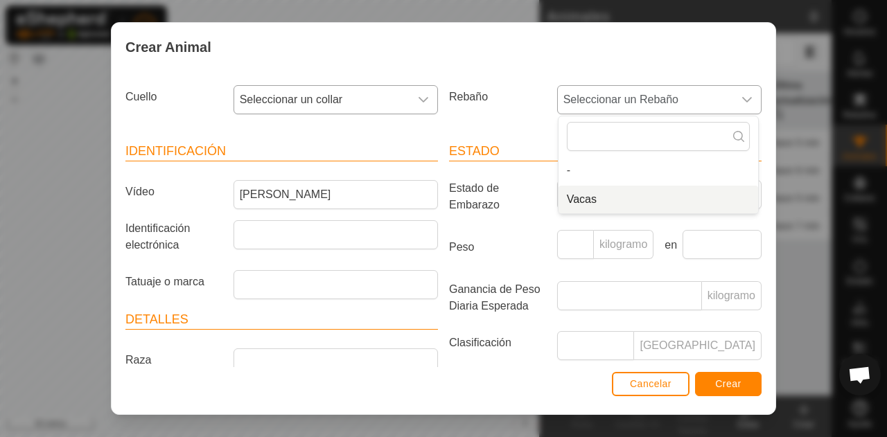
click at [581, 198] on li "Vacas" at bounding box center [659, 200] width 200 height 28
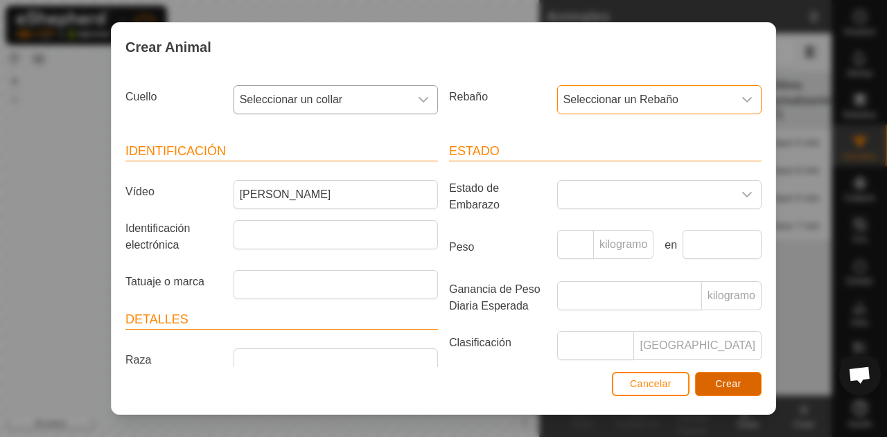
click at [730, 383] on font "Crear" at bounding box center [728, 383] width 26 height 11
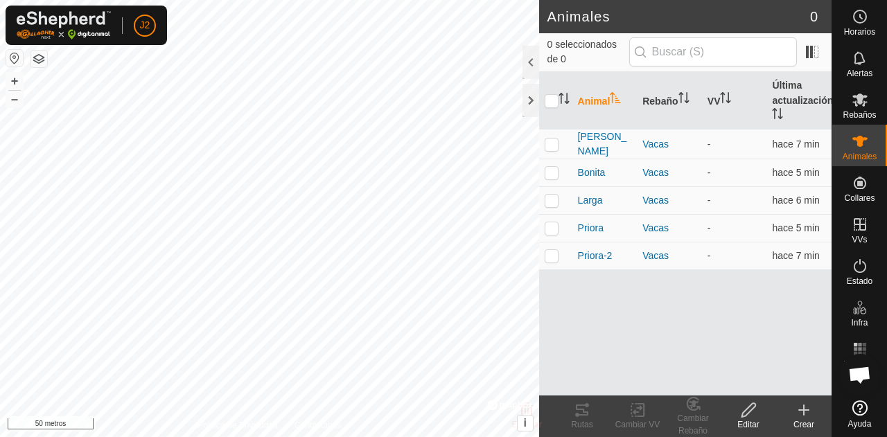
click at [801, 407] on icon at bounding box center [804, 410] width 17 height 17
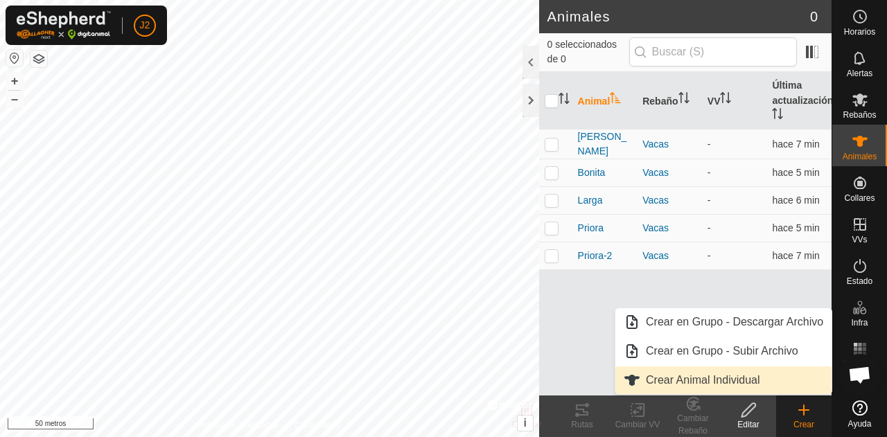
click at [721, 384] on link "Crear Animal Individual" at bounding box center [723, 381] width 216 height 28
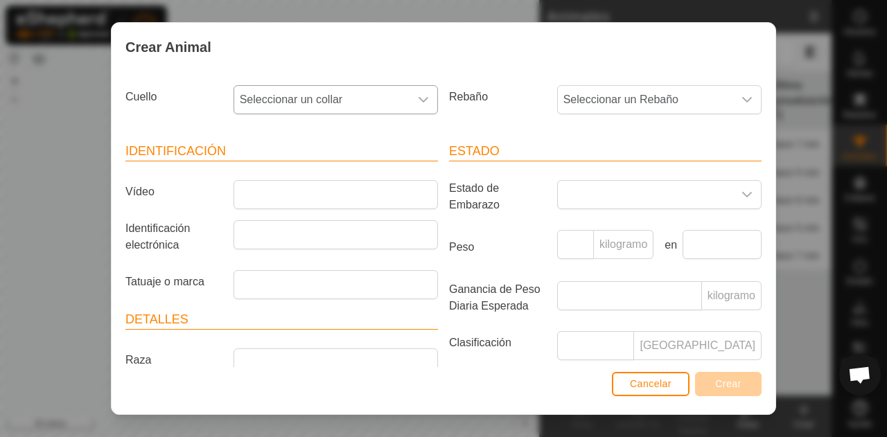
click at [359, 92] on span "Seleccionar un collar" at bounding box center [321, 100] width 175 height 28
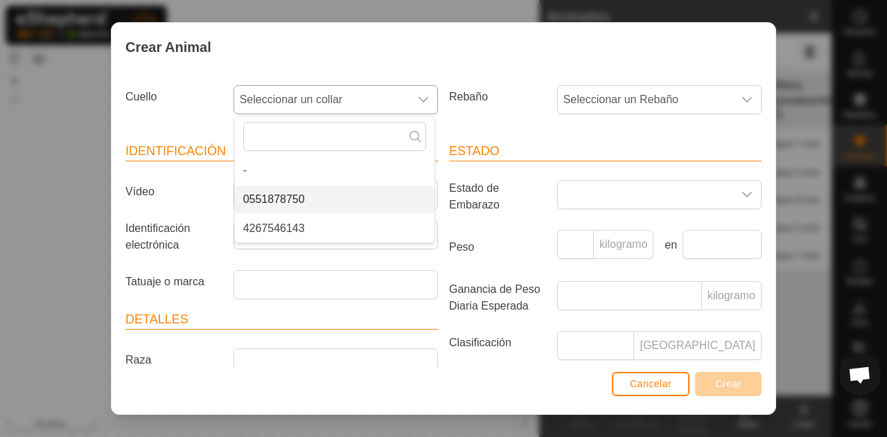
click at [320, 188] on li "0551878750" at bounding box center [335, 200] width 200 height 28
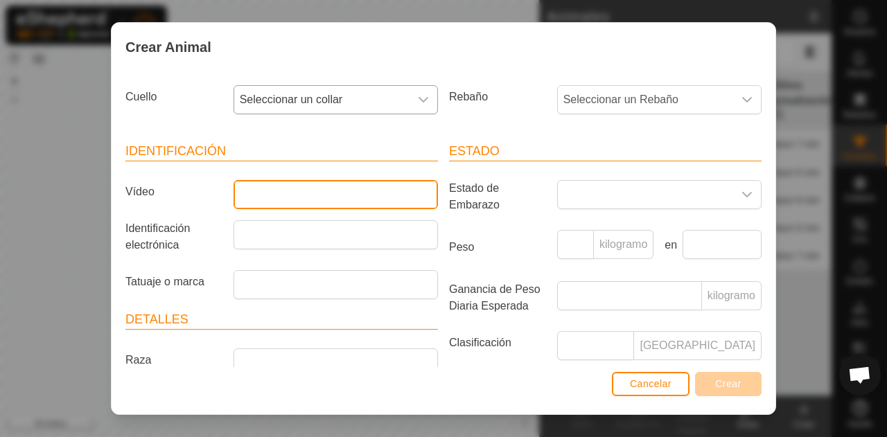
click at [324, 189] on input "Vídeo" at bounding box center [336, 194] width 204 height 29
type input "Zurda"
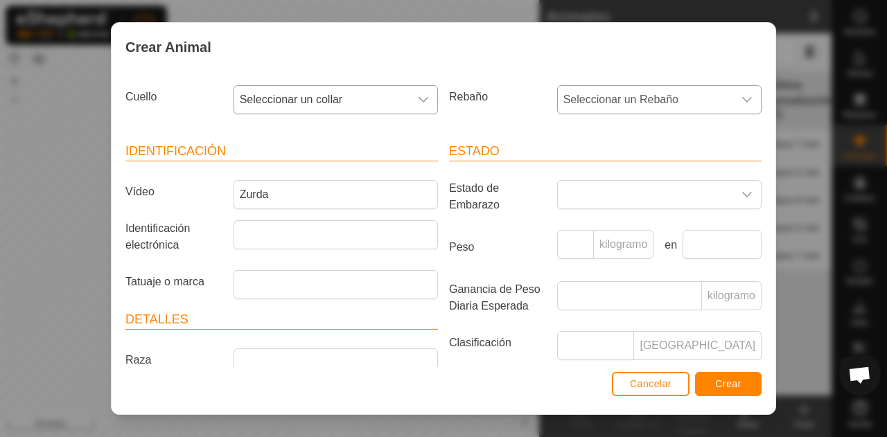
click at [606, 104] on font "Seleccionar un Rebaño" at bounding box center [620, 100] width 115 height 12
click at [587, 196] on li "Vacas" at bounding box center [659, 200] width 200 height 28
click at [717, 384] on font "Crear" at bounding box center [728, 383] width 26 height 11
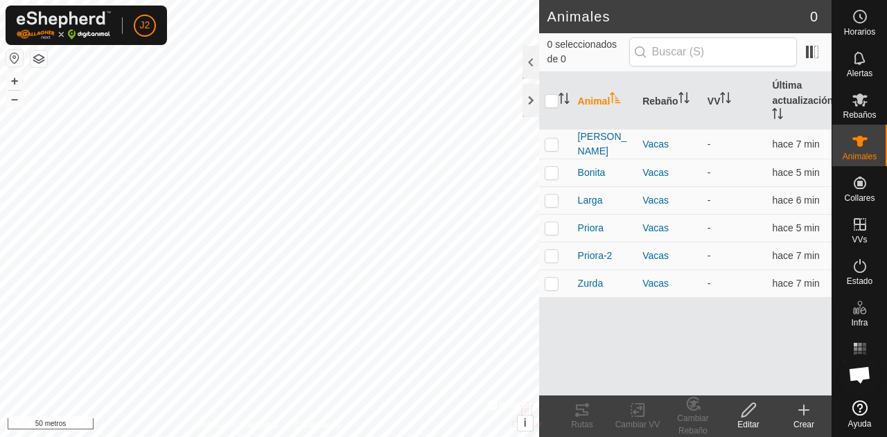
click at [602, 100] on font "Animal" at bounding box center [594, 101] width 33 height 11
click at [797, 418] on icon at bounding box center [804, 410] width 17 height 17
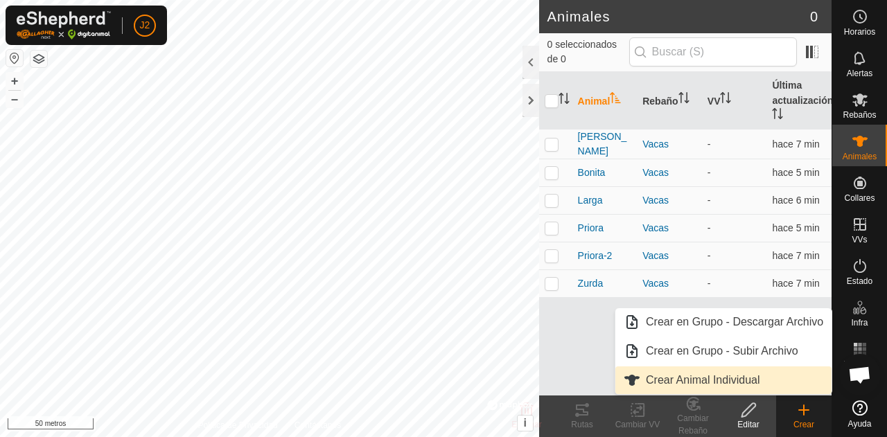
click at [717, 379] on link "Crear Animal Individual" at bounding box center [723, 381] width 216 height 28
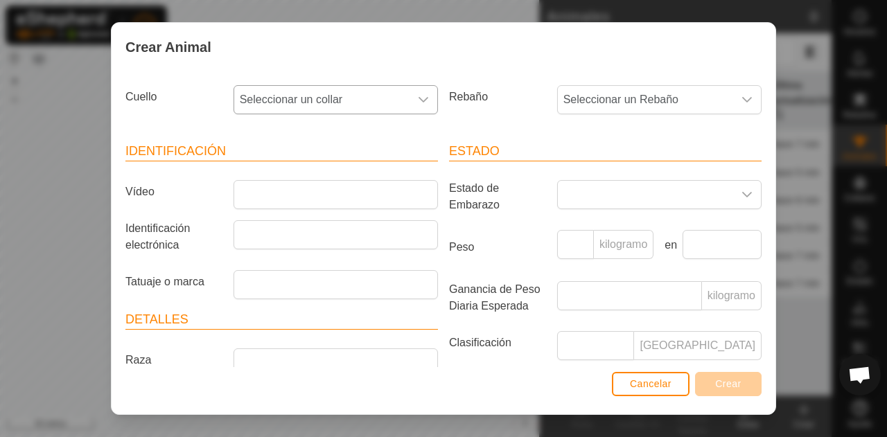
click at [340, 95] on font "Seleccionar un collar" at bounding box center [291, 100] width 103 height 12
click at [309, 195] on li "4267546143" at bounding box center [335, 200] width 200 height 28
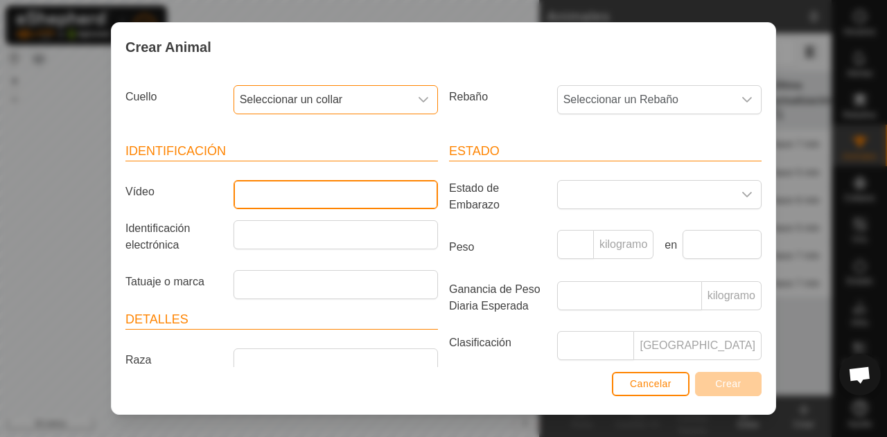
click at [309, 195] on input "Vídeo" at bounding box center [336, 194] width 204 height 29
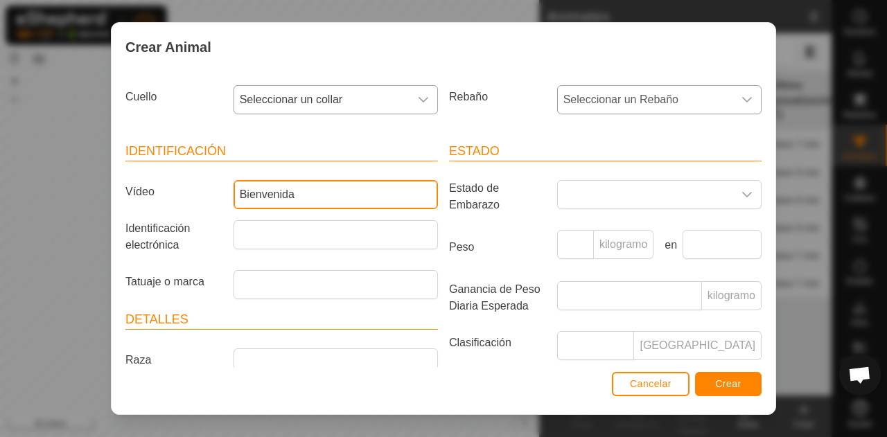
type input "Bienvenida"
click at [733, 95] on div "disparador desplegable" at bounding box center [747, 100] width 28 height 28
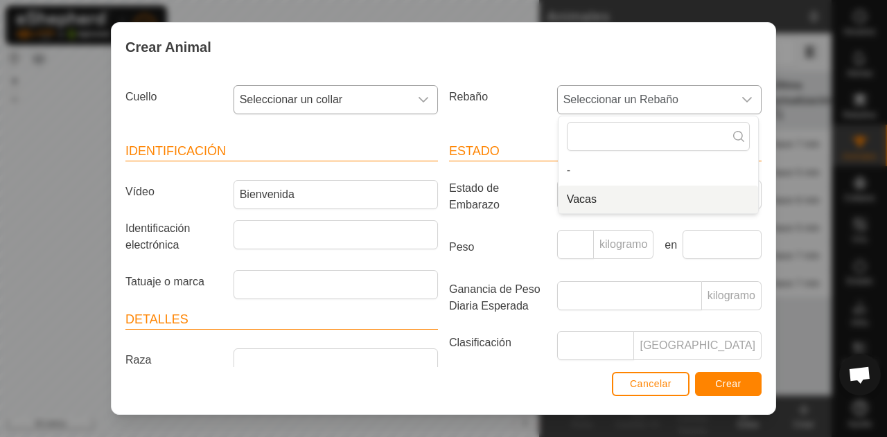
click at [596, 200] on li "Vacas" at bounding box center [659, 200] width 200 height 28
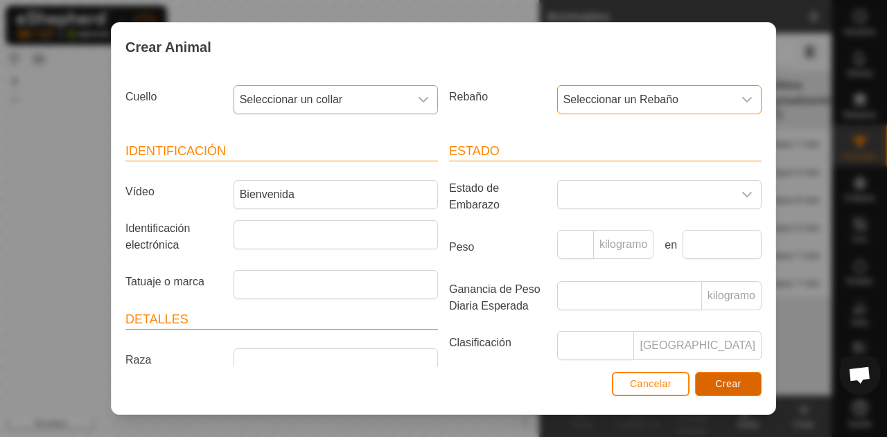
click at [735, 385] on font "Crear" at bounding box center [728, 383] width 26 height 11
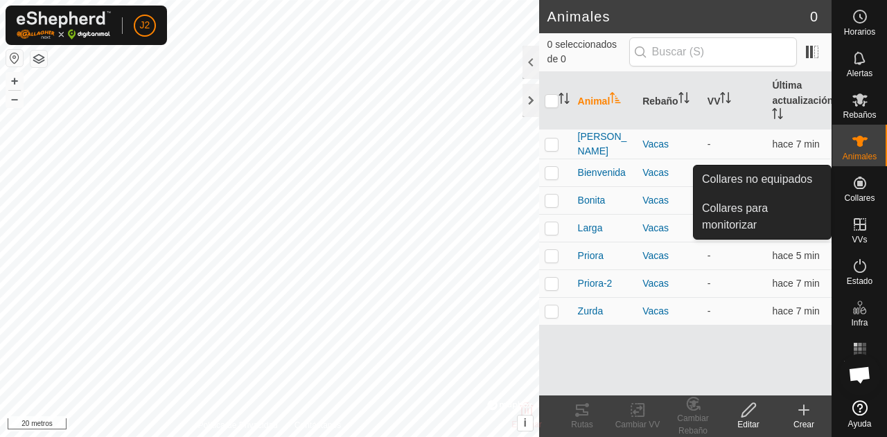
click at [859, 184] on icon at bounding box center [860, 183] width 12 height 12
click at [866, 192] on es-neckbands-svg-icon at bounding box center [860, 183] width 25 height 22
click at [840, 191] on div "Collares" at bounding box center [859, 187] width 55 height 42
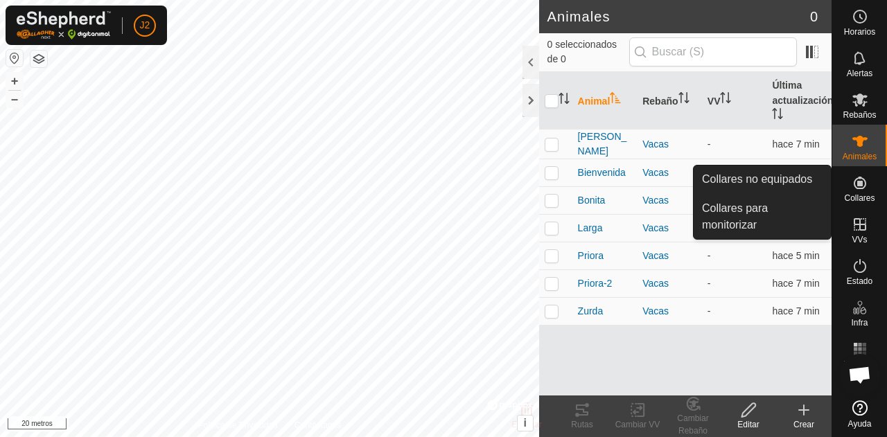
click at [751, 179] on link "Collares no equipados" at bounding box center [762, 180] width 137 height 28
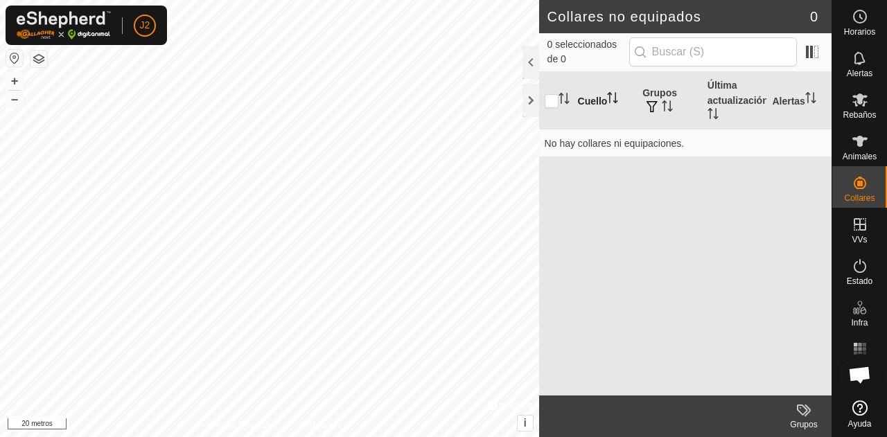
click at [608, 100] on icon "Activar para ordenar" at bounding box center [612, 97] width 11 height 11
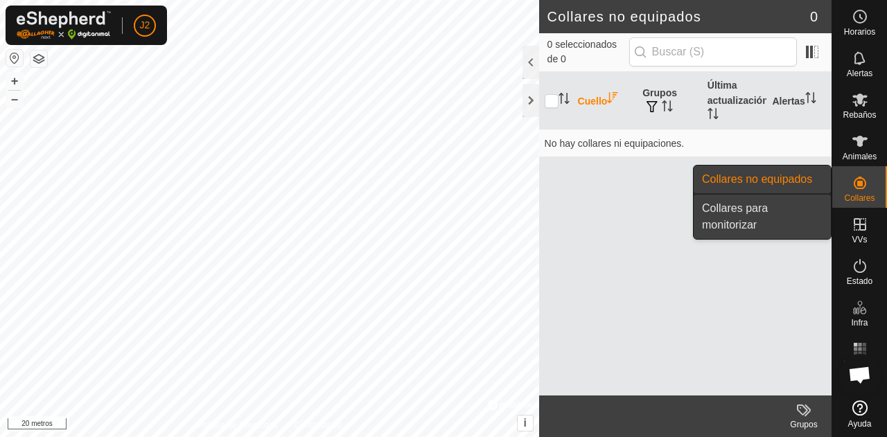
click at [770, 214] on link "Collares para monitorizar" at bounding box center [762, 217] width 137 height 44
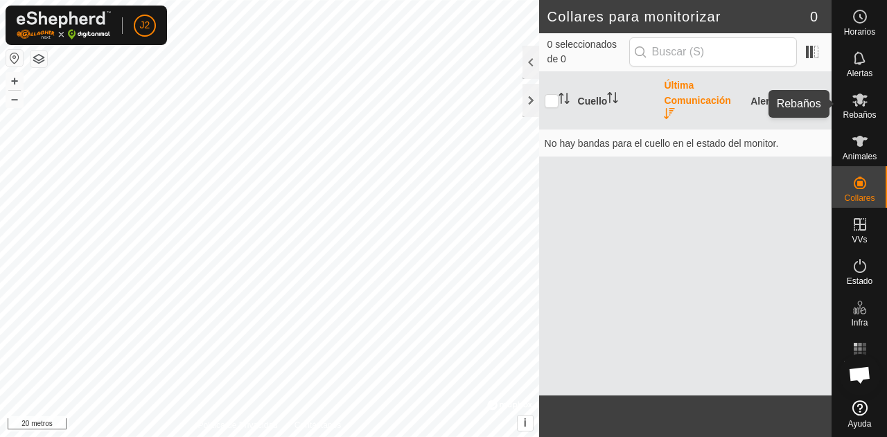
click at [862, 121] on div "Rebaños" at bounding box center [859, 104] width 55 height 42
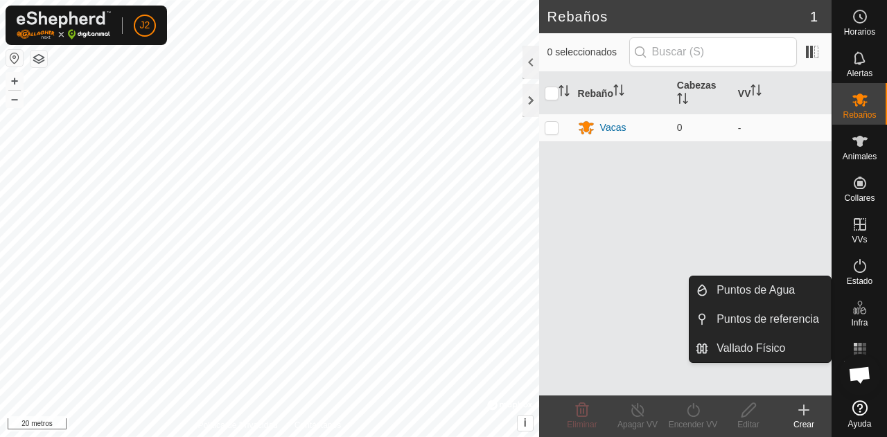
click at [852, 312] on icon at bounding box center [860, 307] width 17 height 17
click at [858, 315] on icon at bounding box center [860, 307] width 17 height 17
click at [779, 289] on link "Puntos de Agua" at bounding box center [769, 291] width 123 height 28
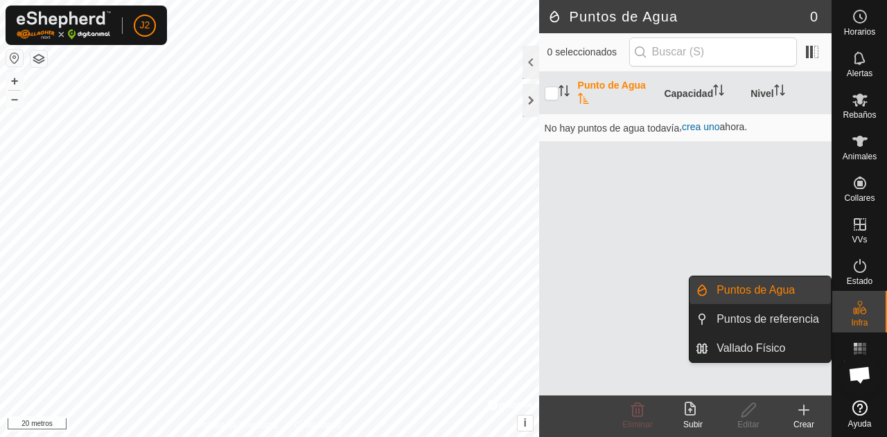
click at [792, 287] on link "Puntos de Agua" at bounding box center [769, 291] width 123 height 28
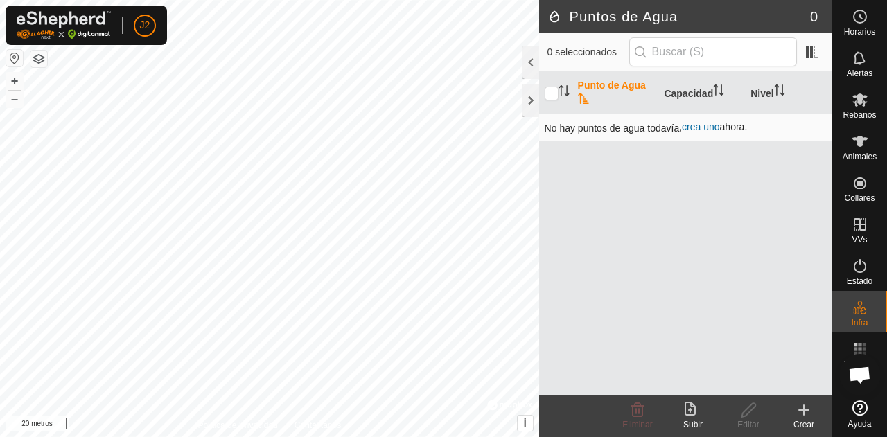
click at [705, 129] on font "crea uno" at bounding box center [700, 126] width 37 height 11
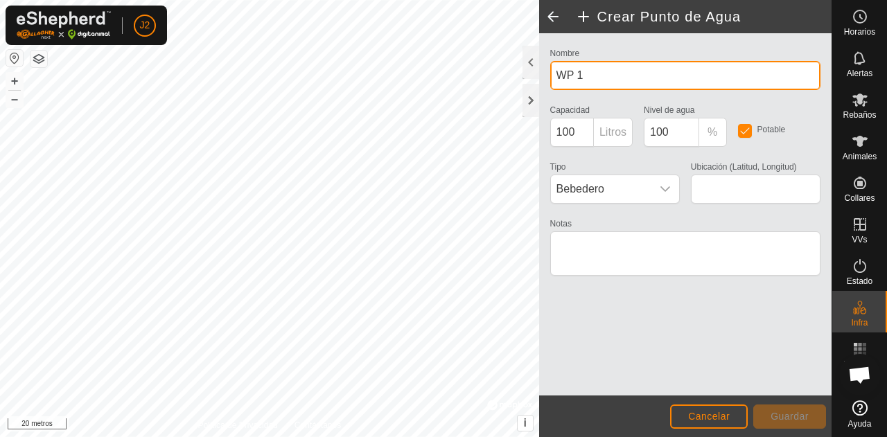
click at [597, 74] on input "WP 1" at bounding box center [685, 75] width 270 height 29
type input "W"
type input "B"
click at [563, 76] on input "pilon" at bounding box center [685, 75] width 270 height 29
type input "Pilon"
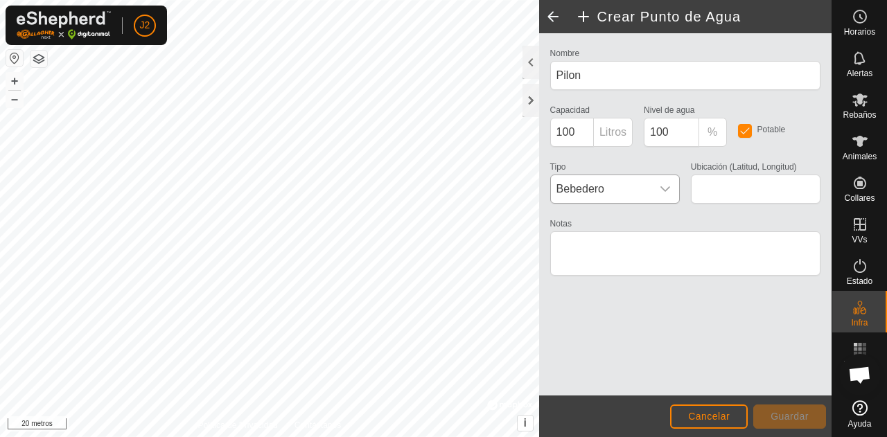
click at [638, 181] on span "Bebedero" at bounding box center [601, 189] width 100 height 28
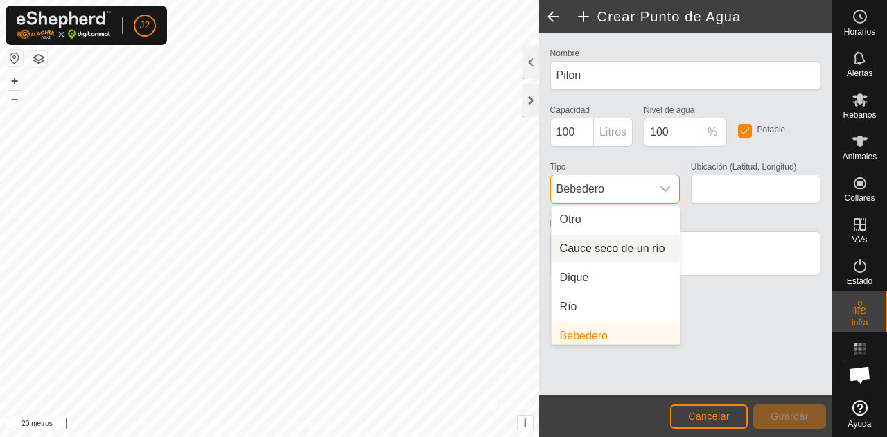
scroll to position [35, 0]
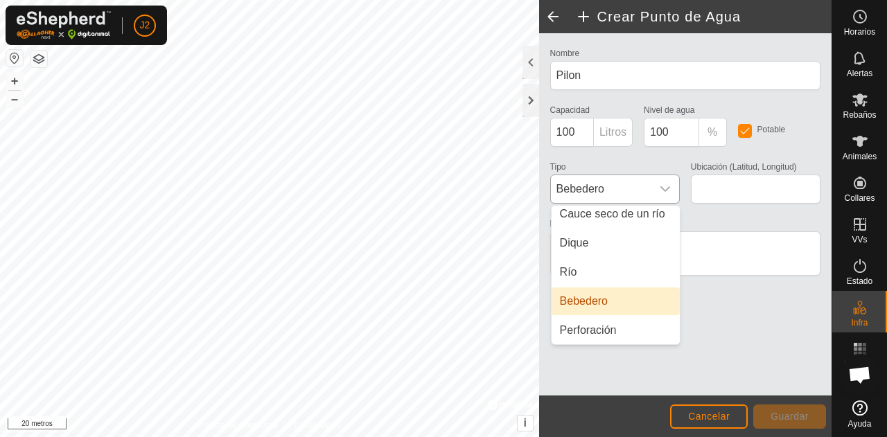
click at [611, 299] on li "Bebedero" at bounding box center [616, 302] width 128 height 28
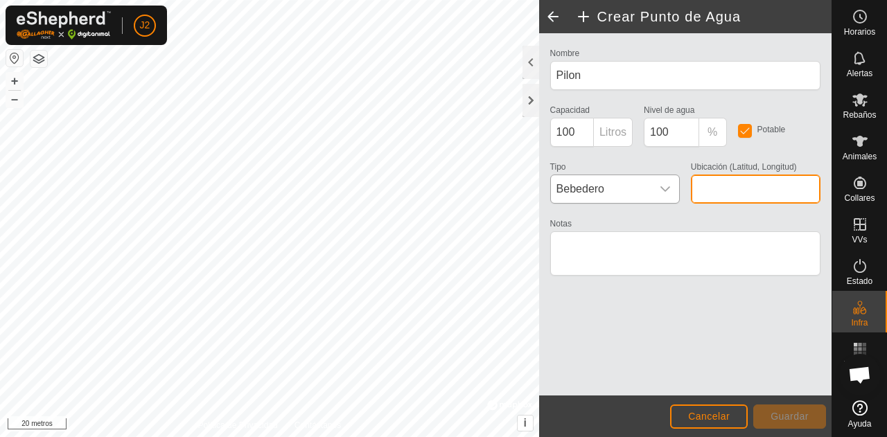
click at [701, 175] on input "Ubicación (Latitud, Longitud)" at bounding box center [756, 189] width 130 height 29
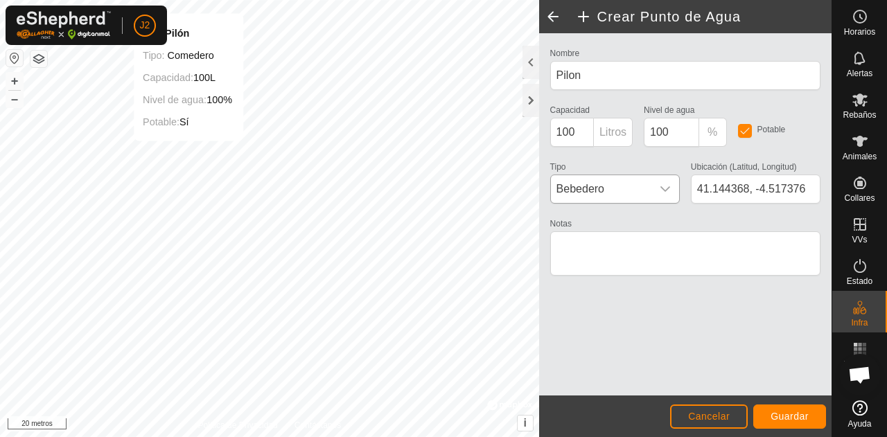
type input "41.144373, -4.517309"
click at [778, 411] on font "Guardar" at bounding box center [790, 416] width 38 height 11
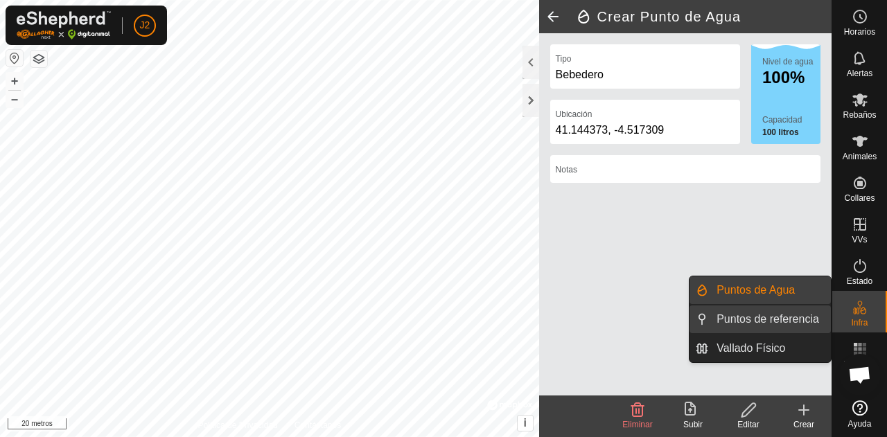
click at [807, 307] on link "Puntos de referencia" at bounding box center [769, 320] width 123 height 28
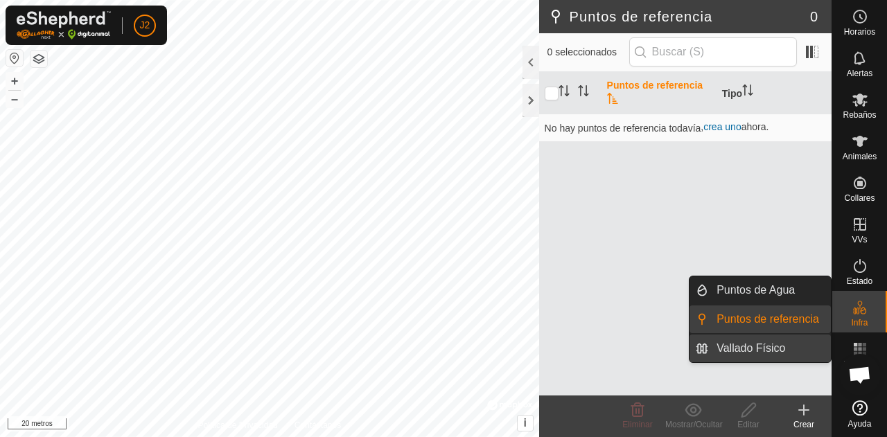
click at [780, 348] on link "Vallado Físico" at bounding box center [769, 349] width 123 height 28
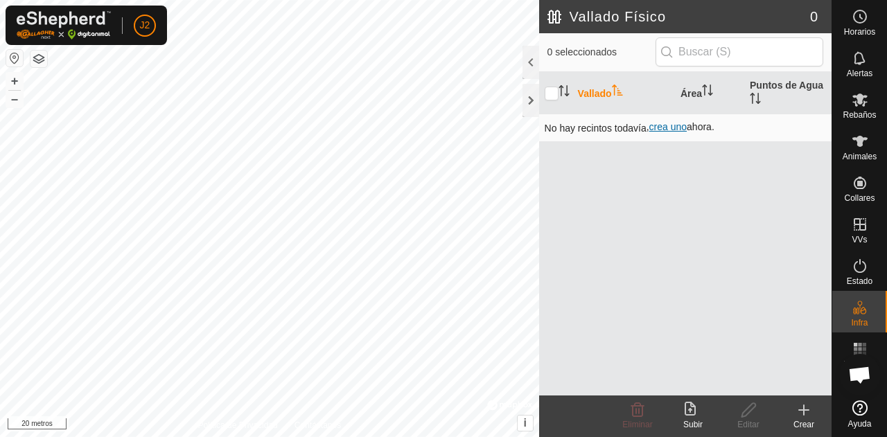
click at [667, 123] on font "crea uno" at bounding box center [667, 126] width 37 height 11
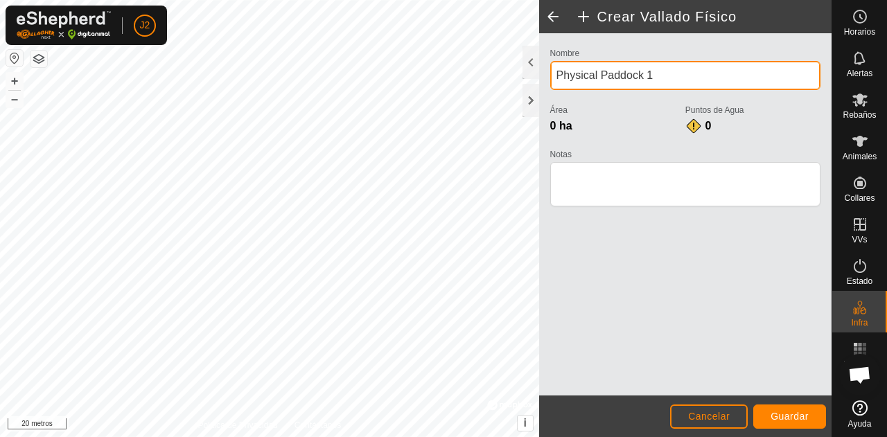
click at [643, 70] on input "Physical Paddock 1" at bounding box center [685, 75] width 270 height 29
type input "P"
type input "VALLA FISICA"
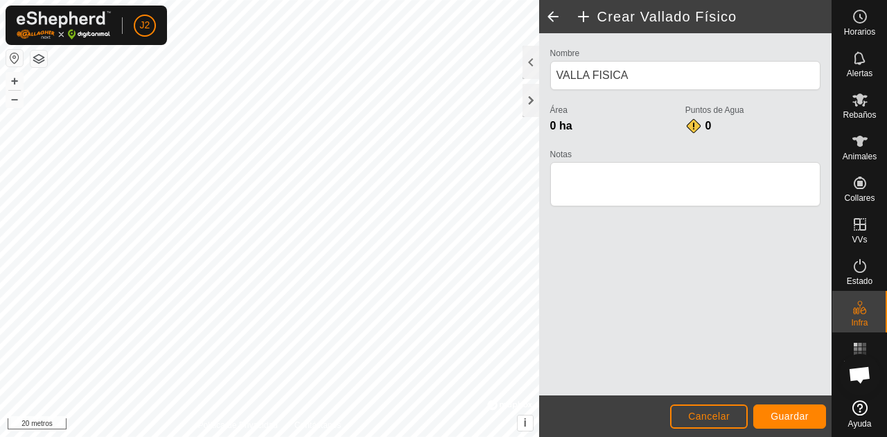
click at [565, 121] on font "0 ha" at bounding box center [561, 126] width 22 height 12
click at [694, 124] on div "0" at bounding box center [699, 126] width 28 height 17
click at [699, 129] on div "0" at bounding box center [699, 126] width 28 height 17
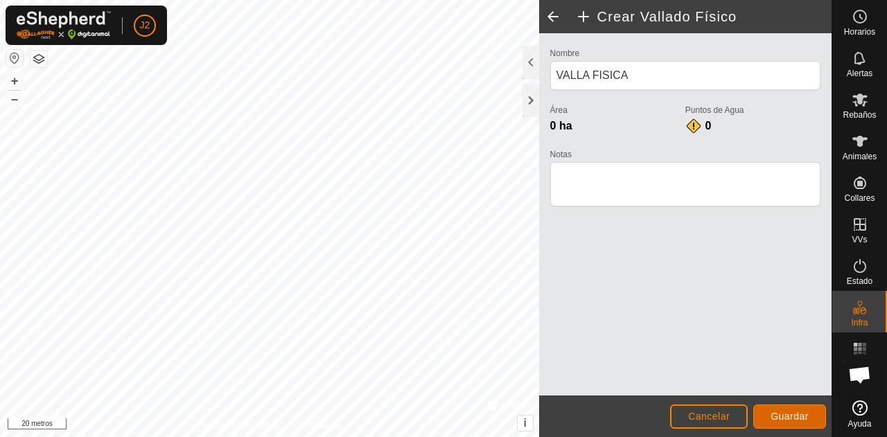
click at [800, 410] on button "Guardar" at bounding box center [789, 417] width 73 height 24
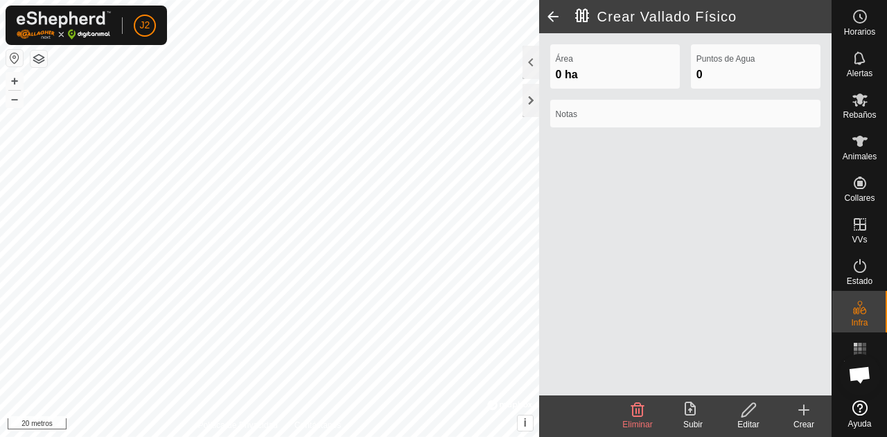
click at [694, 67] on div "Puntos de Agua 0" at bounding box center [756, 66] width 130 height 44
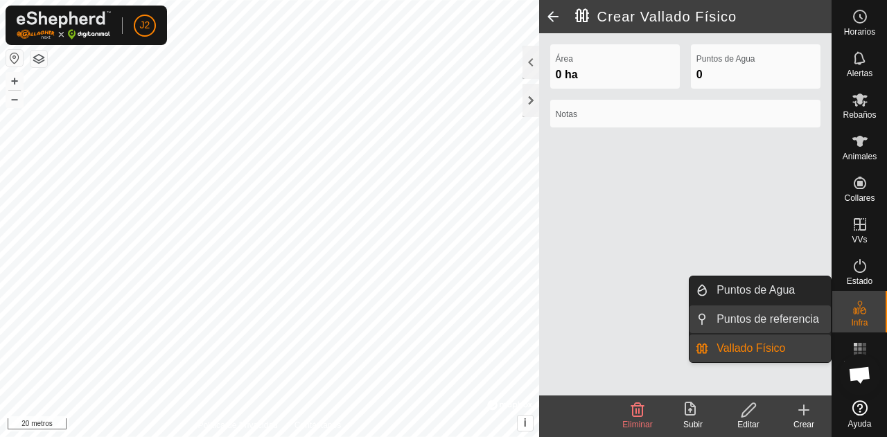
click at [796, 330] on link "Puntos de referencia" at bounding box center [769, 320] width 123 height 28
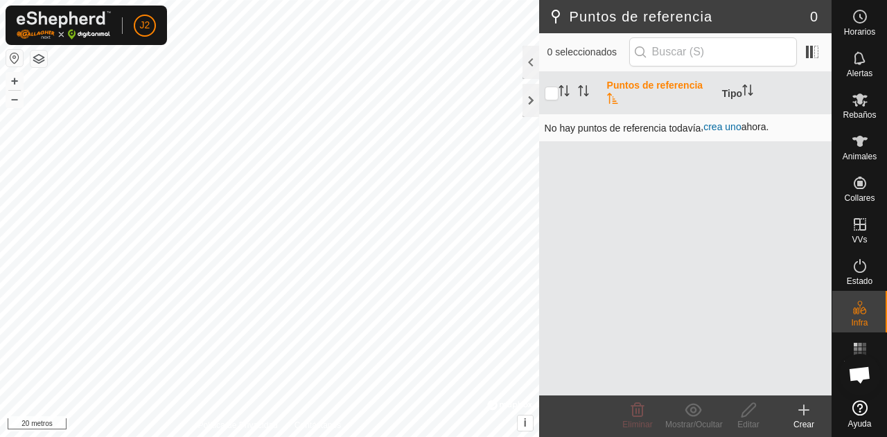
click at [723, 124] on font "crea uno" at bounding box center [721, 126] width 37 height 11
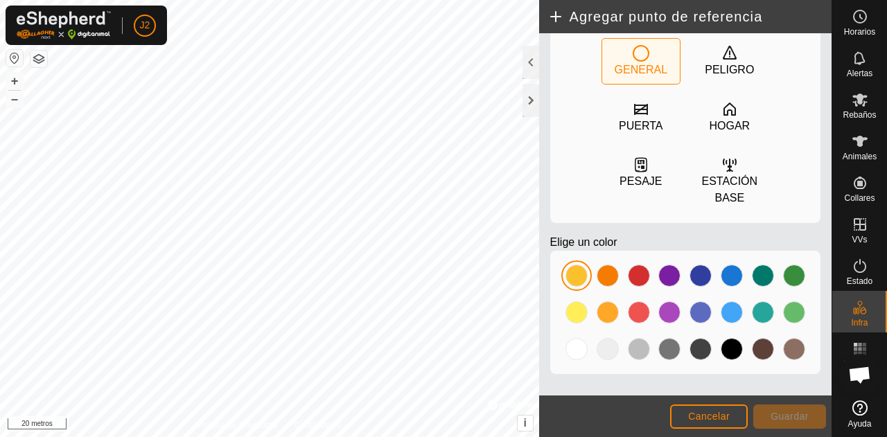
scroll to position [109, 0]
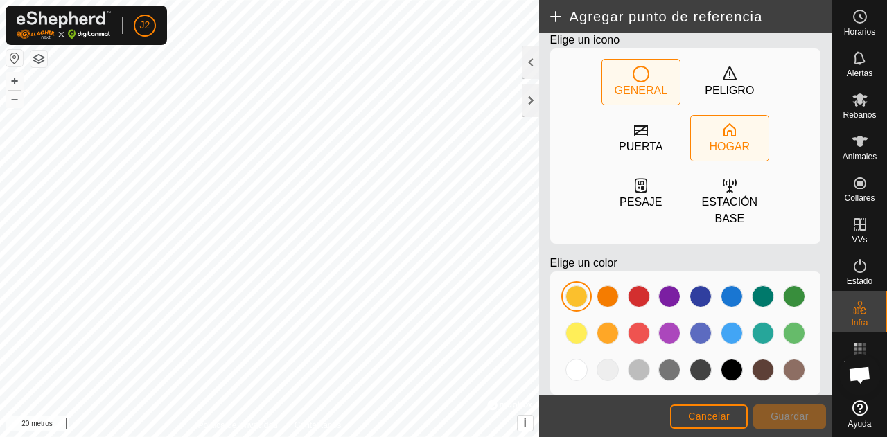
drag, startPoint x: 676, startPoint y: 231, endPoint x: 703, endPoint y: 125, distance: 109.4
click at [703, 125] on div "HOGAR" at bounding box center [730, 138] width 78 height 45
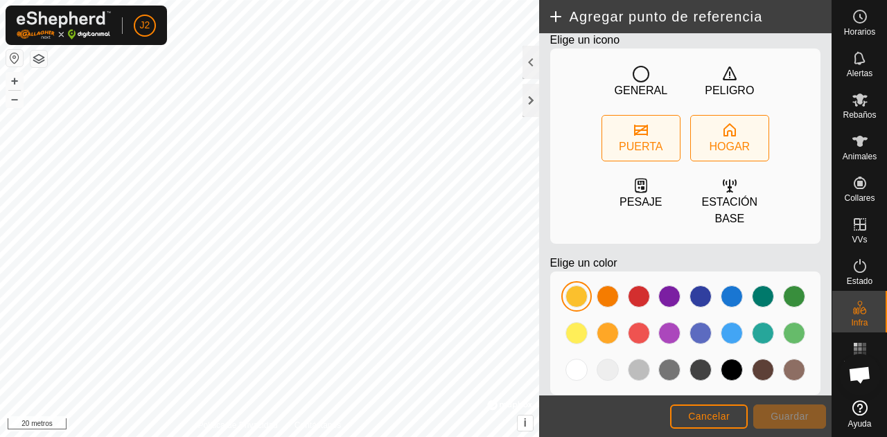
click at [640, 141] on font "PUERTA" at bounding box center [641, 147] width 44 height 12
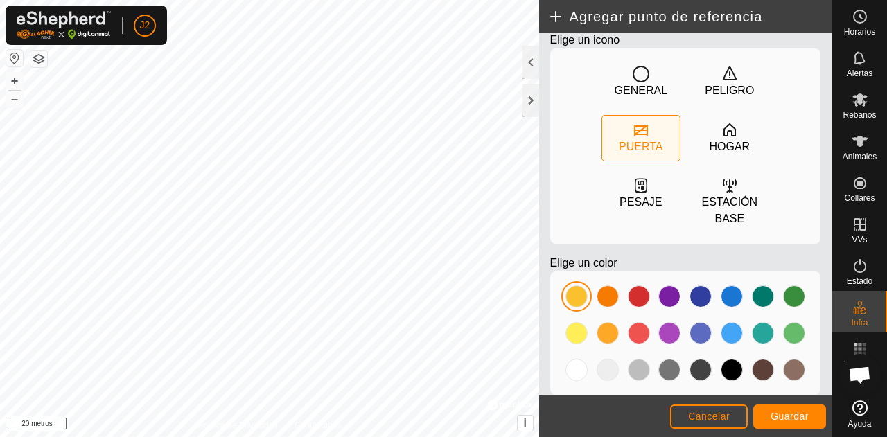
click at [636, 137] on icon at bounding box center [641, 130] width 17 height 17
type input "41.143936, -4.516342"
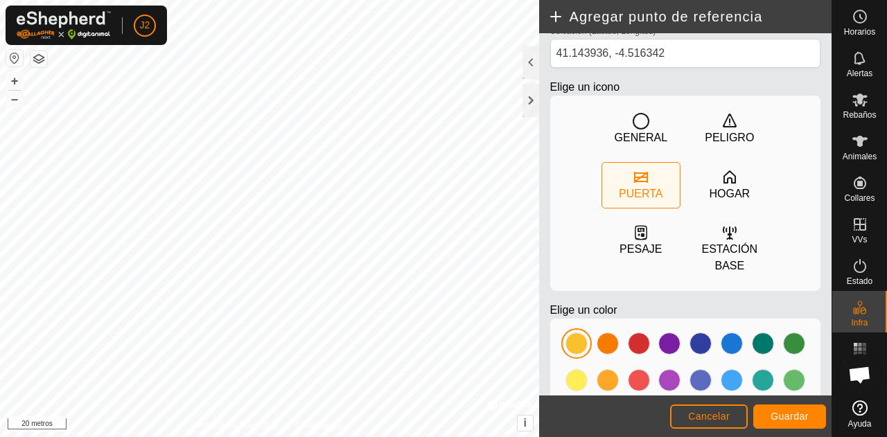
scroll to position [0, 0]
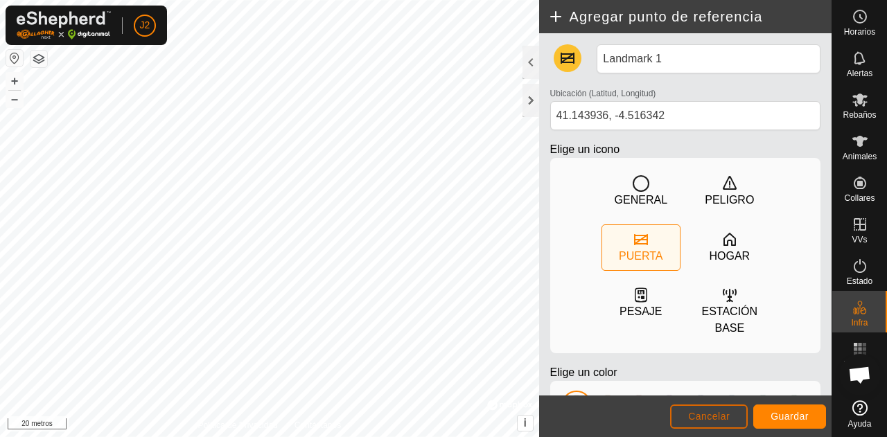
click at [710, 410] on button "Cancelar" at bounding box center [709, 417] width 78 height 24
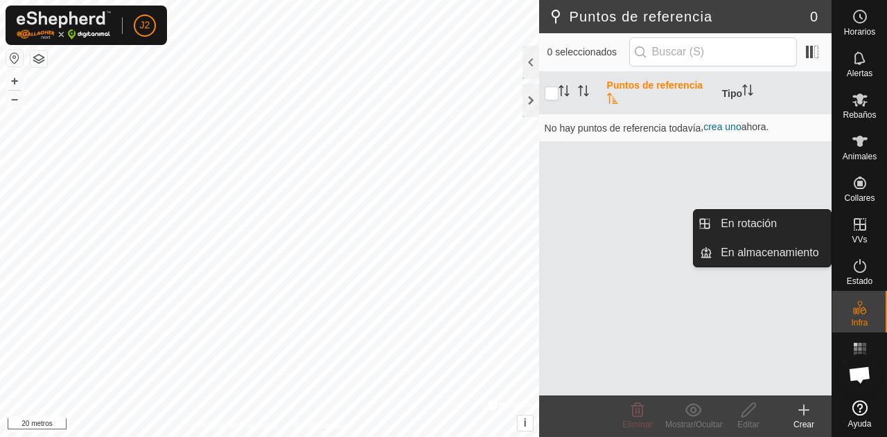
drag, startPoint x: 865, startPoint y: 216, endPoint x: 865, endPoint y: 240, distance: 23.6
click at [865, 240] on font "VVs" at bounding box center [859, 240] width 15 height 10
click at [771, 221] on link "En rotación" at bounding box center [771, 224] width 119 height 28
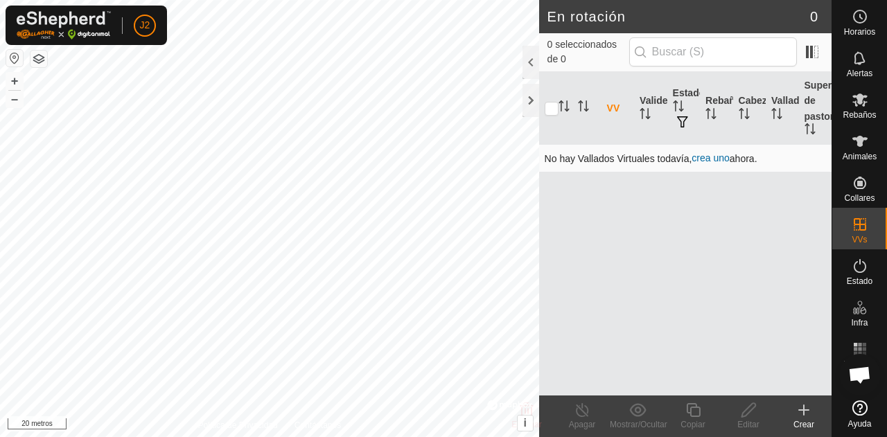
click at [717, 155] on font "crea uno" at bounding box center [710, 157] width 37 height 11
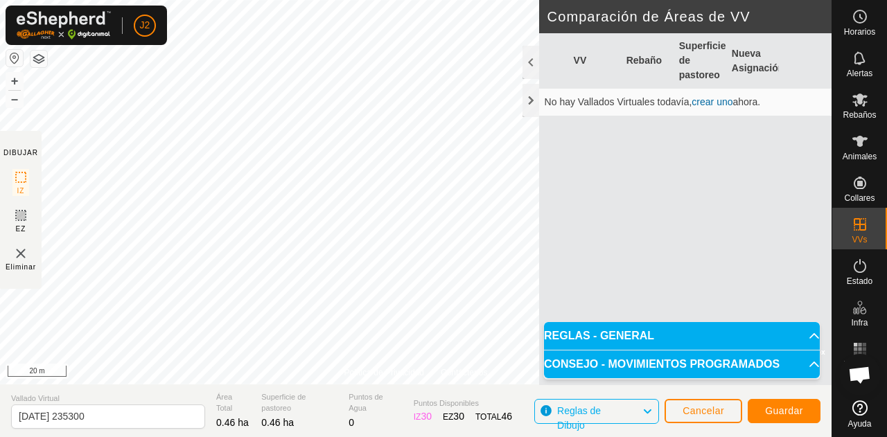
click at [684, 326] on p-accordion-header "REGLAS - GENERAL" at bounding box center [682, 336] width 276 height 28
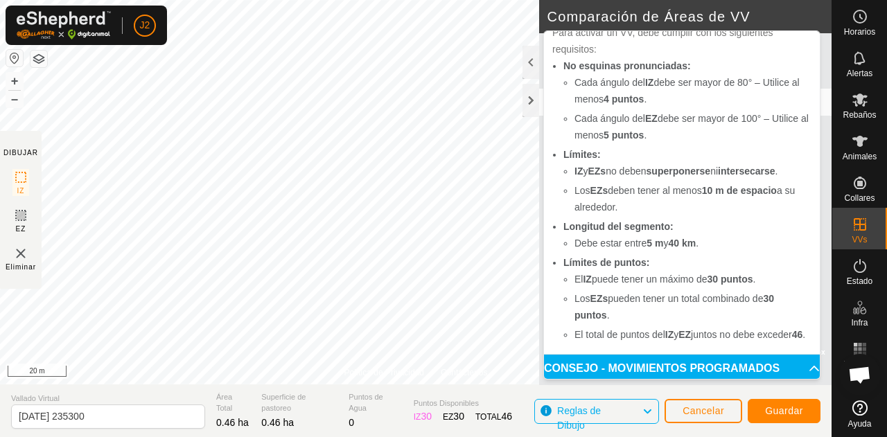
scroll to position [62, 0]
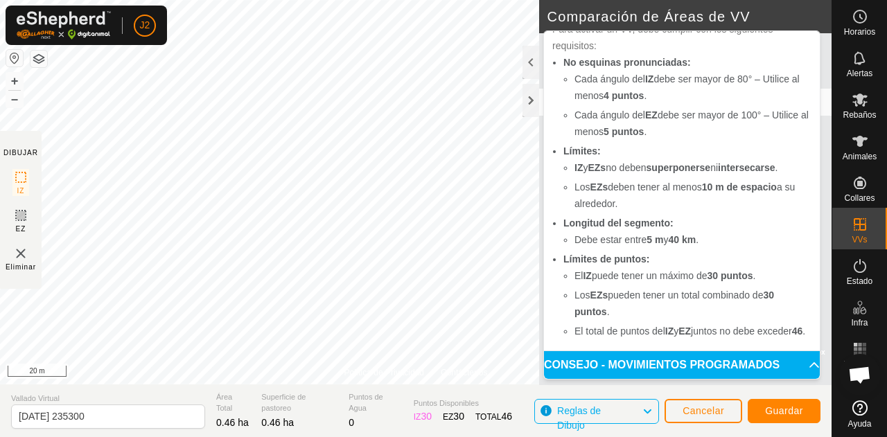
click at [626, 415] on span "Reglas de Dibujo" at bounding box center [599, 412] width 85 height 18
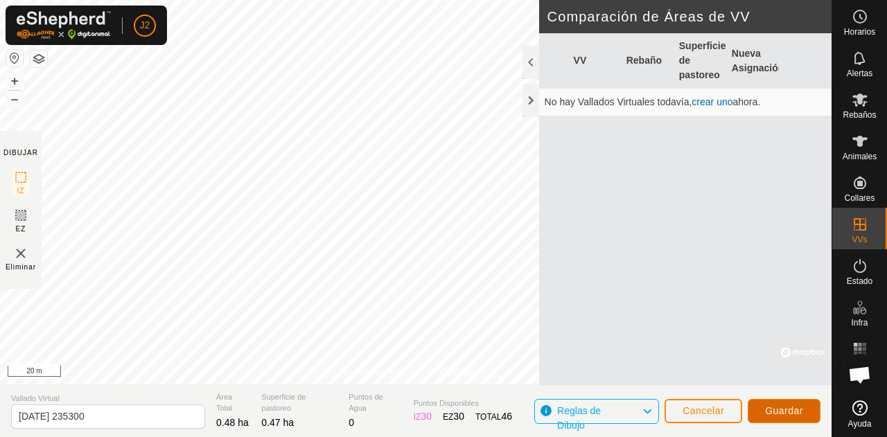
click at [776, 404] on button "Guardar" at bounding box center [784, 411] width 73 height 24
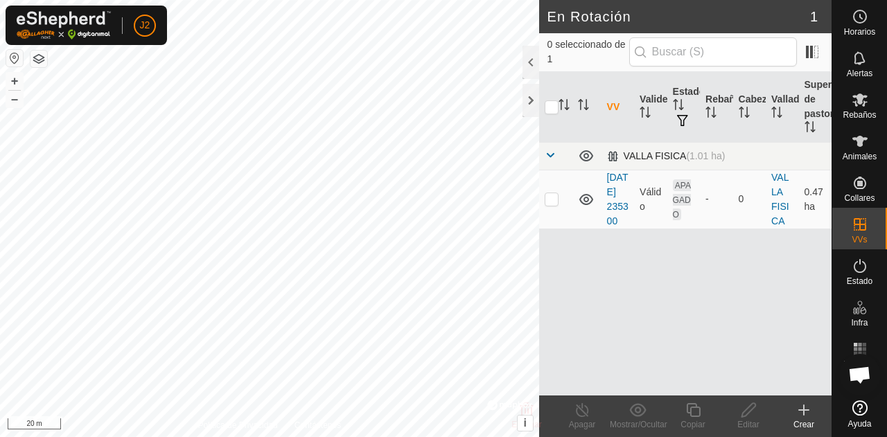
click at [676, 155] on div "VALLA FISICA (1.01 ha)" at bounding box center [666, 156] width 119 height 12
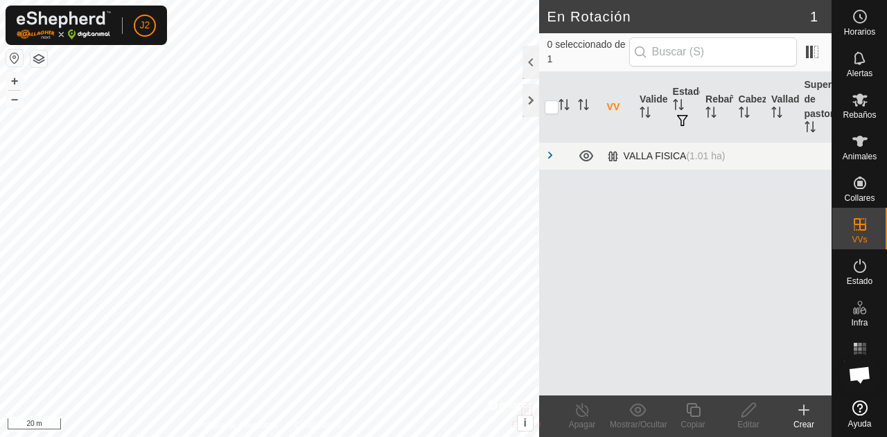
click at [708, 152] on span "(1.01 ha)" at bounding box center [705, 155] width 39 height 11
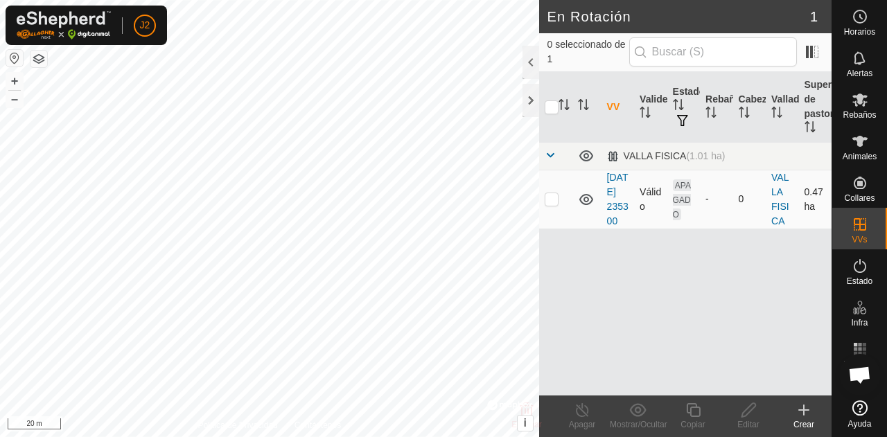
checkbox input "true"
checkbox input "false"
click at [652, 156] on div "VALLA FISICA (1.01 ha)" at bounding box center [666, 156] width 119 height 12
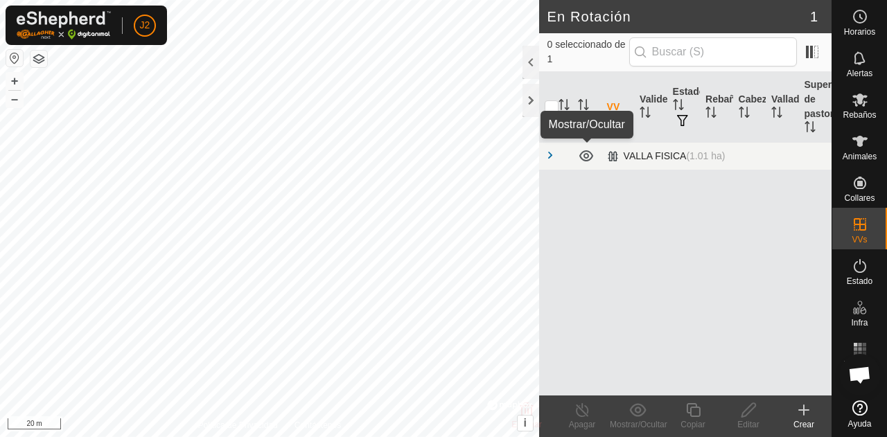
click at [588, 153] on icon at bounding box center [586, 156] width 17 height 17
click at [615, 159] on div "VALLA FISICA (1.01 ha)" at bounding box center [666, 156] width 119 height 12
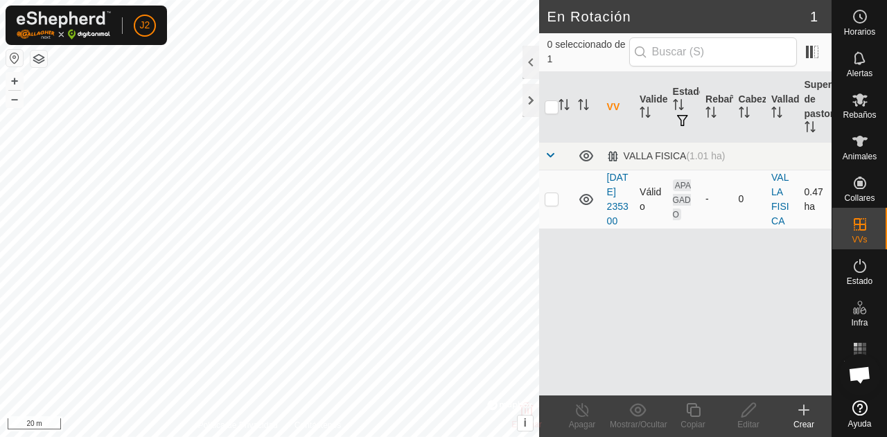
checkbox input "true"
click at [608, 211] on link "[DATE] 235300" at bounding box center [617, 199] width 21 height 55
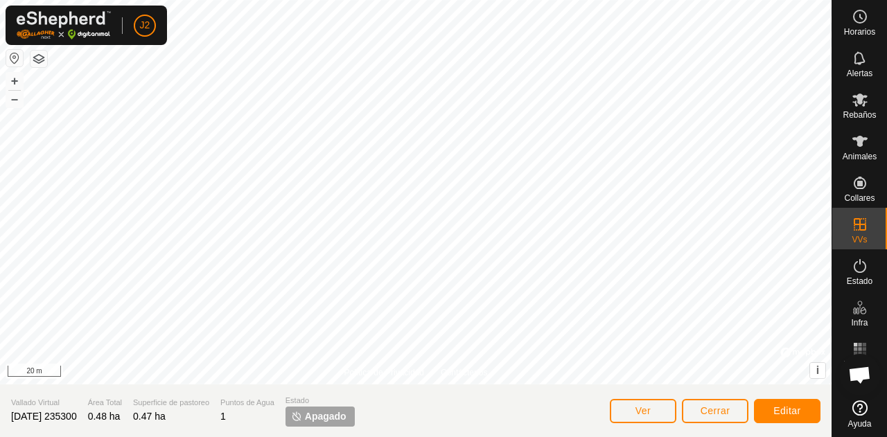
click at [73, 418] on span "[DATE] 235300" at bounding box center [44, 416] width 66 height 11
click at [766, 411] on button "Editar" at bounding box center [787, 411] width 67 height 24
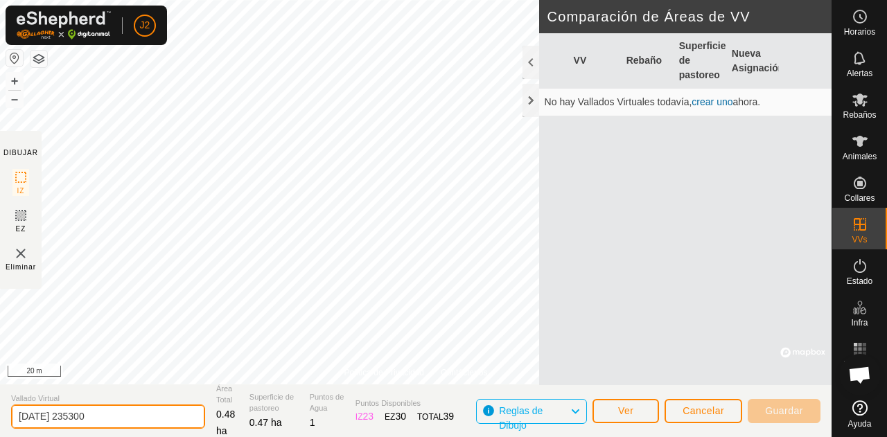
drag, startPoint x: 117, startPoint y: 416, endPoint x: 0, endPoint y: 425, distance: 117.4
click at [0, 425] on section "Vallado Virtual [DATE] 235300 Área Total 0.48 ha Superficie de pastoreo 0.47 ha…" at bounding box center [416, 411] width 832 height 53
click at [24, 412] on input "Vlla entrenamiento" at bounding box center [108, 417] width 194 height 24
type input "Valla entrenamiento"
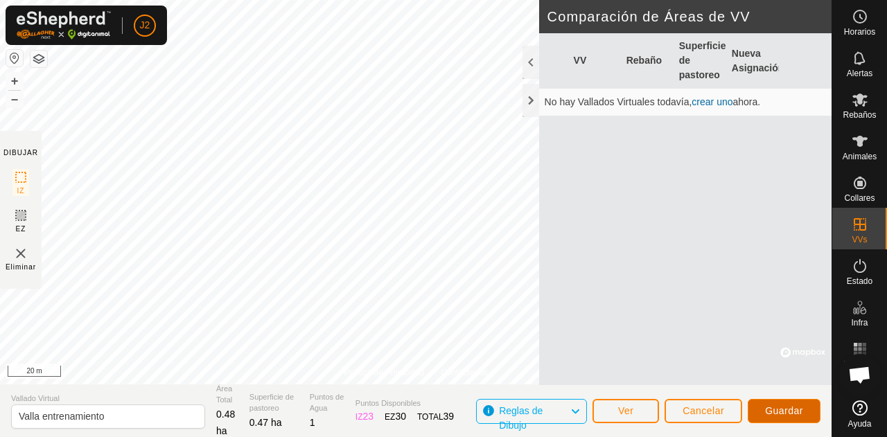
click at [789, 406] on span "Guardar" at bounding box center [784, 410] width 38 height 11
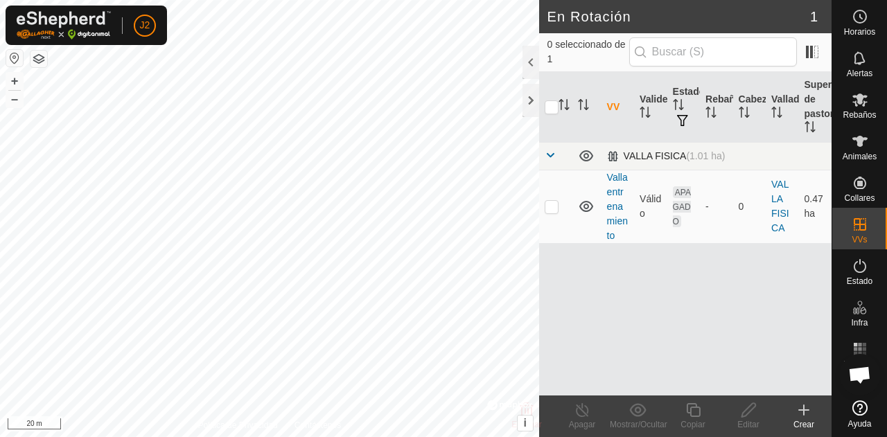
click at [621, 146] on td "VALLA FISICA (1.01 ha)" at bounding box center [717, 156] width 230 height 28
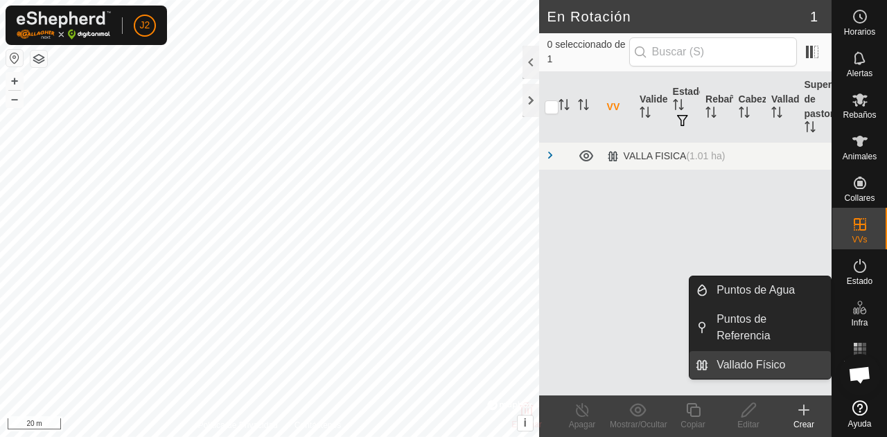
click at [786, 378] on link "Vallado Físico" at bounding box center [769, 365] width 123 height 28
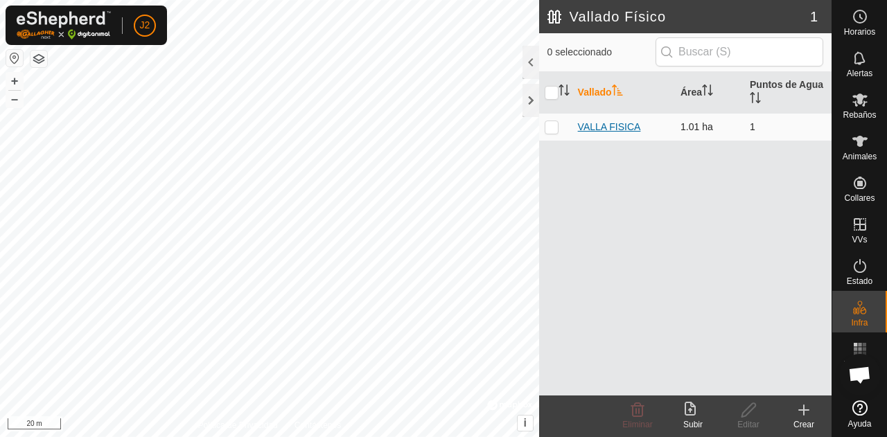
click at [618, 123] on link "VALLA FISICA" at bounding box center [609, 126] width 63 height 11
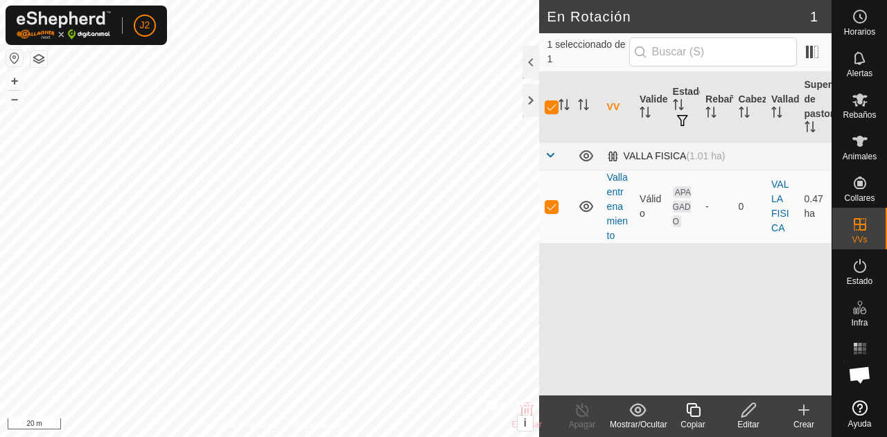
click at [669, 155] on div "VALLA FISICA (1.01 ha)" at bounding box center [666, 156] width 119 height 12
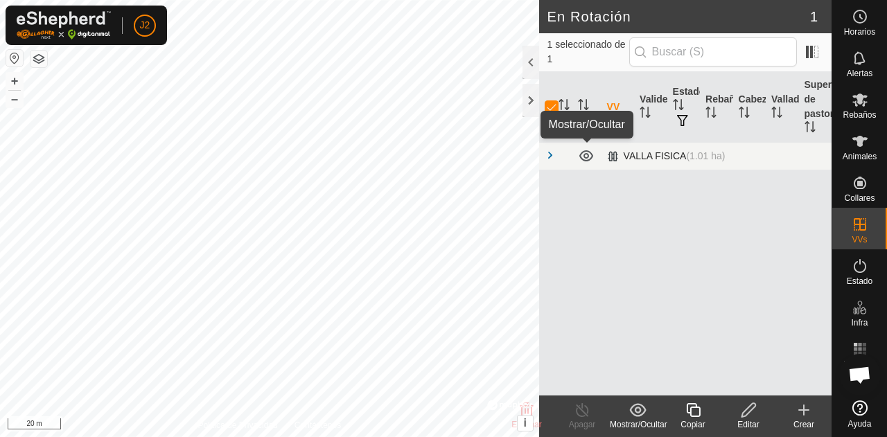
click at [588, 156] on icon at bounding box center [586, 155] width 14 height 11
click at [588, 156] on icon at bounding box center [586, 156] width 17 height 17
click at [613, 156] on div "VALLA FISICA (1.01 ha)" at bounding box center [666, 156] width 119 height 12
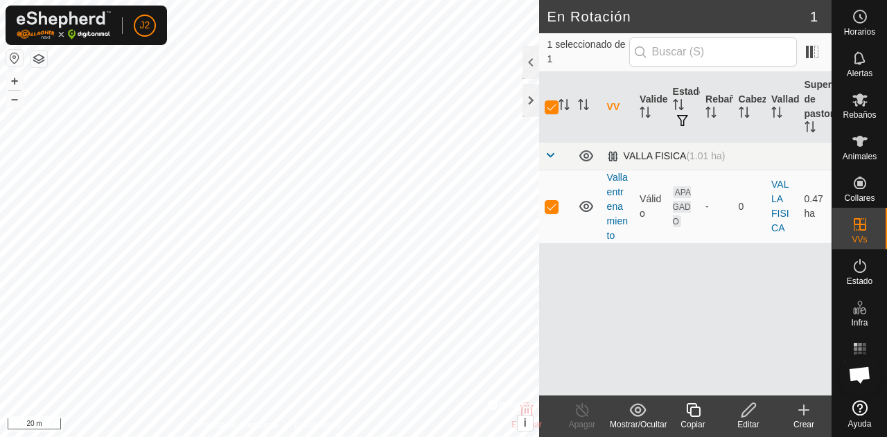
click at [613, 156] on div "VALLA FISICA (1.01 ha)" at bounding box center [666, 156] width 119 height 12
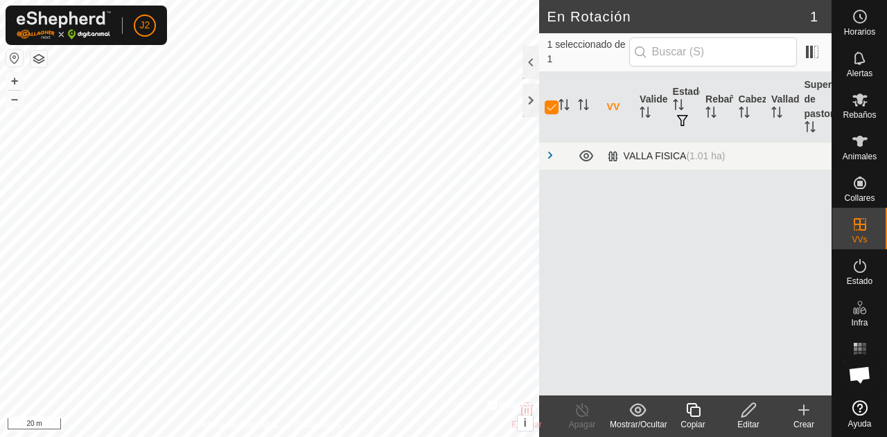
click at [613, 156] on div "VALLA FISICA (1.01 ha)" at bounding box center [666, 156] width 119 height 12
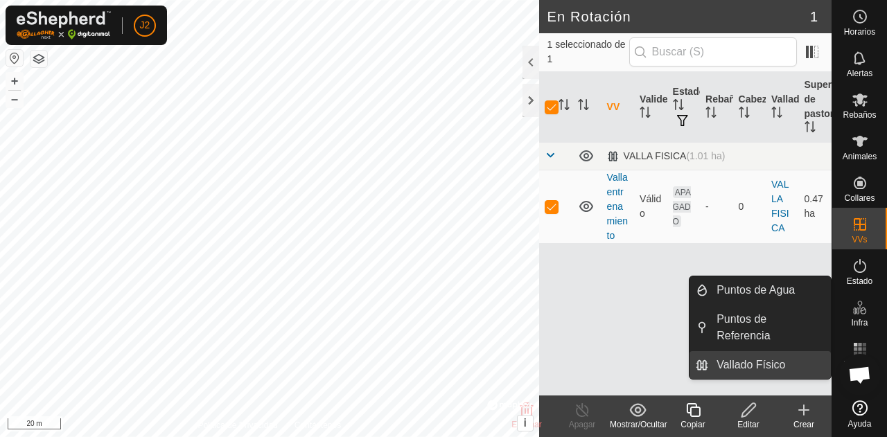
click at [783, 358] on link "Vallado Físico" at bounding box center [769, 365] width 123 height 28
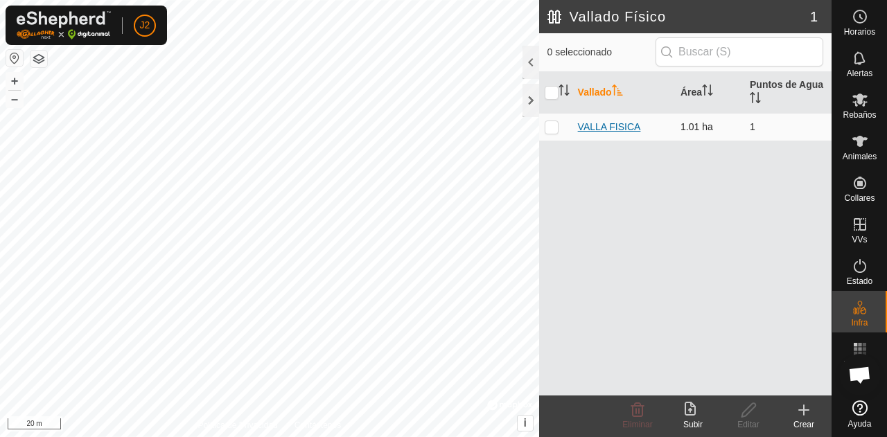
click at [610, 124] on link "VALLA FISICA" at bounding box center [609, 126] width 63 height 11
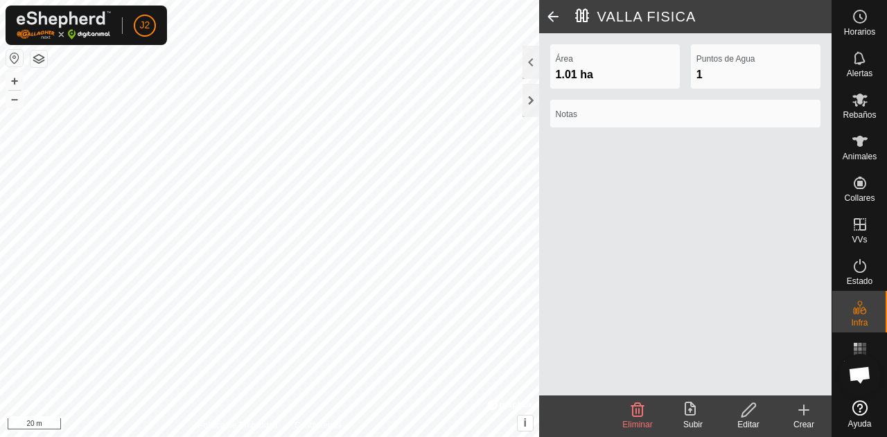
click at [757, 414] on icon at bounding box center [748, 410] width 17 height 17
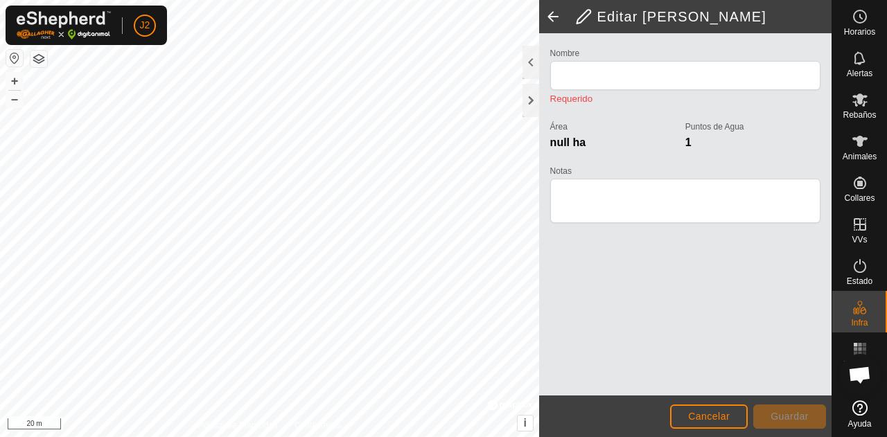
type input "VALLA FISICA"
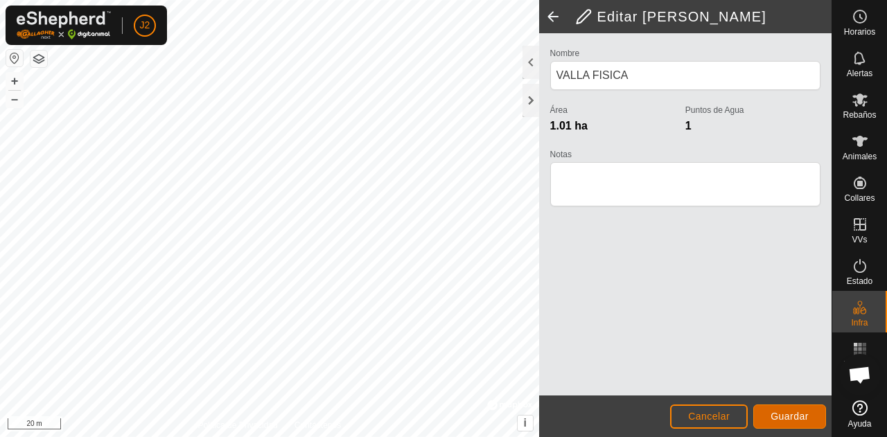
click at [799, 414] on span "Guardar" at bounding box center [790, 416] width 38 height 11
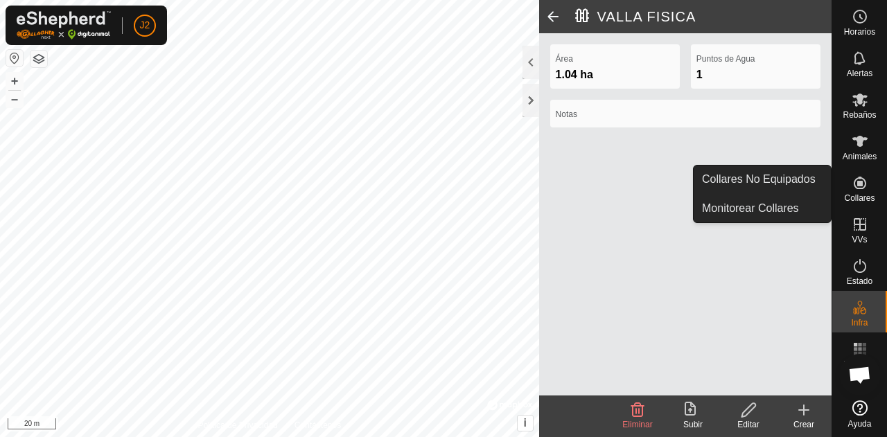
click at [849, 189] on es-neckbands-svg-icon at bounding box center [860, 183] width 25 height 22
click at [800, 182] on link "Collares No Equipados" at bounding box center [762, 180] width 137 height 28
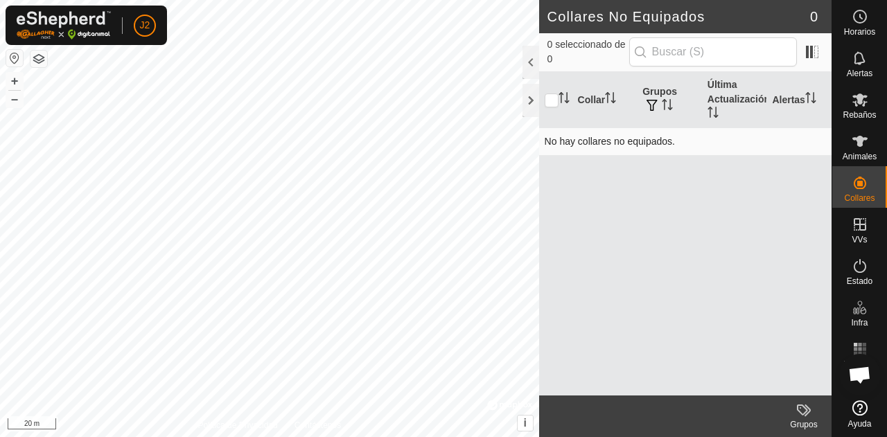
click at [671, 139] on td "No hay collares no equipados." at bounding box center [685, 142] width 292 height 28
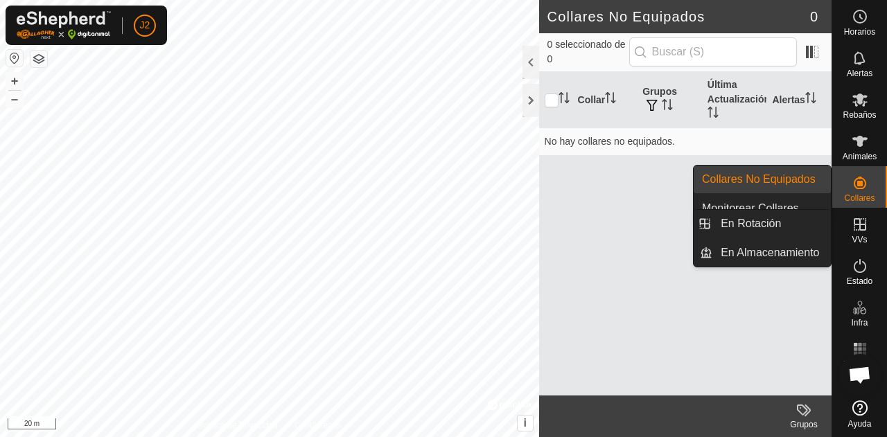
click at [860, 228] on icon at bounding box center [860, 224] width 12 height 12
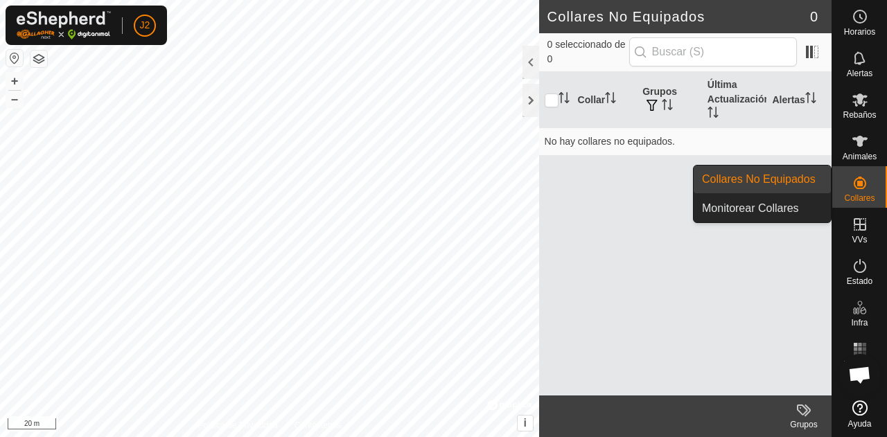
click at [863, 191] on icon at bounding box center [860, 183] width 17 height 17
click at [775, 204] on link "Monitorear Collares" at bounding box center [762, 209] width 137 height 28
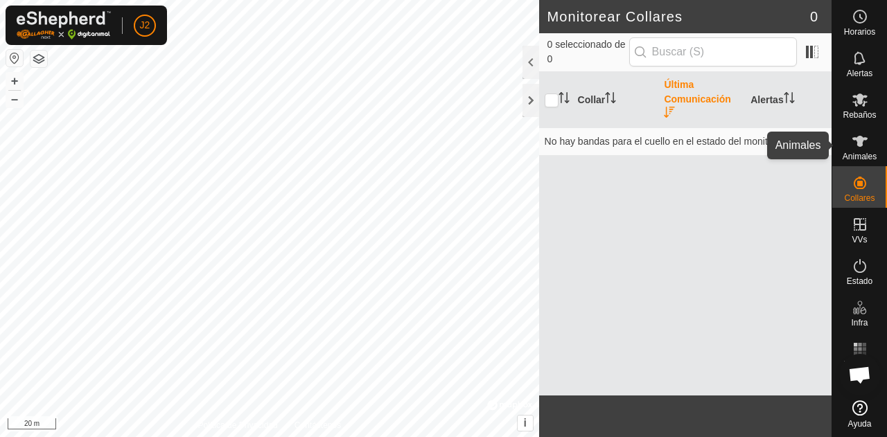
click at [875, 159] on span "Animales" at bounding box center [860, 156] width 34 height 8
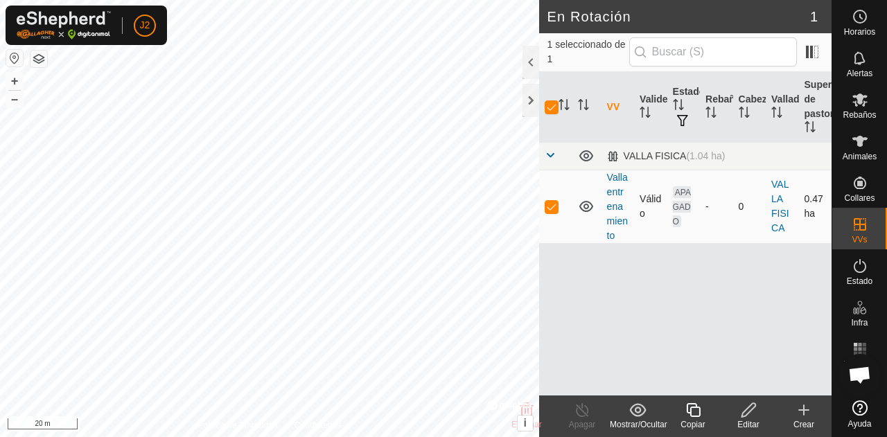
click at [614, 211] on td "Valla entrenamiento" at bounding box center [618, 206] width 33 height 73
click at [611, 200] on td "Valla entrenamiento" at bounding box center [618, 206] width 33 height 73
click at [611, 207] on link "Valla entrenamiento" at bounding box center [617, 206] width 21 height 69
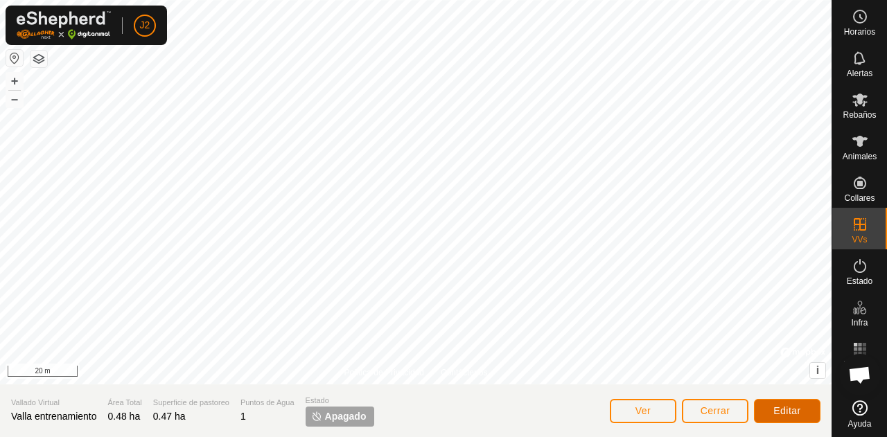
click at [787, 415] on span "Editar" at bounding box center [787, 410] width 28 height 11
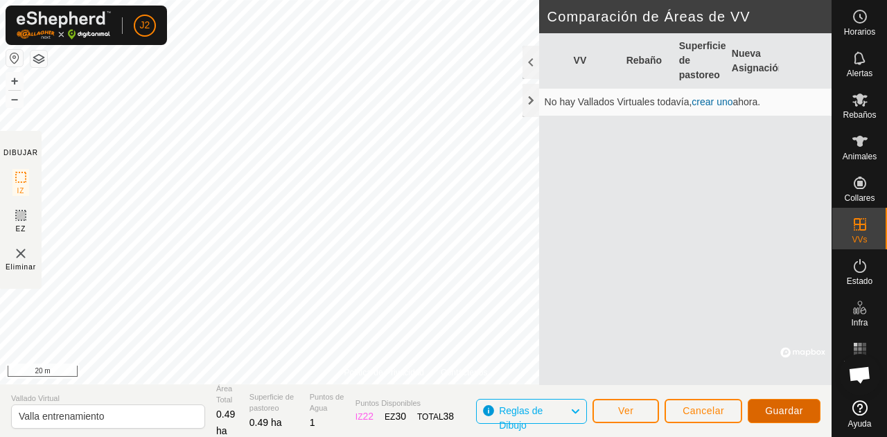
click at [782, 410] on span "Guardar" at bounding box center [784, 410] width 38 height 11
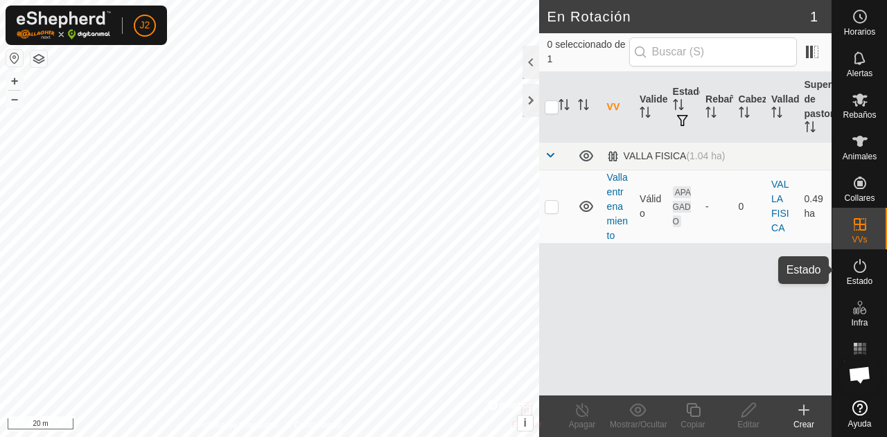
click at [858, 277] on span "Estado" at bounding box center [860, 281] width 26 height 8
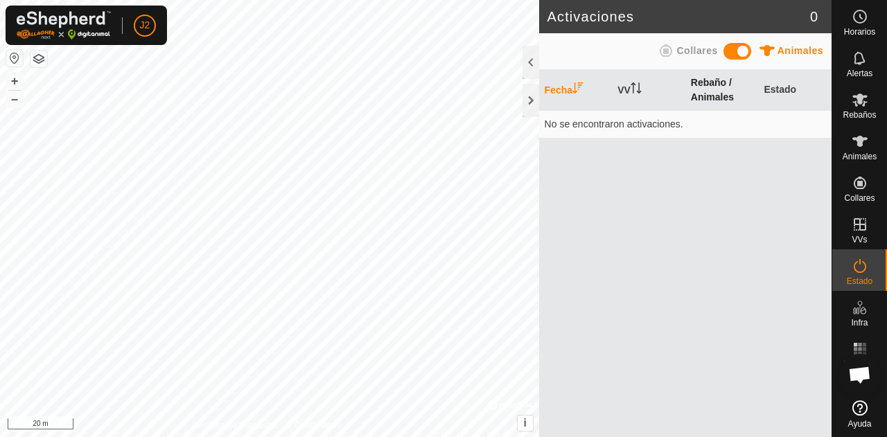
click at [717, 85] on th "Rebaño / Animales" at bounding box center [721, 90] width 73 height 41
click at [623, 82] on th "VV" at bounding box center [648, 90] width 73 height 41
click at [771, 87] on th "Estado" at bounding box center [794, 90] width 73 height 41
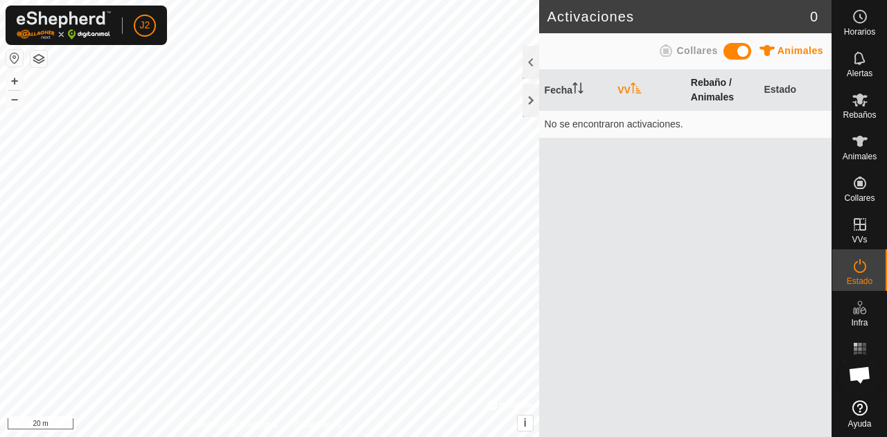
click at [699, 96] on th "Rebaño / Animales" at bounding box center [721, 90] width 73 height 41
click at [39, 60] on button "button" at bounding box center [38, 59] width 17 height 17
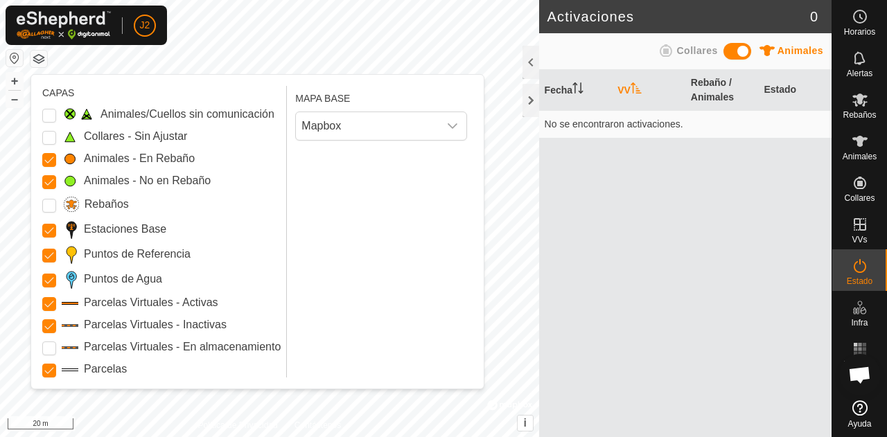
click at [15, 54] on button "button" at bounding box center [14, 58] width 17 height 17
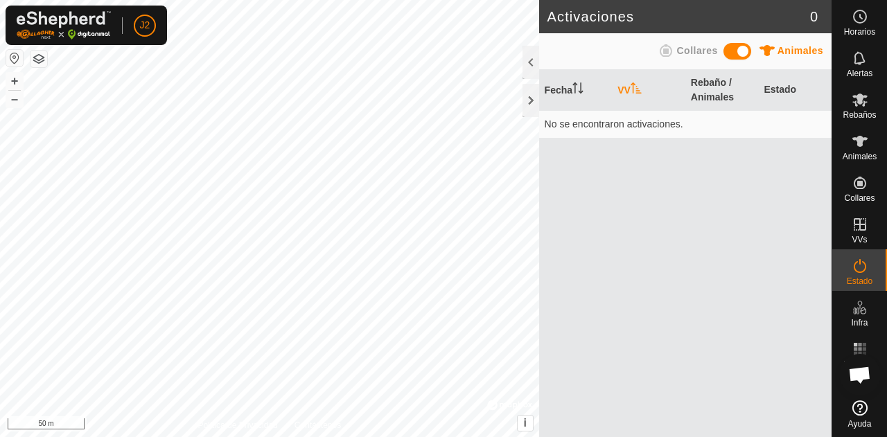
click at [44, 59] on button "button" at bounding box center [38, 59] width 17 height 17
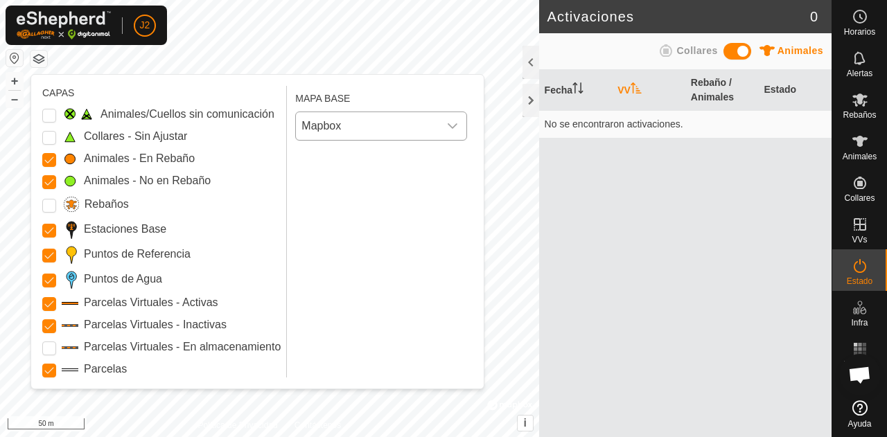
click at [380, 127] on span "Mapbox" at bounding box center [367, 126] width 143 height 28
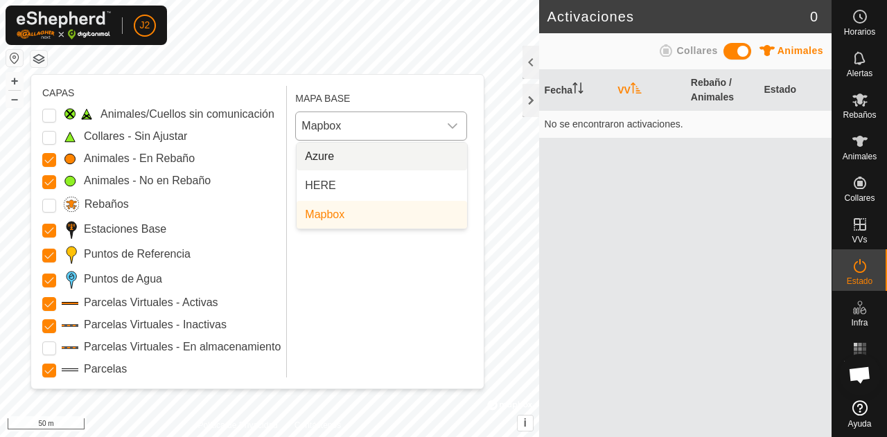
click at [341, 156] on li "Azure" at bounding box center [382, 157] width 170 height 28
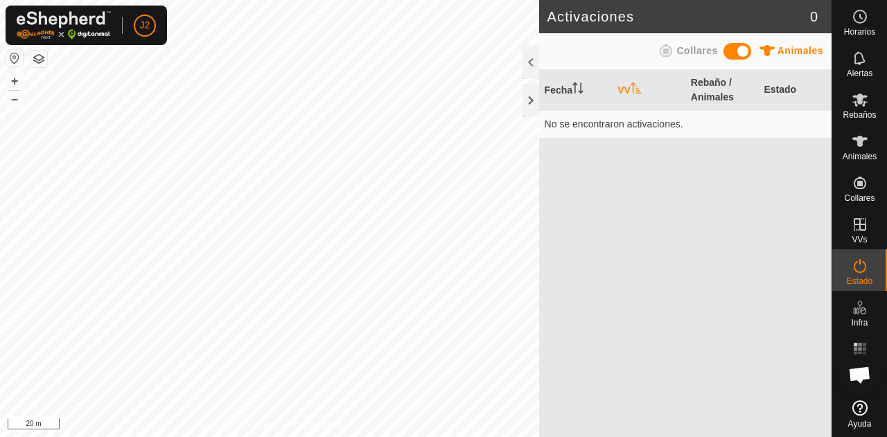
click at [31, 53] on button "button" at bounding box center [38, 59] width 17 height 17
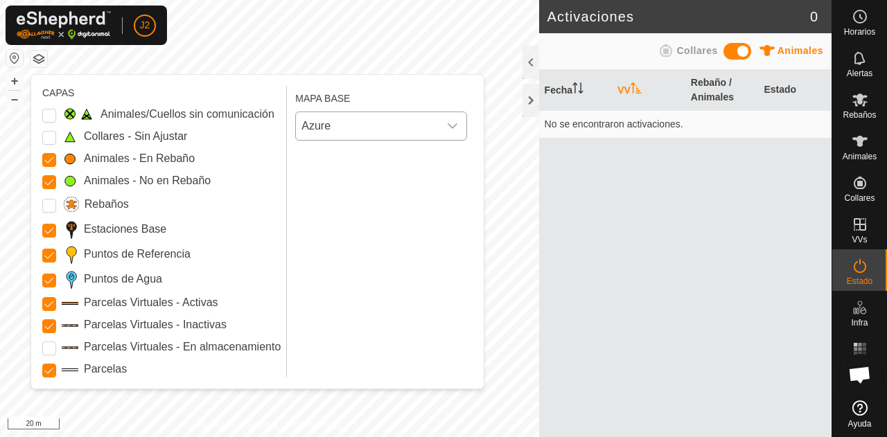
click at [413, 128] on span "Azure" at bounding box center [367, 126] width 143 height 28
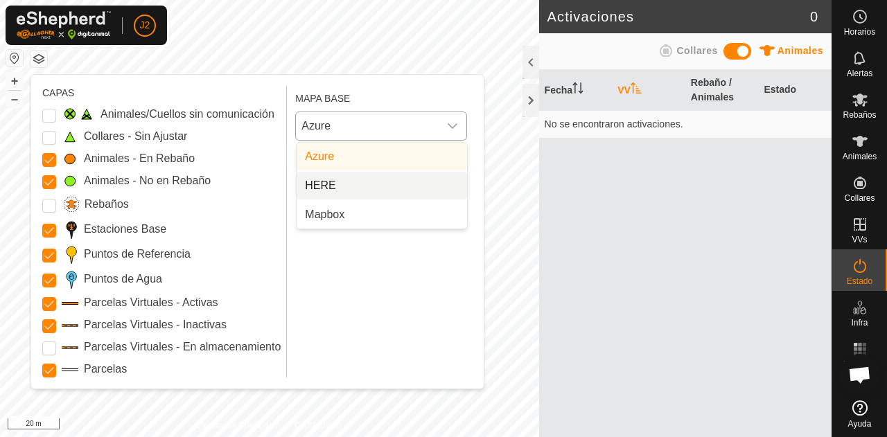
click at [357, 179] on li "HERE" at bounding box center [382, 186] width 170 height 28
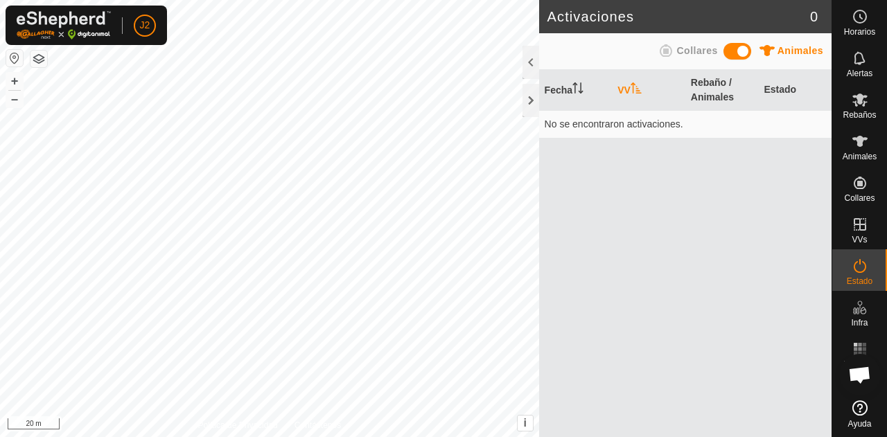
click at [46, 55] on button "button" at bounding box center [38, 59] width 17 height 17
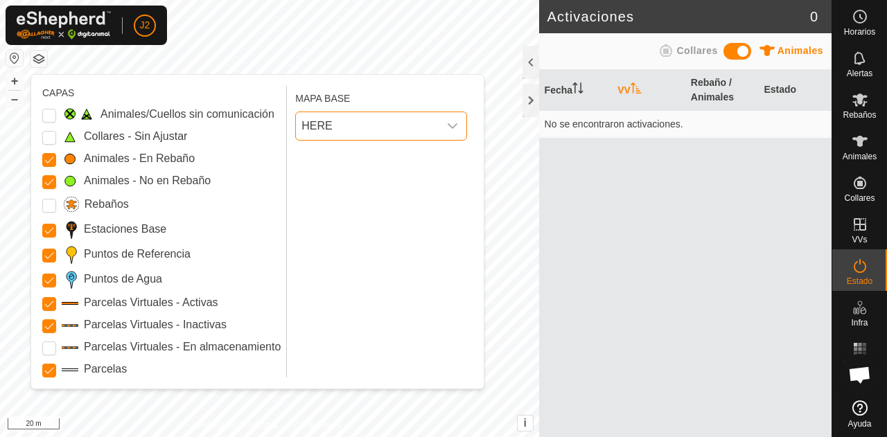
click at [380, 117] on span "HERE" at bounding box center [367, 126] width 143 height 28
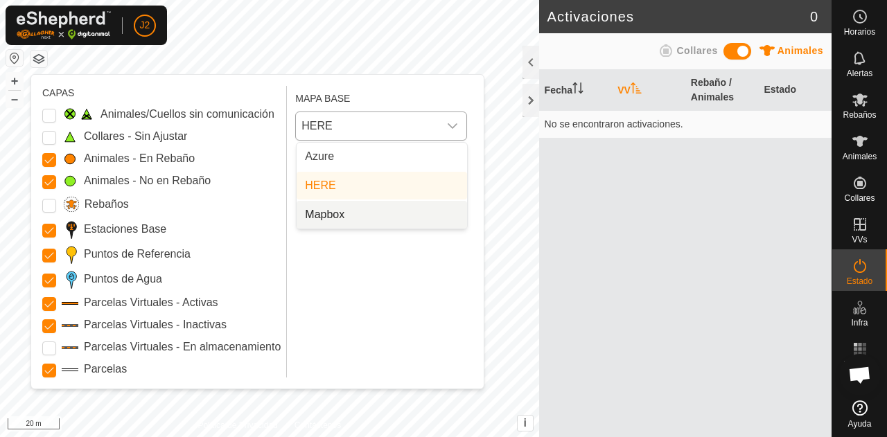
click at [344, 213] on li "Mapbox" at bounding box center [382, 215] width 170 height 28
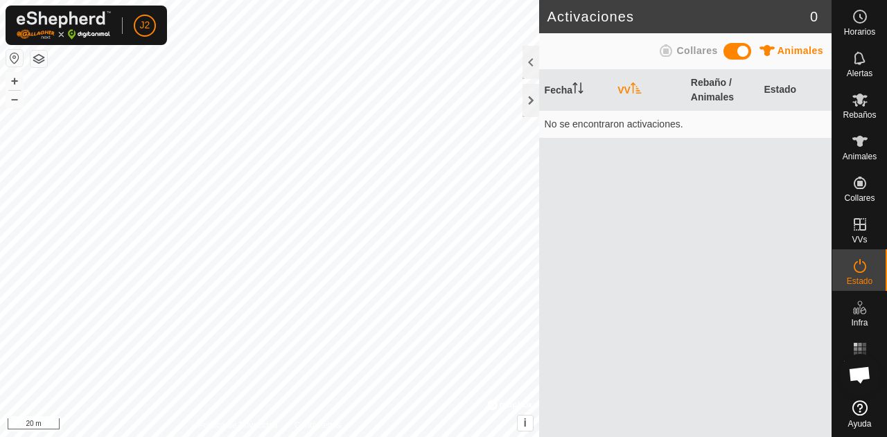
click at [40, 57] on button "button" at bounding box center [38, 59] width 17 height 17
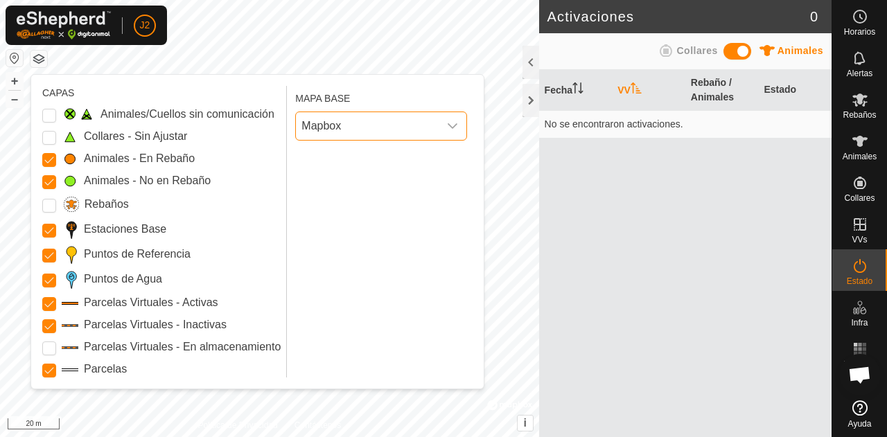
click at [335, 126] on span "Mapbox" at bounding box center [367, 126] width 143 height 28
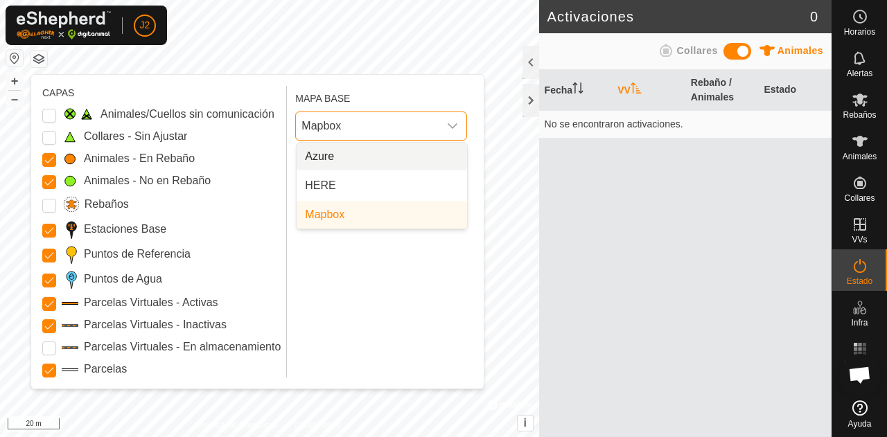
click at [343, 156] on li "Azure" at bounding box center [382, 157] width 170 height 28
